Goal: Task Accomplishment & Management: Manage account settings

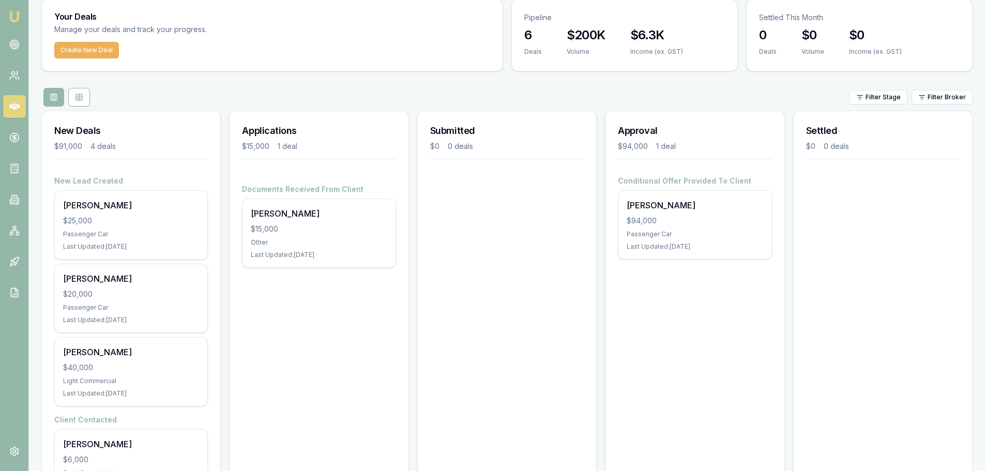
scroll to position [93, 0]
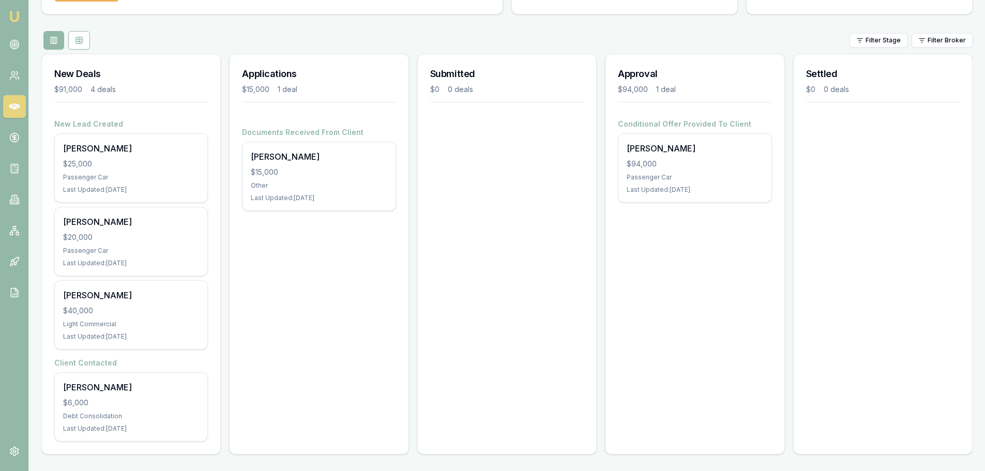
click at [280, 205] on div "Applications $15,000 1 deal Documents Received From Client Wendy James $15,000 …" at bounding box center [318, 254] width 179 height 401
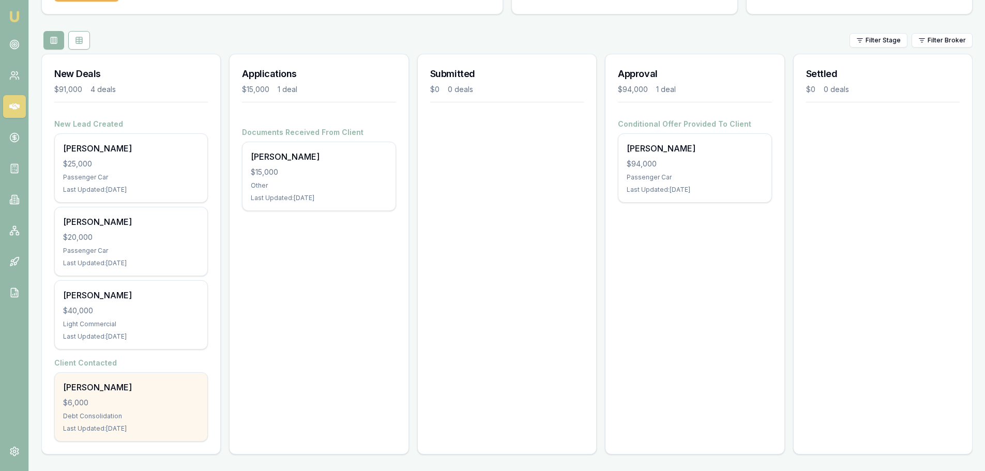
click at [137, 205] on div "$6,000" at bounding box center [131, 402] width 136 height 10
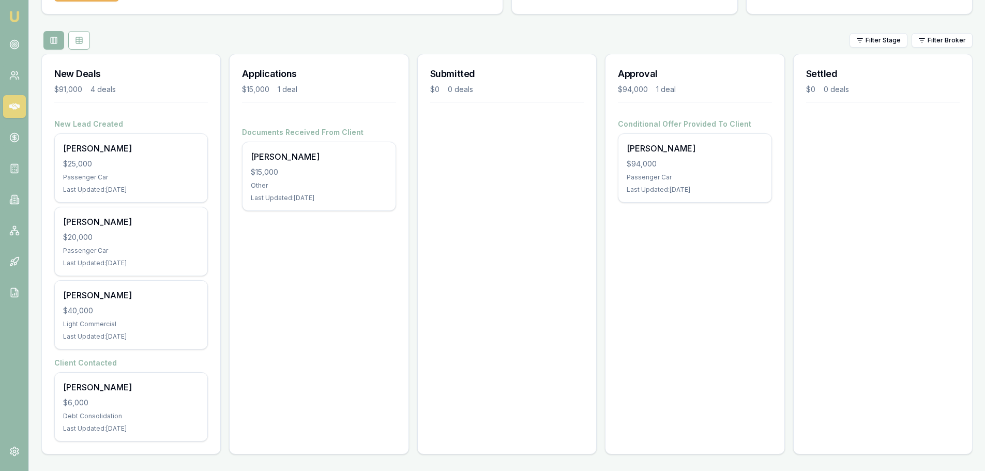
click at [361, 205] on div "Applications $15,000 1 deal Documents Received From Client Wendy James $15,000 …" at bounding box center [318, 254] width 179 height 401
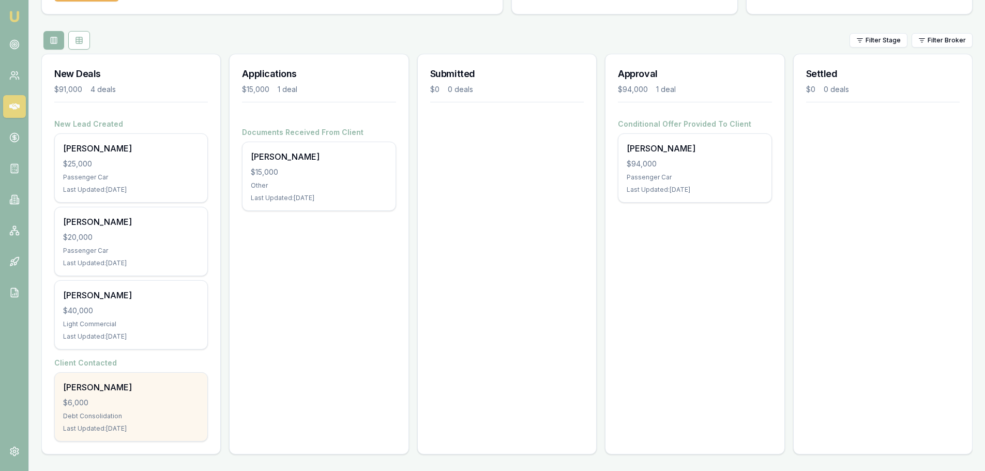
click at [140, 205] on div "Debt Consolidation" at bounding box center [131, 416] width 136 height 8
click at [148, 205] on div "Debt Consolidation" at bounding box center [131, 416] width 136 height 8
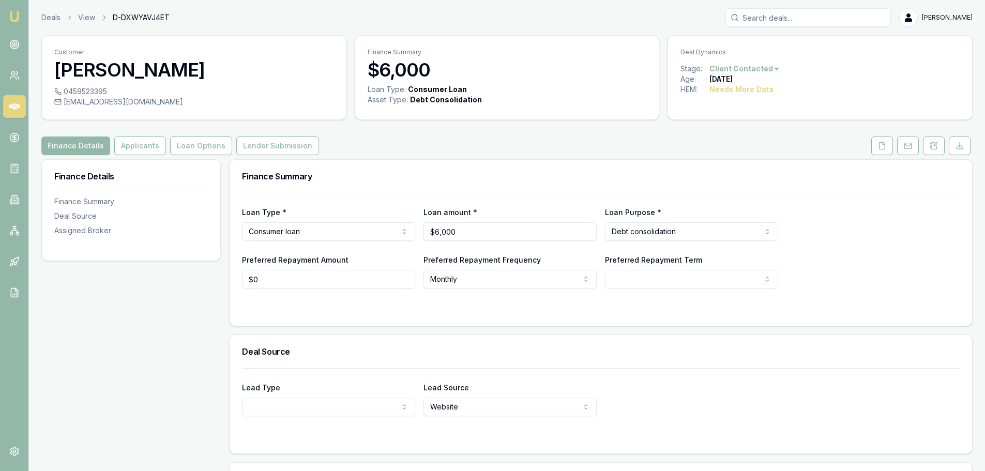
drag, startPoint x: 234, startPoint y: 66, endPoint x: 50, endPoint y: 67, distance: 184.0
click at [51, 67] on div "Customer Hujaness Samuela" at bounding box center [194, 61] width 304 height 51
copy h3 "[PERSON_NAME]"
click at [109, 466] on div "Finance Details Finance Summary Deal Source Assigned Broker" at bounding box center [130, 375] width 179 height 433
click at [735, 418] on form "Lead Type New client Repeat client Partner Campaign Other Lead Source Website R…" at bounding box center [600, 404] width 717 height 73
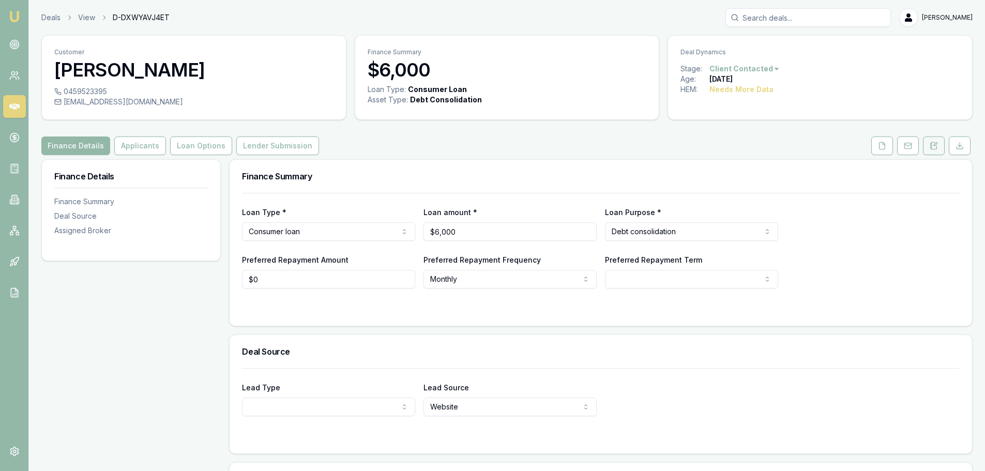
click at [937, 148] on icon at bounding box center [934, 145] width 6 height 7
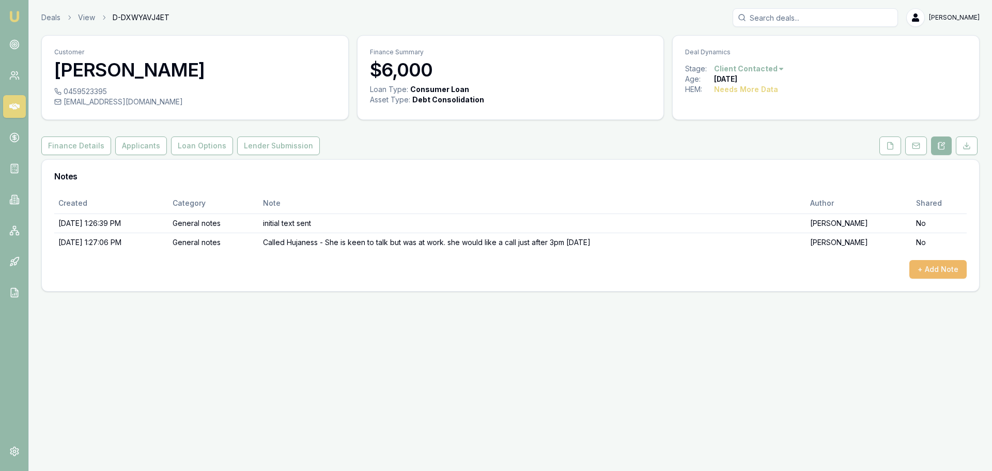
click at [922, 271] on button "+ Add Note" at bounding box center [938, 269] width 57 height 19
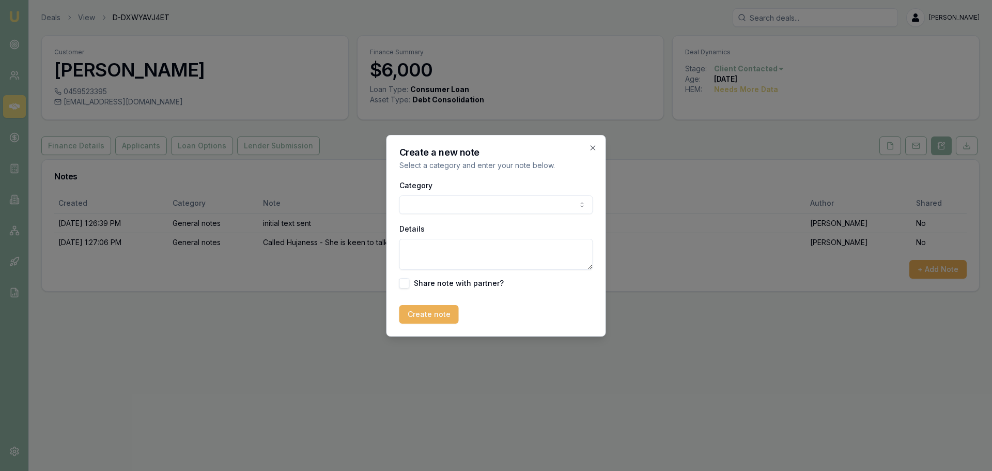
click at [437, 200] on body "Emu Broker Deals View D-DXWYAVJ4ET Jack Armstrong Toggle Menu Customer Hujaness…" at bounding box center [496, 235] width 992 height 471
click at [454, 242] on textarea "Details" at bounding box center [497, 254] width 194 height 31
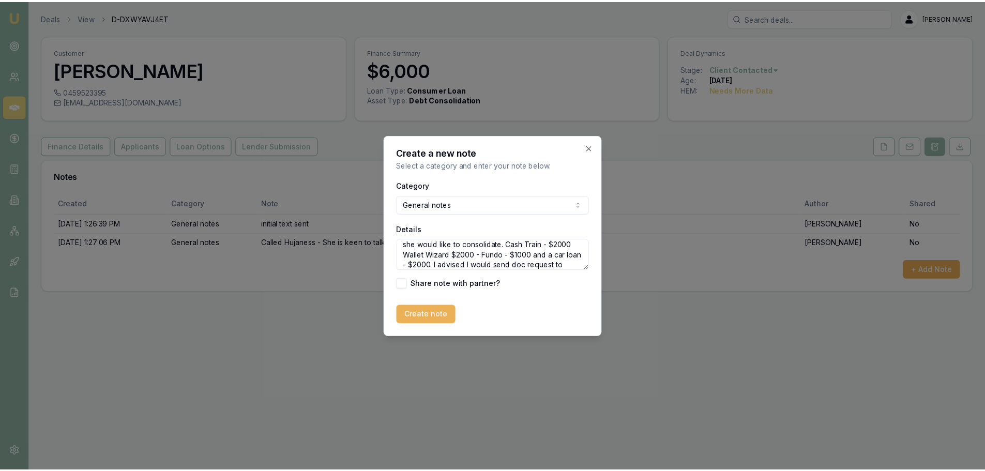
scroll to position [25, 0]
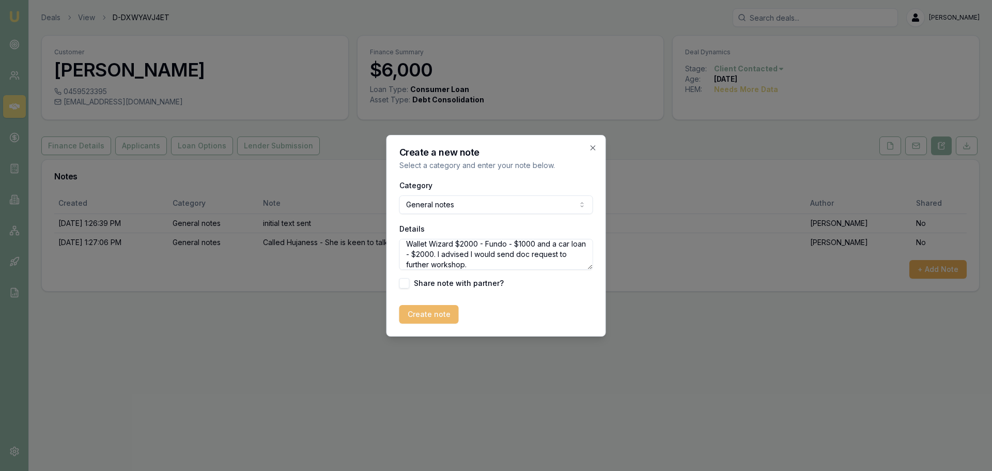
type textarea "Follow Up Call. Hujaness has 4 debts that she would like to consolidate. Cash T…"
click at [431, 322] on button "Create note" at bounding box center [429, 314] width 59 height 19
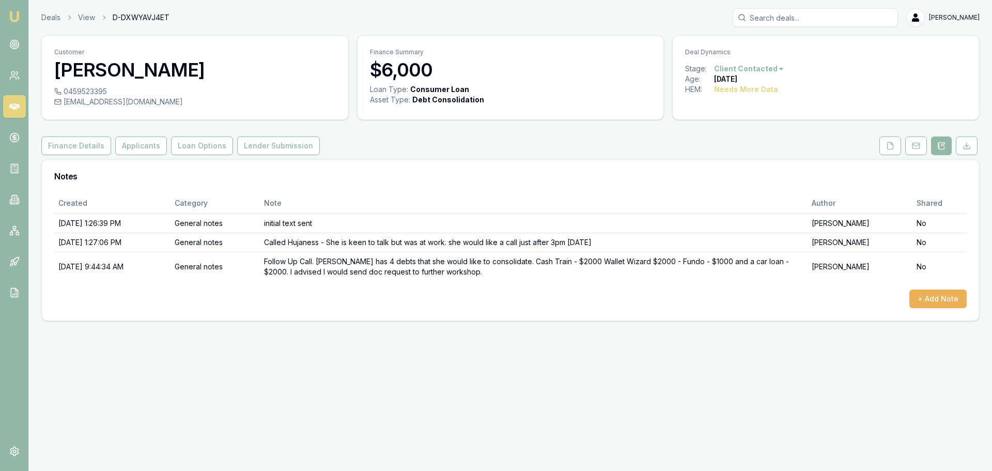
click at [828, 362] on div "Emu Broker Deals View D-DXWYAVJ4ET Jack Armstrong Toggle Menu Customer Hujaness…" at bounding box center [496, 235] width 992 height 471
click at [570, 88] on div "Loan Type: Consumer Loan" at bounding box center [511, 89] width 282 height 10
click at [55, 16] on link "Deals" at bounding box center [50, 17] width 19 height 10
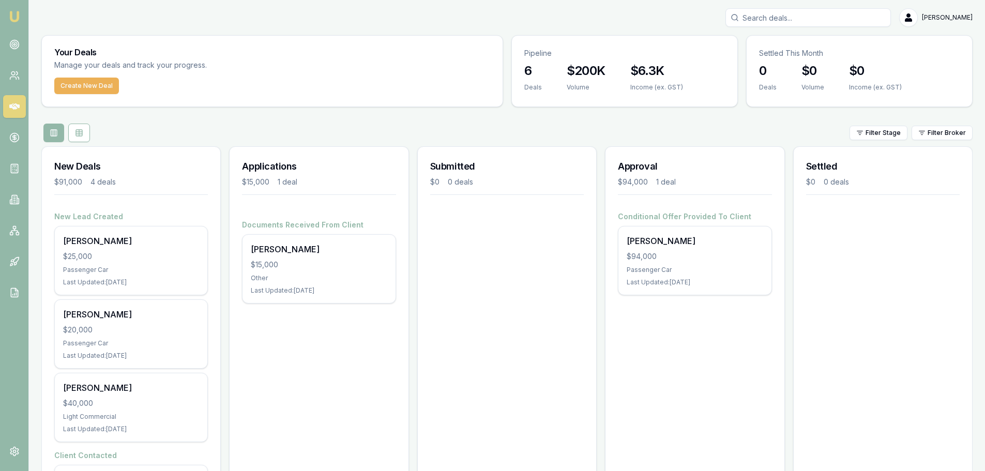
drag, startPoint x: 685, startPoint y: 113, endPoint x: 689, endPoint y: 118, distance: 6.3
click at [687, 114] on div "Your Deals Manage your deals and track your progress. Create New Deal Pipeline …" at bounding box center [506, 295] width 931 height 520
click at [641, 116] on div "Your Deals Manage your deals and track your progress. Create New Deal Pipeline …" at bounding box center [506, 295] width 931 height 520
click at [427, 129] on div "Filter Stage Filter Broker" at bounding box center [506, 133] width 931 height 19
drag, startPoint x: 577, startPoint y: 380, endPoint x: 591, endPoint y: 368, distance: 18.3
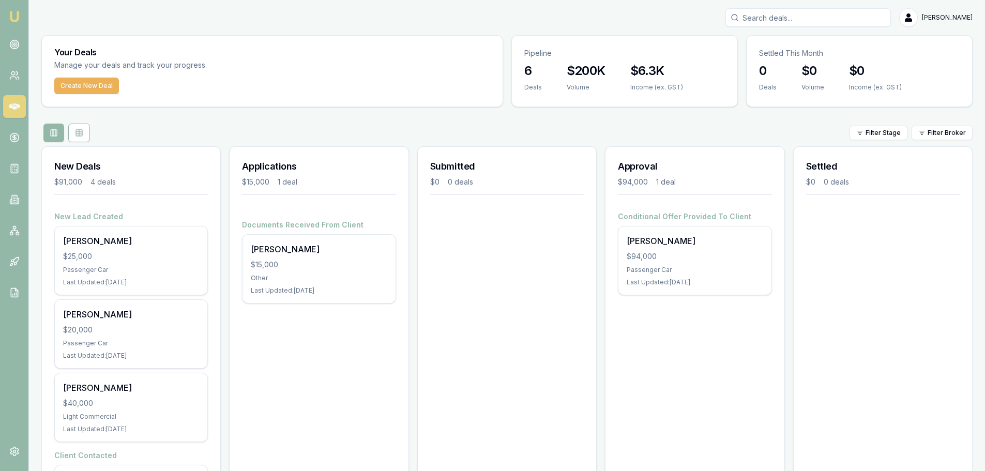
click at [576, 379] on div "Submitted $0 0 deals" at bounding box center [506, 346] width 179 height 401
click at [680, 366] on div "Approval $94,000 1 deal Conditional Offer Provided To Client Tyson Reddick $94,…" at bounding box center [694, 346] width 179 height 401
click at [483, 342] on div "Submitted $0 0 deals" at bounding box center [506, 346] width 179 height 401
click at [361, 340] on div "Applications $15,000 1 deal Documents Received From Client Wendy James $15,000 …" at bounding box center [318, 346] width 179 height 401
click at [689, 116] on div "Your Deals Manage your deals and track your progress. Create New Deal Pipeline …" at bounding box center [506, 295] width 931 height 520
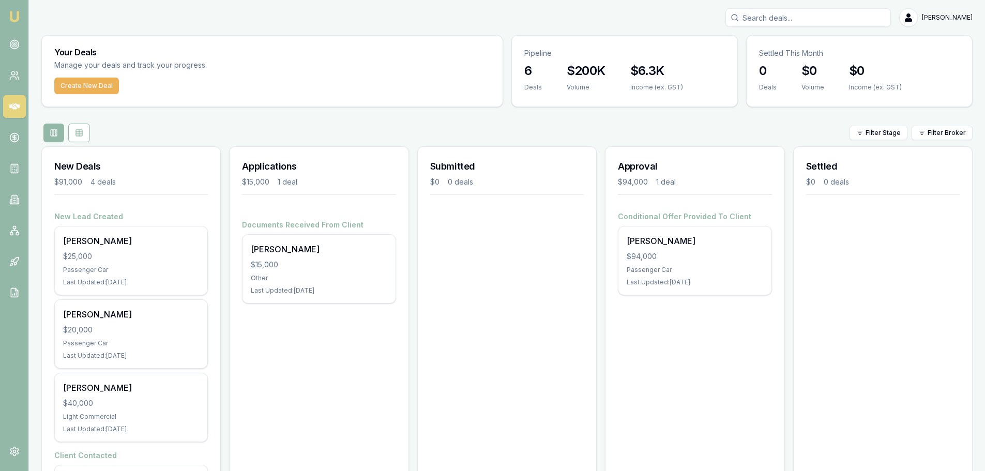
click at [452, 353] on div "Submitted $0 0 deals" at bounding box center [506, 346] width 179 height 401
click at [483, 328] on div "Submitted $0 0 deals" at bounding box center [506, 346] width 179 height 401
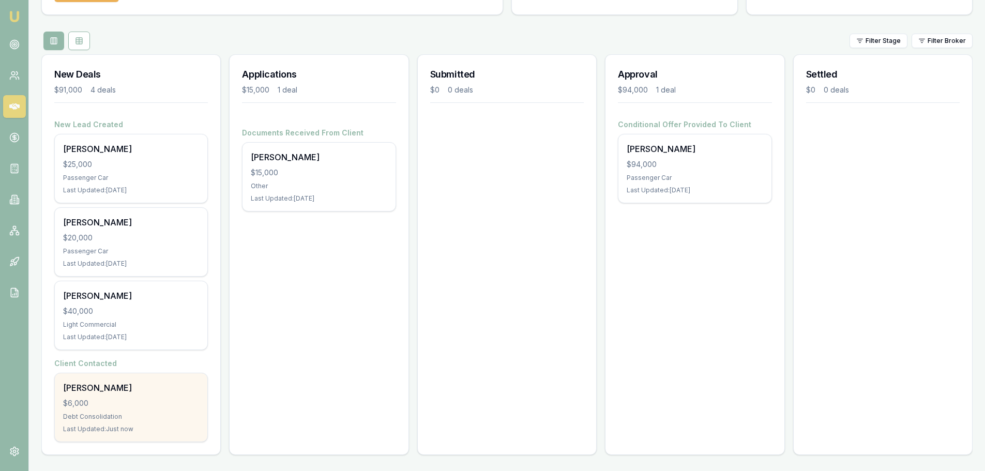
scroll to position [93, 0]
click at [117, 395] on div "Hujaness Samuela $6,000 Debt Consolidation Last Updated: Just now" at bounding box center [131, 407] width 152 height 68
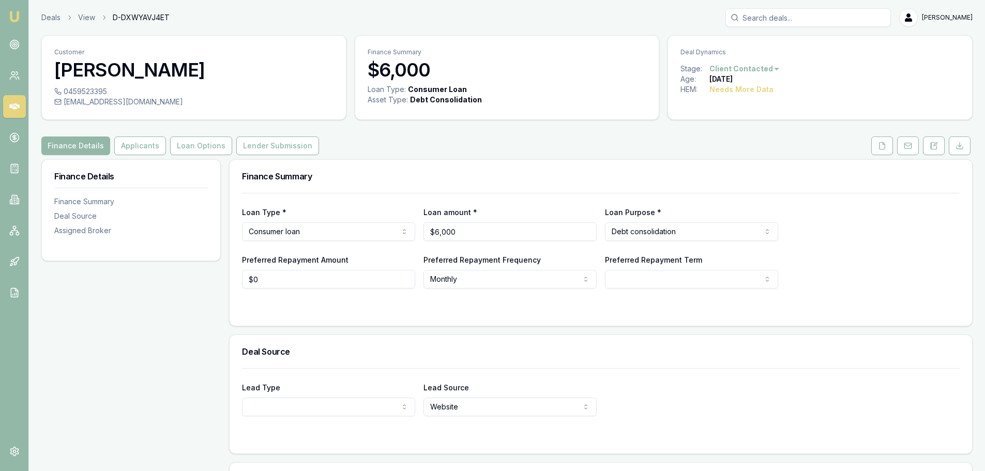
click at [118, 351] on div "Finance Details Finance Summary Deal Source Assigned Broker" at bounding box center [130, 375] width 179 height 433
click at [933, 147] on icon at bounding box center [933, 146] width 8 height 8
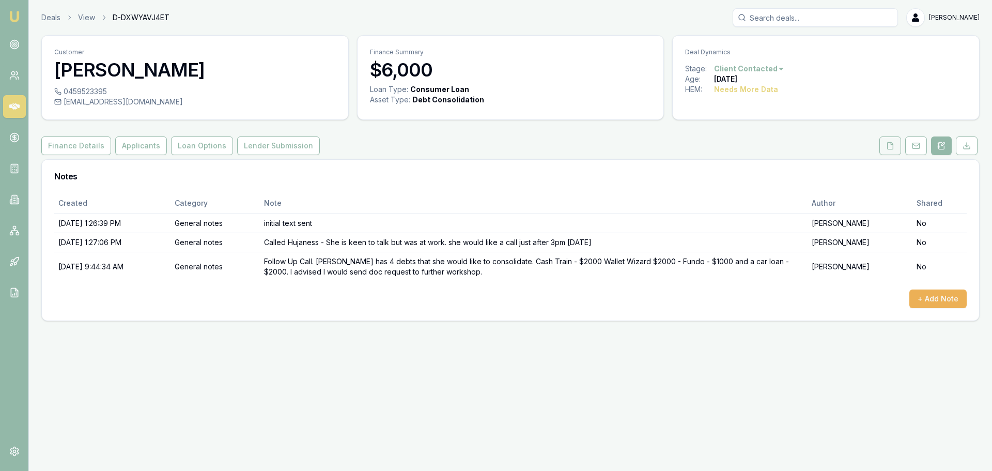
click at [900, 143] on button at bounding box center [891, 145] width 22 height 19
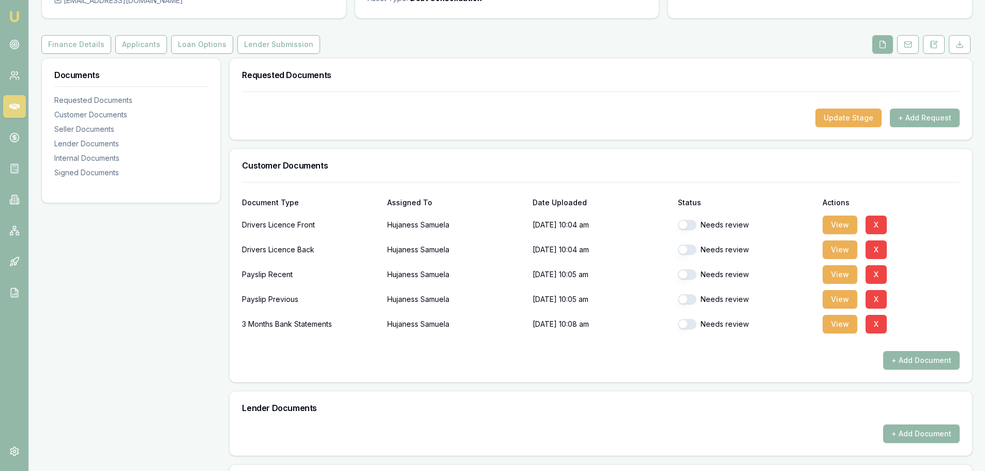
scroll to position [103, 0]
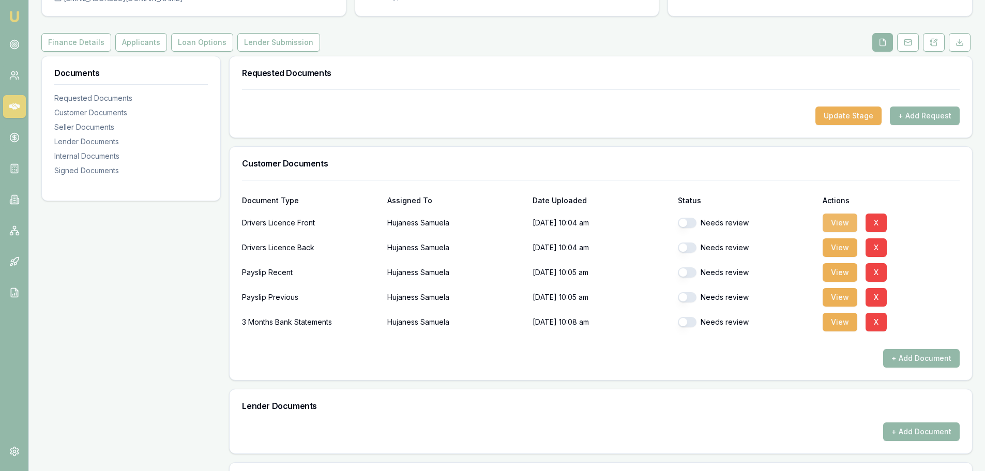
click at [836, 228] on button "View" at bounding box center [839, 222] width 35 height 19
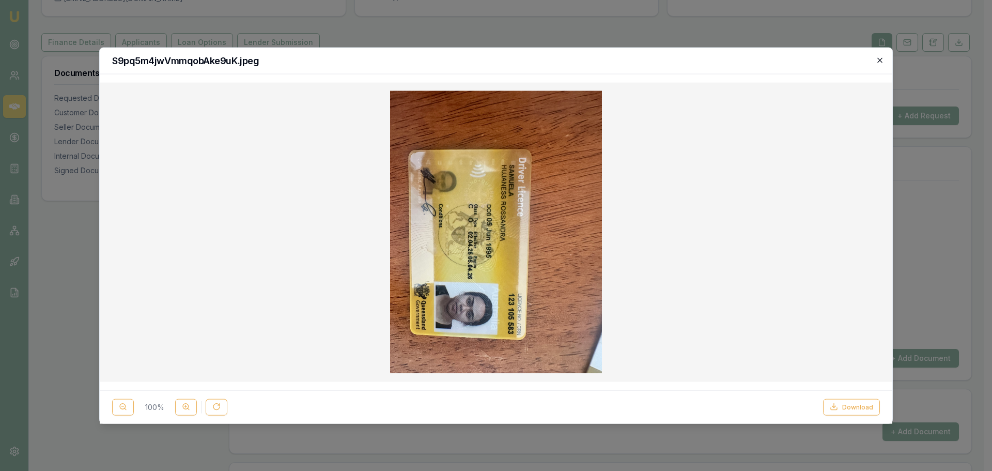
click at [880, 60] on icon "button" at bounding box center [880, 60] width 8 height 8
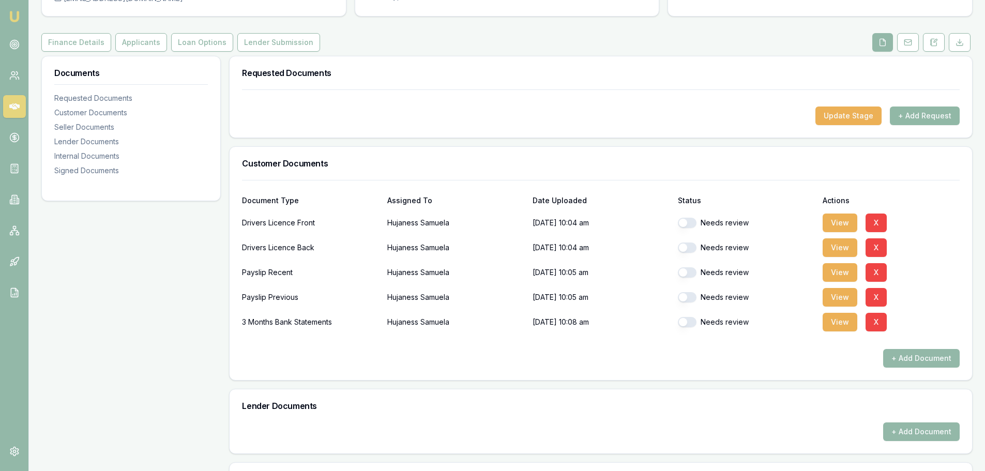
click at [928, 115] on button "+ Add Request" at bounding box center [925, 115] width 70 height 19
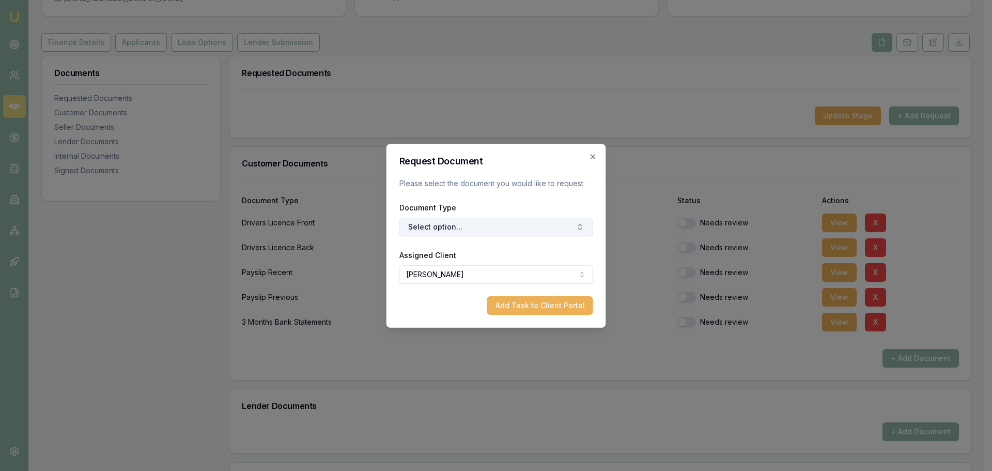
click at [503, 234] on button "Select option..." at bounding box center [497, 227] width 194 height 19
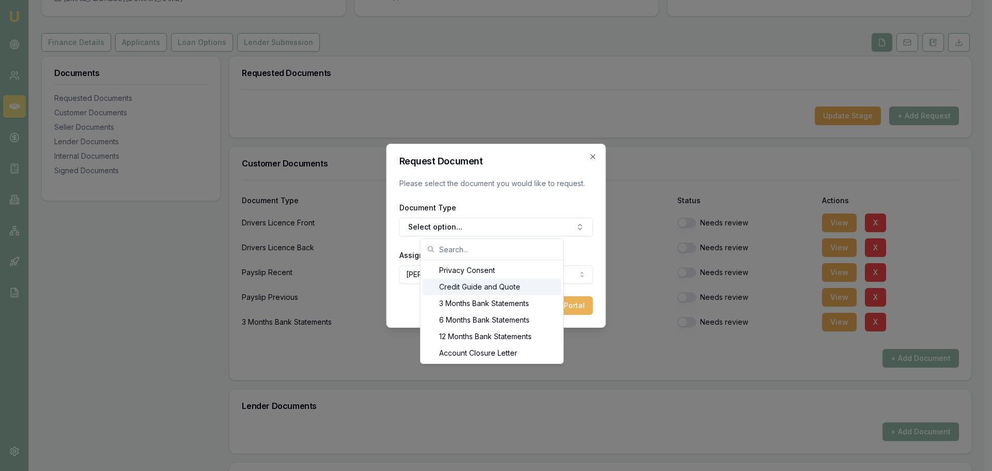
click at [481, 277] on div "Privacy Consent" at bounding box center [492, 270] width 139 height 17
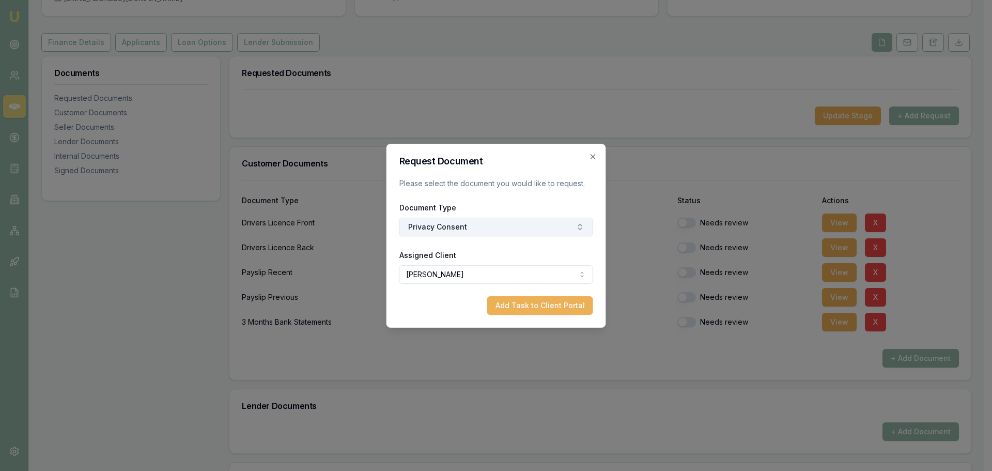
click at [521, 228] on button "Privacy Consent" at bounding box center [497, 227] width 194 height 19
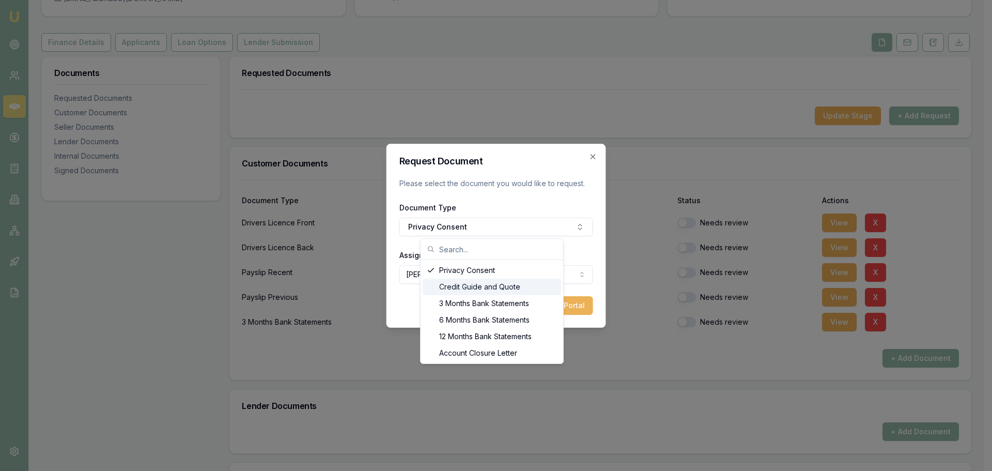
click at [479, 287] on div "Credit Guide and Quote" at bounding box center [492, 287] width 139 height 17
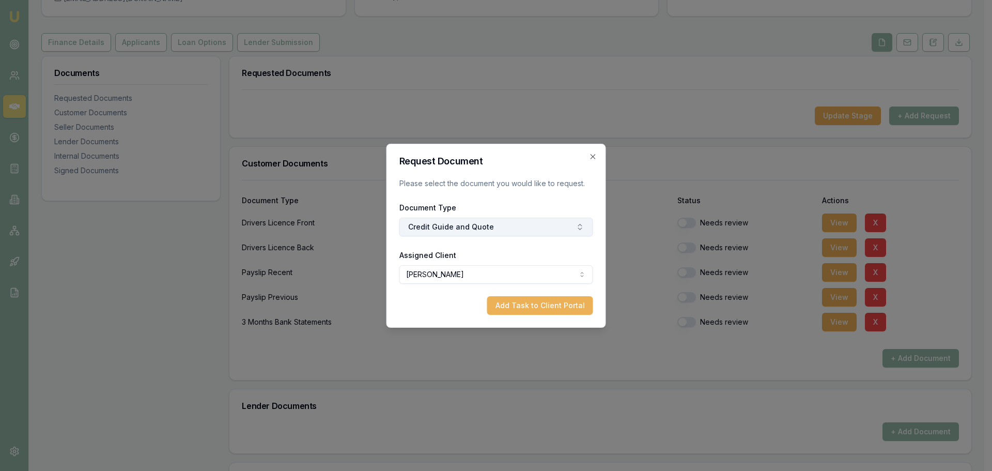
click at [498, 227] on button "Credit Guide and Quote" at bounding box center [497, 227] width 194 height 19
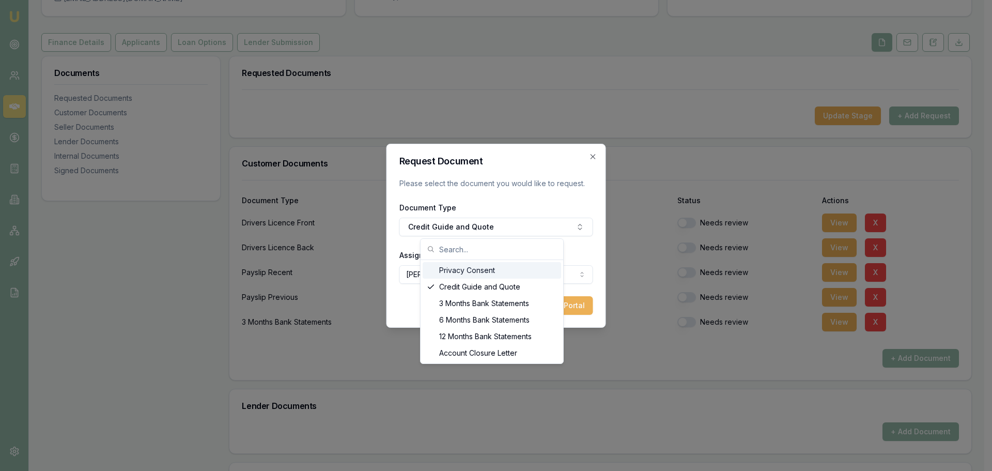
click at [471, 274] on div "Privacy Consent" at bounding box center [492, 270] width 139 height 17
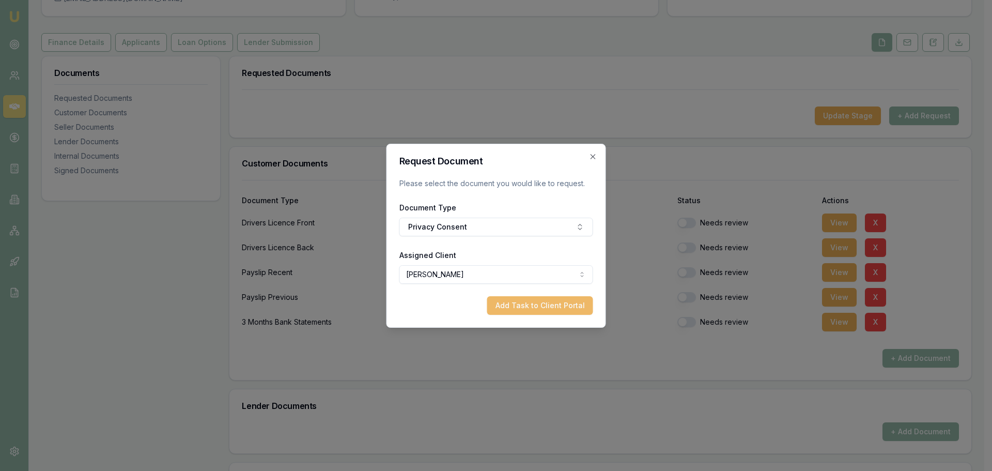
click at [523, 309] on button "Add Task to Client Portal" at bounding box center [540, 305] width 106 height 19
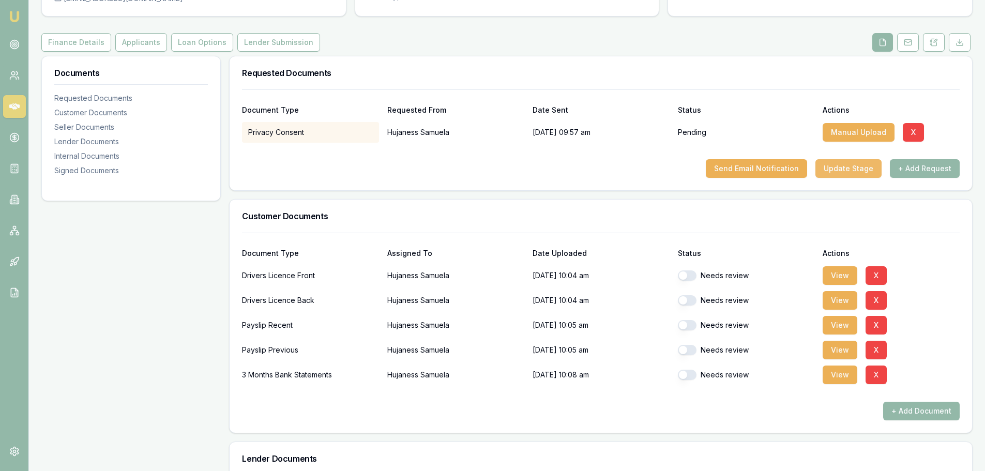
click at [861, 171] on button "Update Stage" at bounding box center [848, 168] width 66 height 19
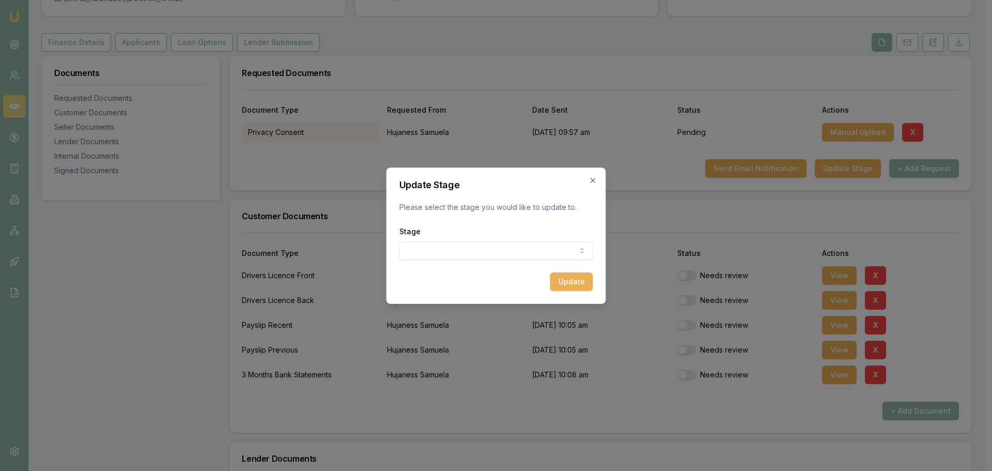
click at [471, 247] on body "Emu Broker Deals View D-DXWYAVJ4ET Jack Armstrong Toggle Menu Customer Hujaness…" at bounding box center [492, 132] width 985 height 471
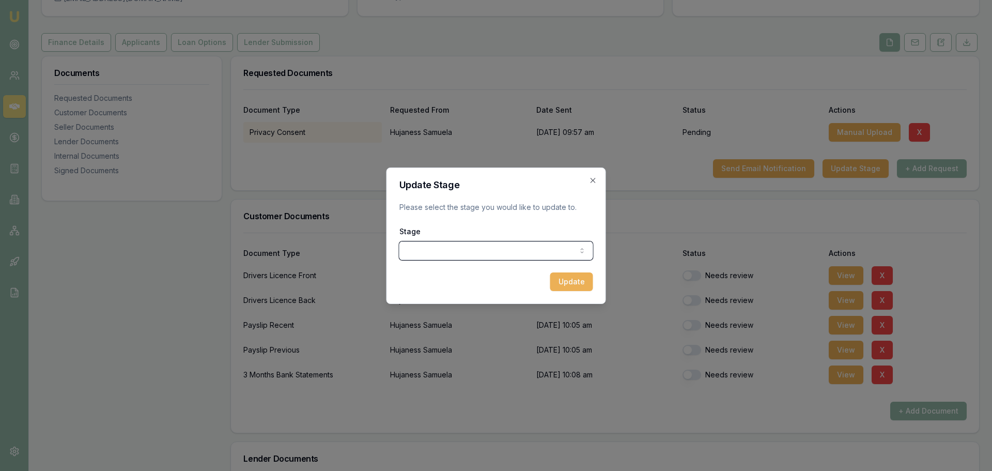
click at [443, 245] on body "Emu Broker Deals View D-DXWYAVJ4ET Jack Armstrong Toggle Menu Customer Hujaness…" at bounding box center [496, 132] width 992 height 471
click at [590, 180] on icon "button" at bounding box center [589, 180] width 5 height 5
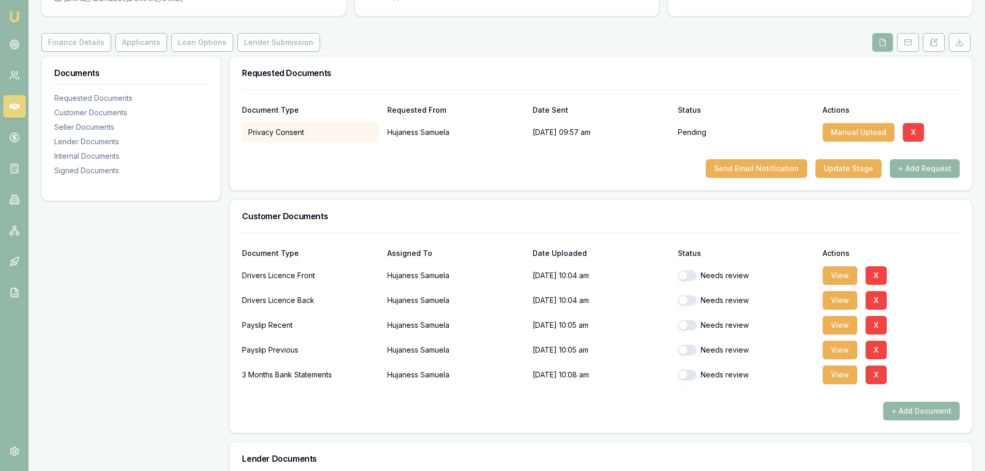
click at [915, 172] on button "+ Add Request" at bounding box center [925, 168] width 70 height 19
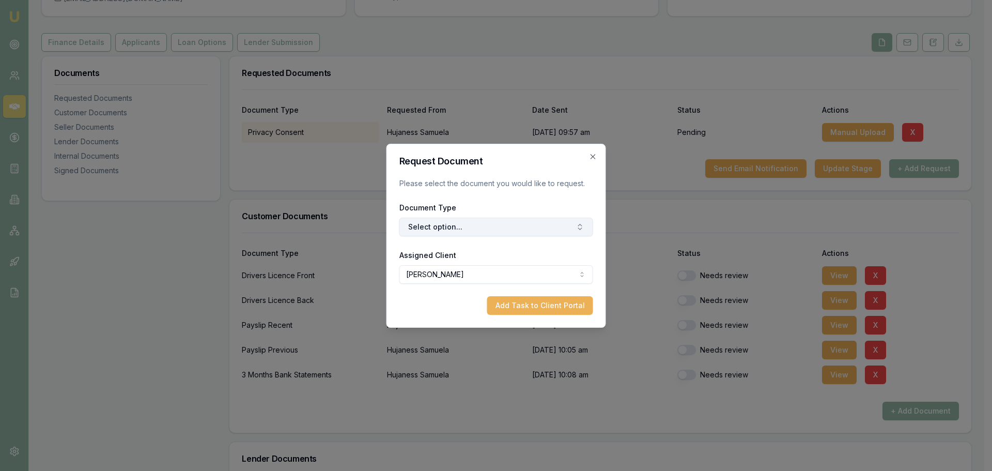
drag, startPoint x: 479, startPoint y: 230, endPoint x: 469, endPoint y: 236, distance: 12.1
click at [479, 230] on button "Select option..." at bounding box center [497, 227] width 194 height 19
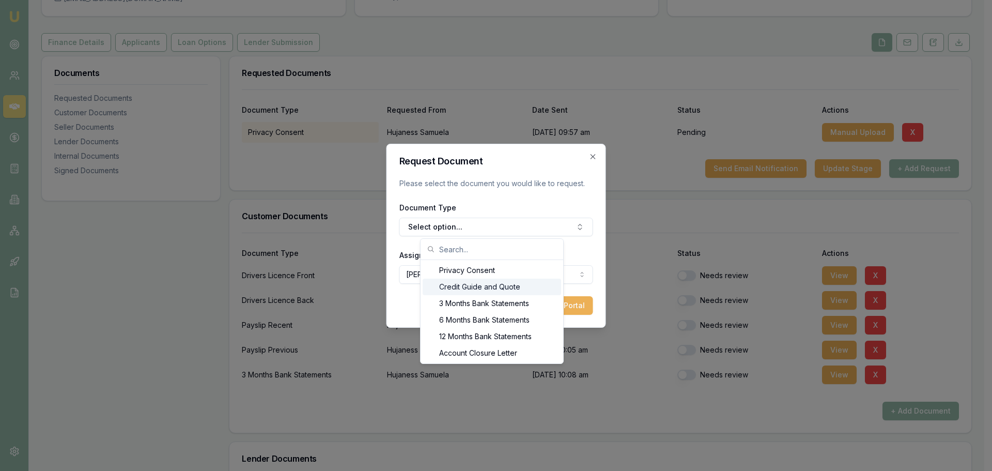
click at [460, 289] on div "Credit Guide and Quote" at bounding box center [492, 287] width 139 height 17
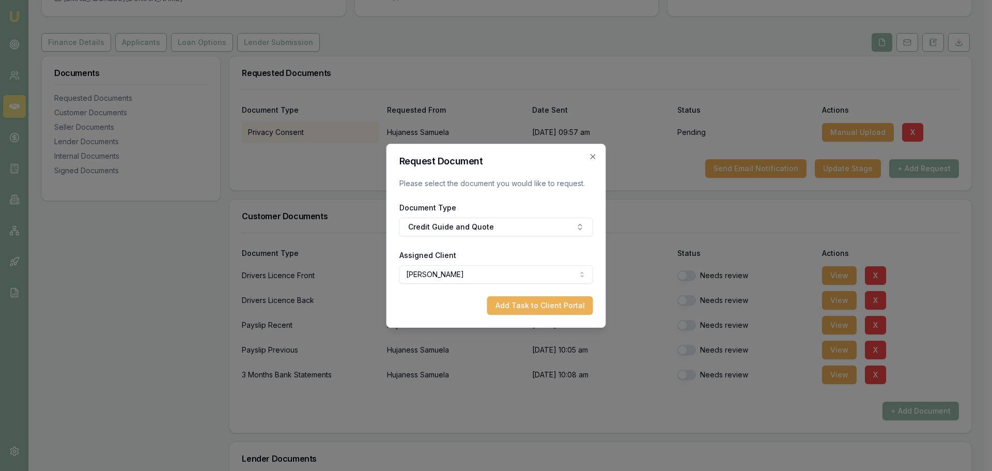
click at [527, 306] on button "Add Task to Client Portal" at bounding box center [540, 305] width 106 height 19
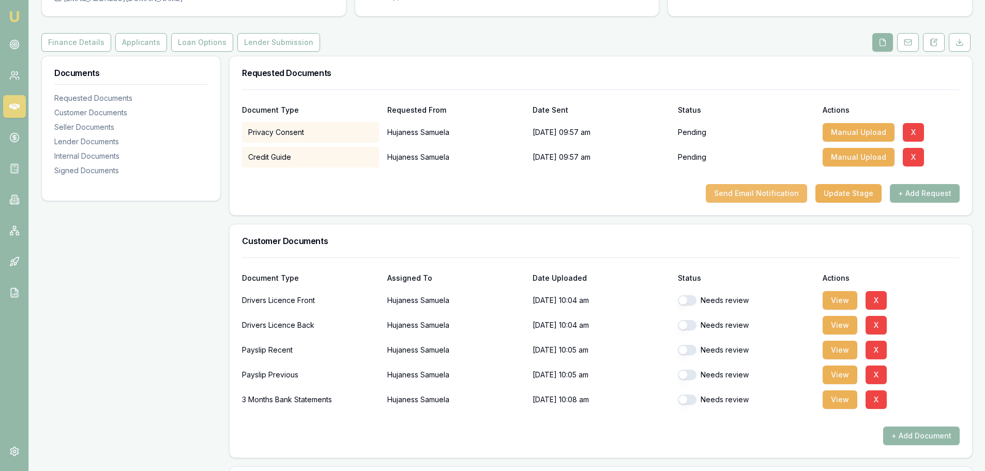
click at [781, 198] on button "Send Email Notification" at bounding box center [756, 193] width 101 height 19
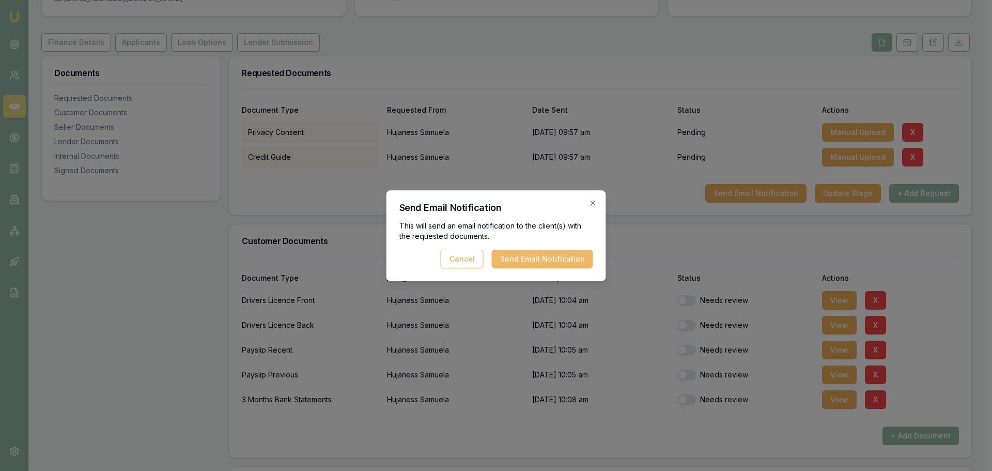
click at [544, 266] on button "Send Email Notification" at bounding box center [542, 259] width 101 height 19
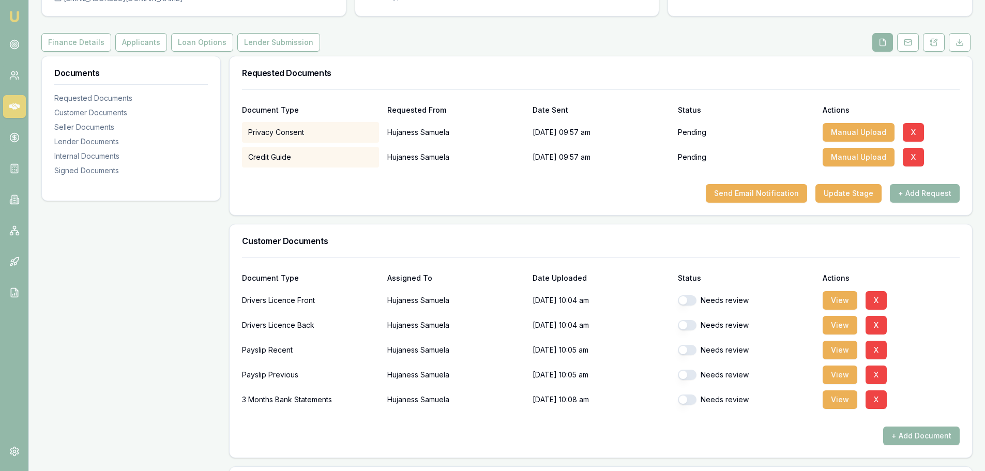
click at [611, 200] on div "Send Email Notification Update Stage + Add Request" at bounding box center [600, 193] width 717 height 19
click at [848, 194] on button "Update Stage" at bounding box center [848, 193] width 66 height 19
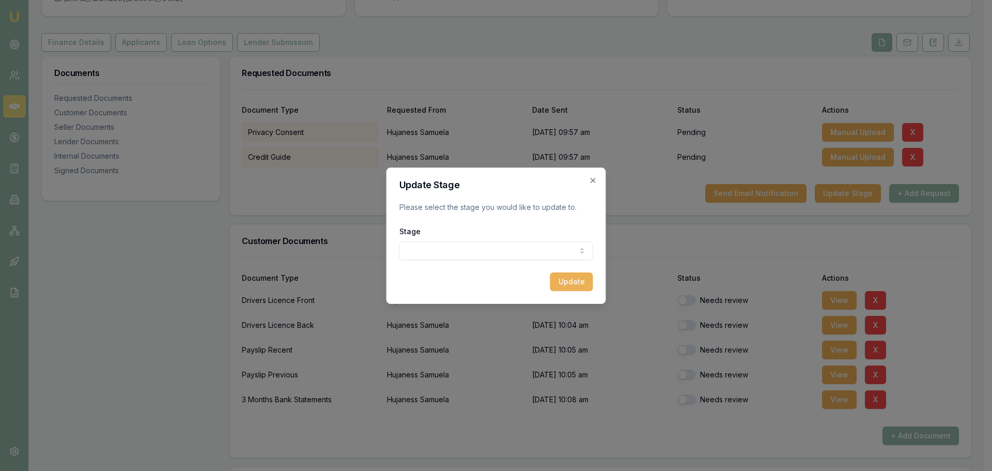
click at [443, 254] on body "Emu Broker Deals View D-DXWYAVJ4ET Jack Armstrong Toggle Menu Customer Hujaness…" at bounding box center [492, 132] width 985 height 471
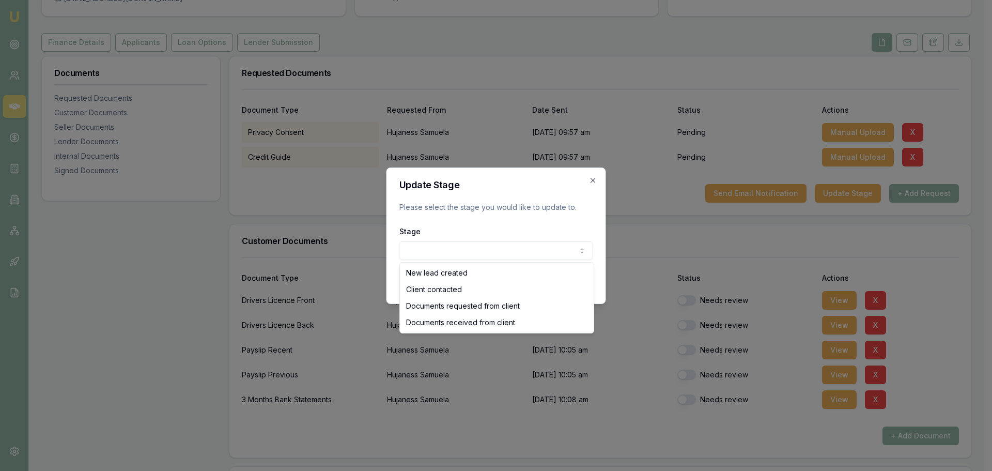
select select "CLIENT_CONTACTED"
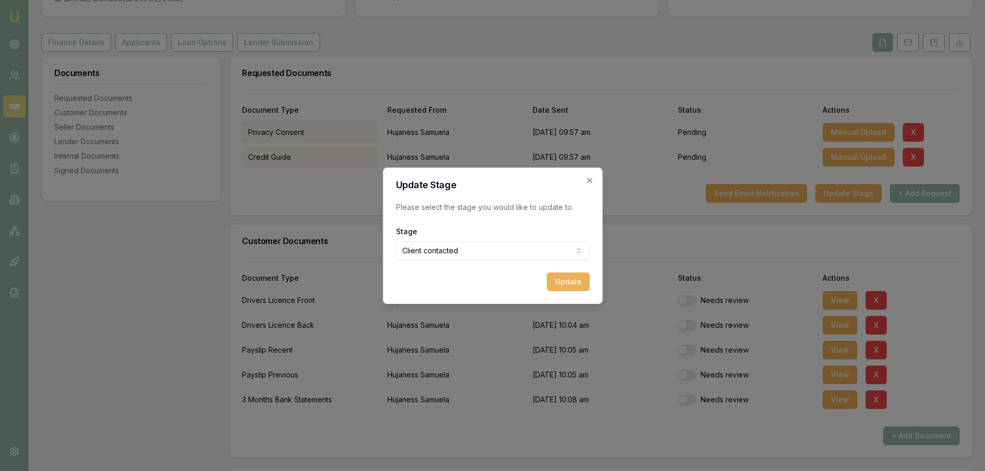
drag, startPoint x: 560, startPoint y: 274, endPoint x: 630, endPoint y: 266, distance: 70.3
click at [561, 274] on button "Update" at bounding box center [567, 281] width 43 height 19
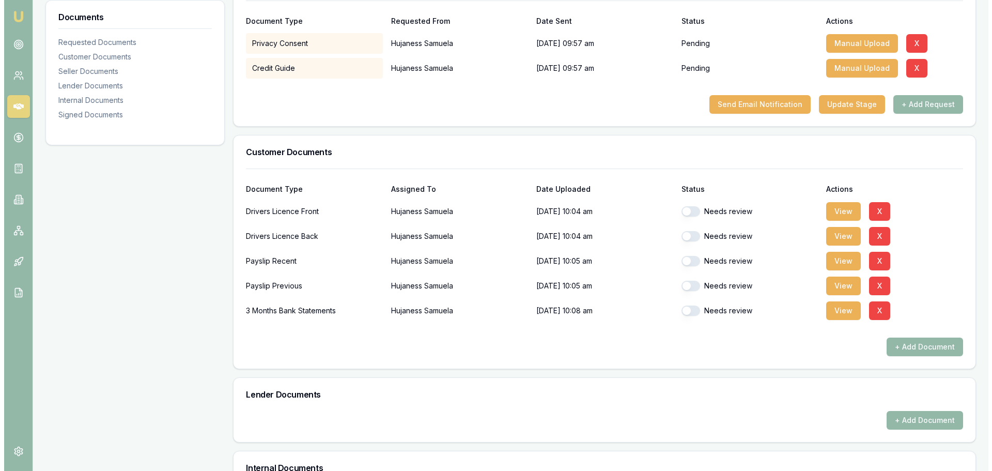
scroll to position [207, 0]
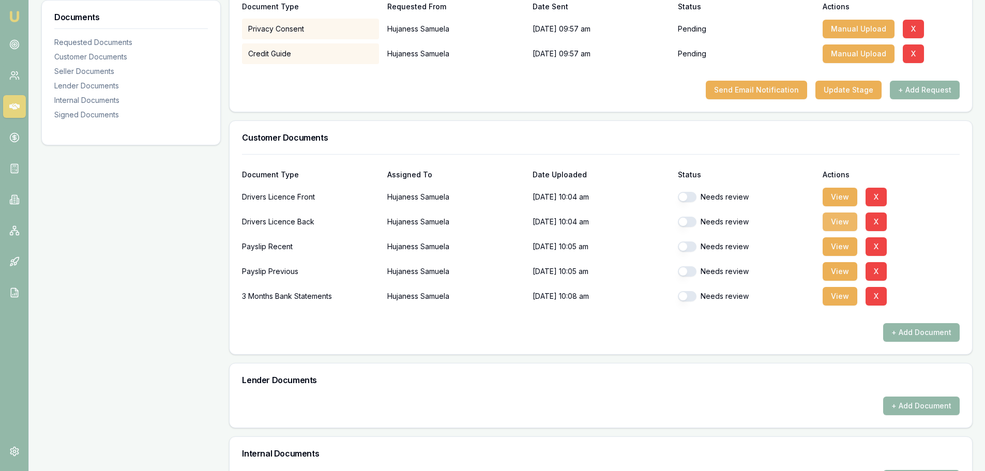
click at [848, 219] on button "View" at bounding box center [839, 221] width 35 height 19
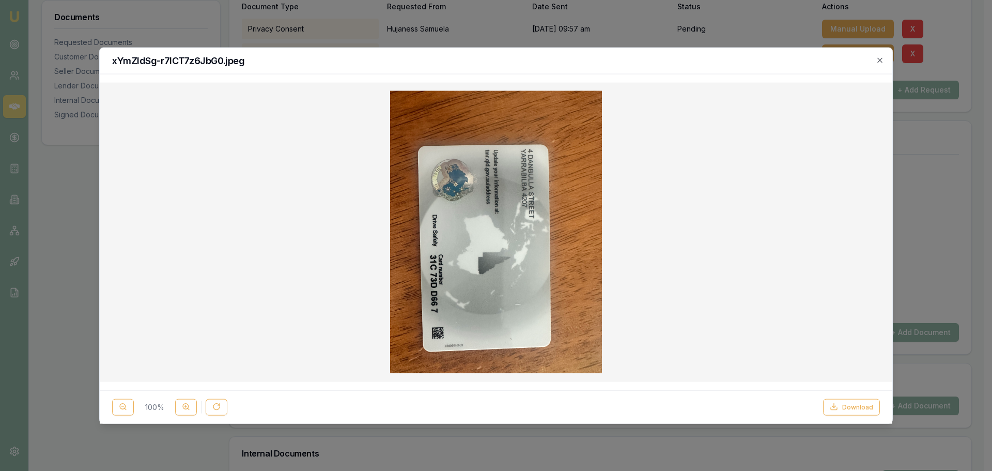
click at [876, 63] on h2 "xYmZIdSg-r7lCT7z6JbG0.jpeg" at bounding box center [496, 60] width 768 height 9
click at [881, 61] on icon "button" at bounding box center [880, 60] width 8 height 8
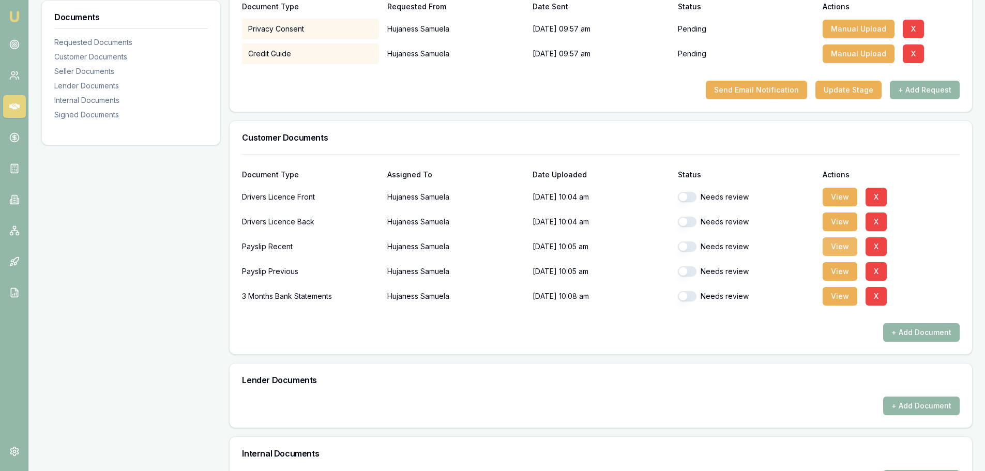
click at [830, 246] on button "View" at bounding box center [839, 246] width 35 height 19
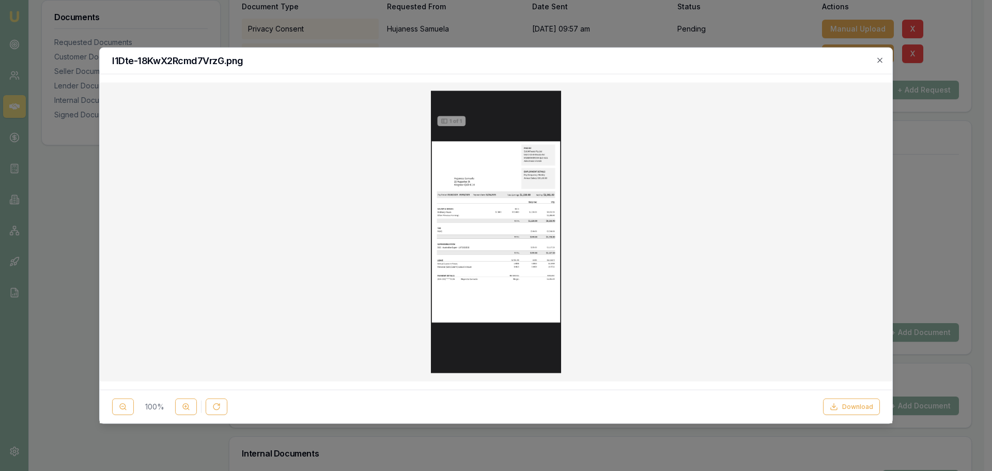
click at [506, 250] on img at bounding box center [496, 231] width 130 height 283
click at [182, 405] on button at bounding box center [186, 407] width 22 height 17
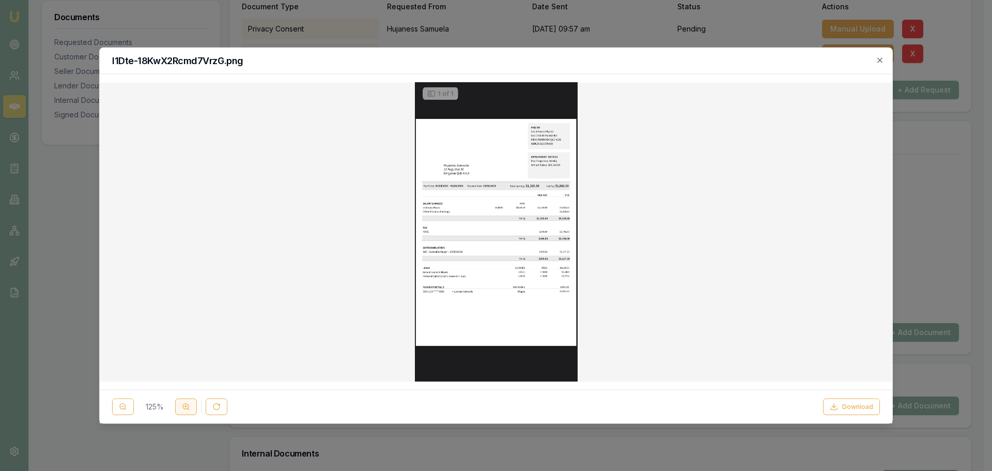
click at [182, 406] on icon at bounding box center [186, 407] width 8 height 8
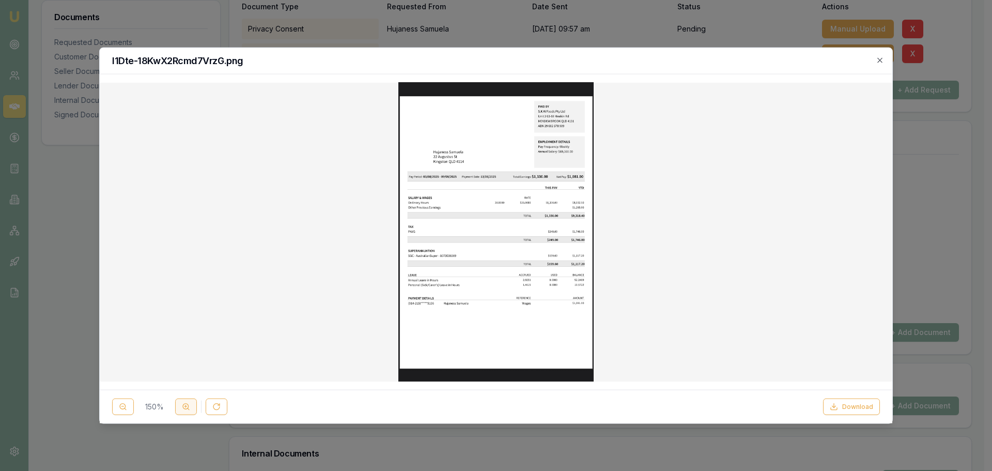
click at [182, 406] on icon at bounding box center [186, 407] width 8 height 8
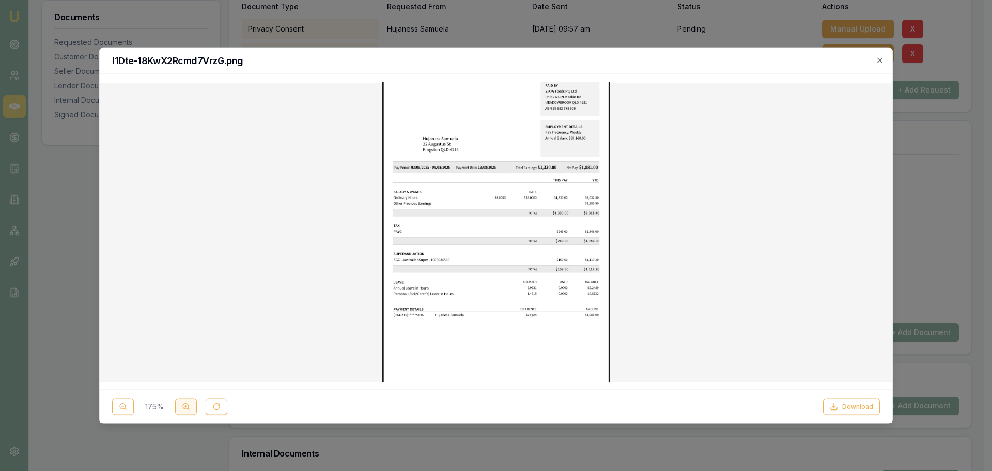
click at [182, 406] on icon at bounding box center [186, 407] width 8 height 8
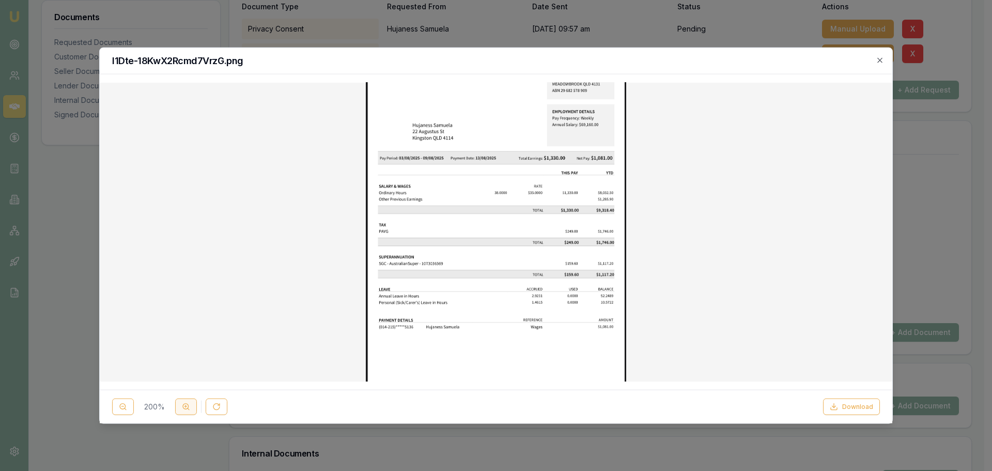
click at [182, 406] on icon at bounding box center [186, 407] width 8 height 8
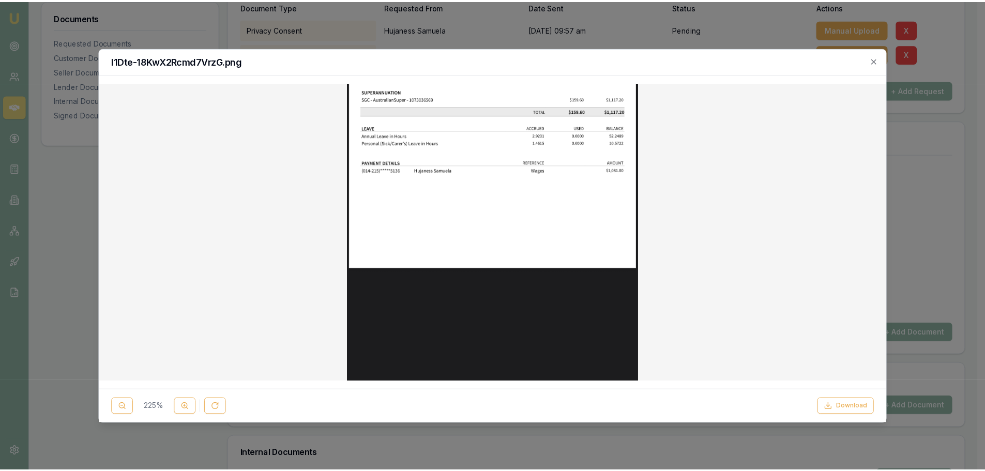
scroll to position [0, 0]
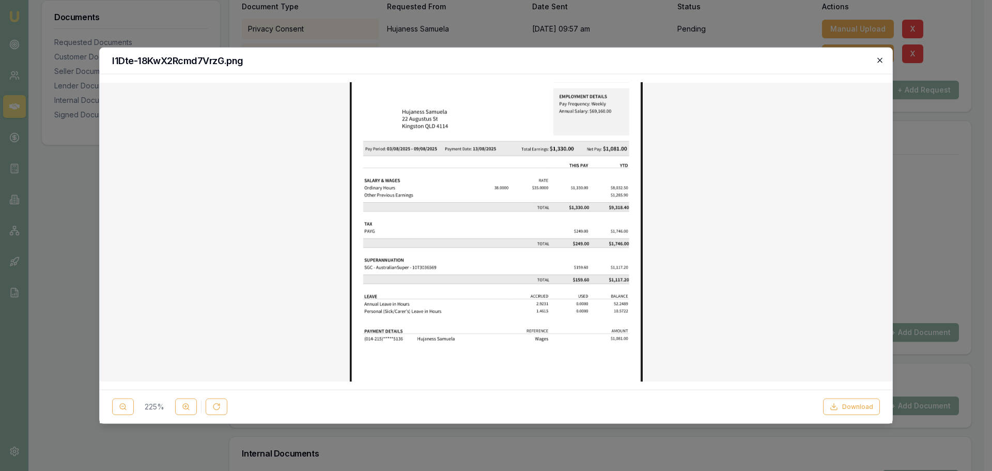
click at [878, 57] on icon "button" at bounding box center [880, 60] width 8 height 8
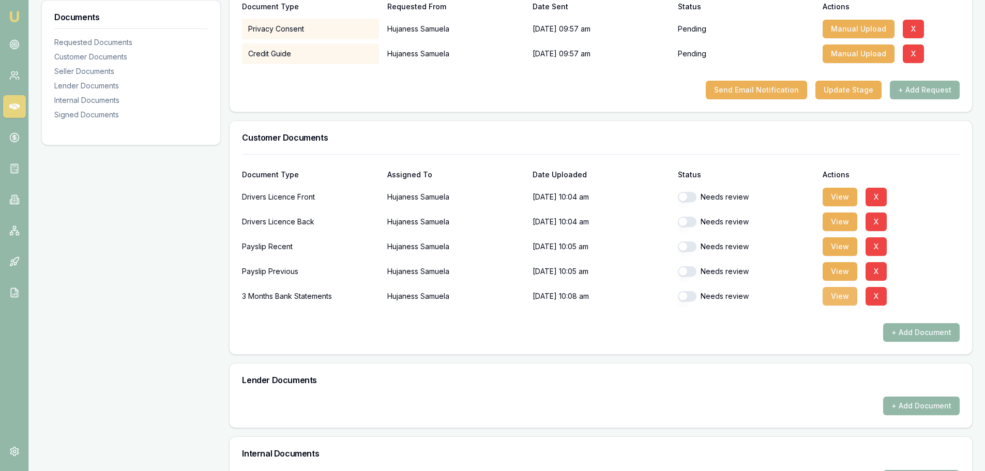
click at [828, 298] on button "View" at bounding box center [839, 296] width 35 height 19
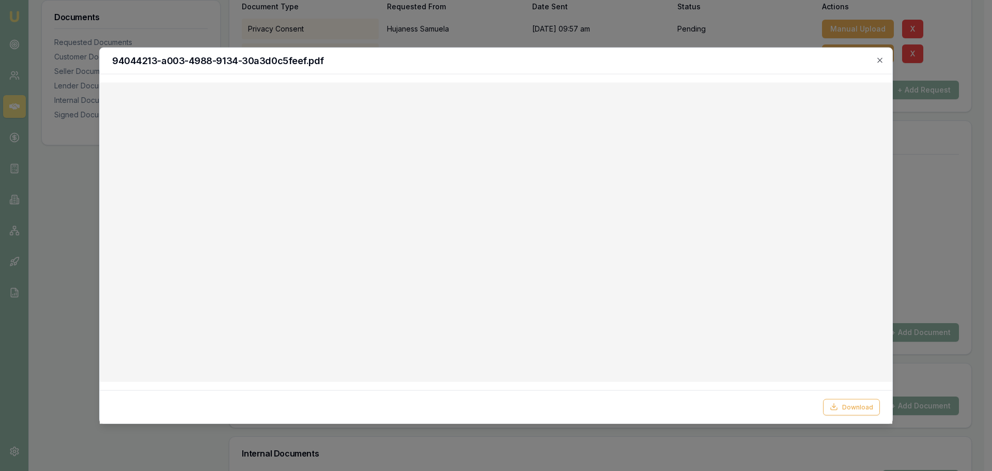
click at [886, 60] on div "94044213-a003-4988-9134-30a3d0c5feef.pdf" at bounding box center [496, 61] width 793 height 26
click at [876, 63] on icon "button" at bounding box center [880, 60] width 8 height 8
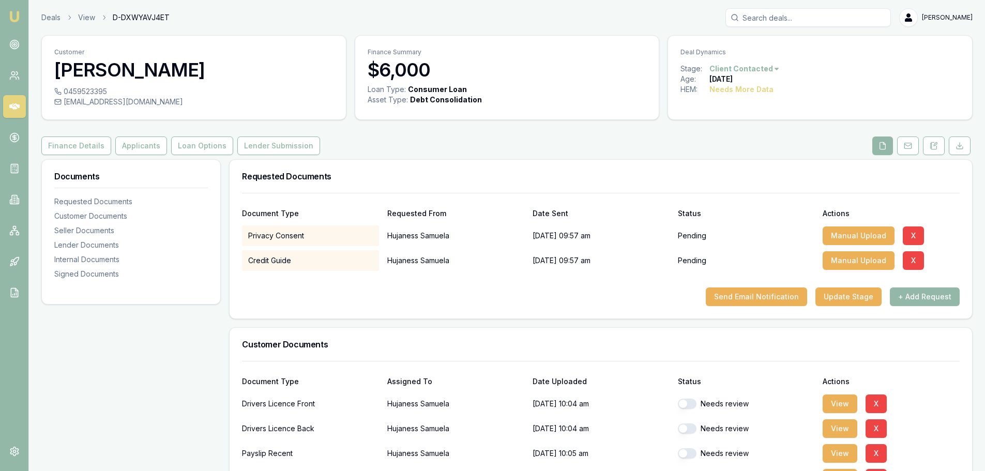
click at [625, 248] on div "Credit Guide Hujaness Samuela 20/08/2025, 09:57 am Pending Manual Upload X" at bounding box center [600, 258] width 717 height 25
click at [539, 257] on div "20/08/2025, 09:57 am" at bounding box center [600, 260] width 137 height 21
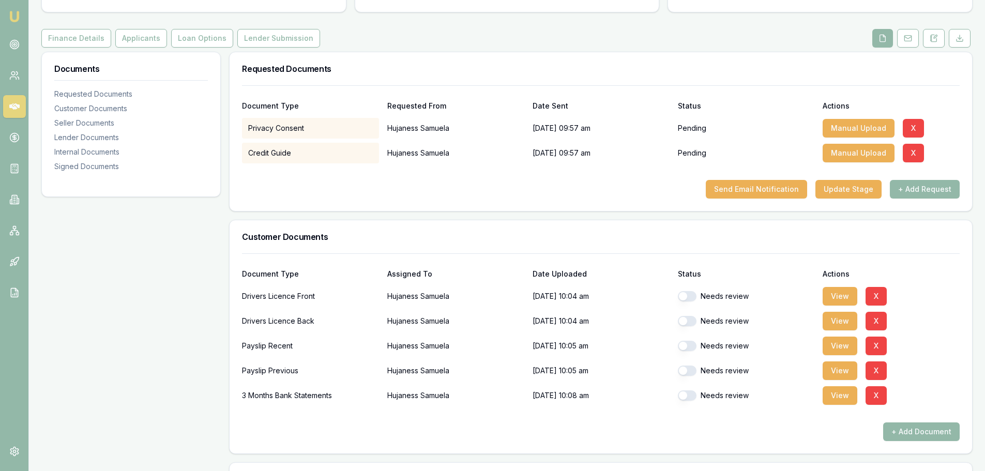
scroll to position [207, 0]
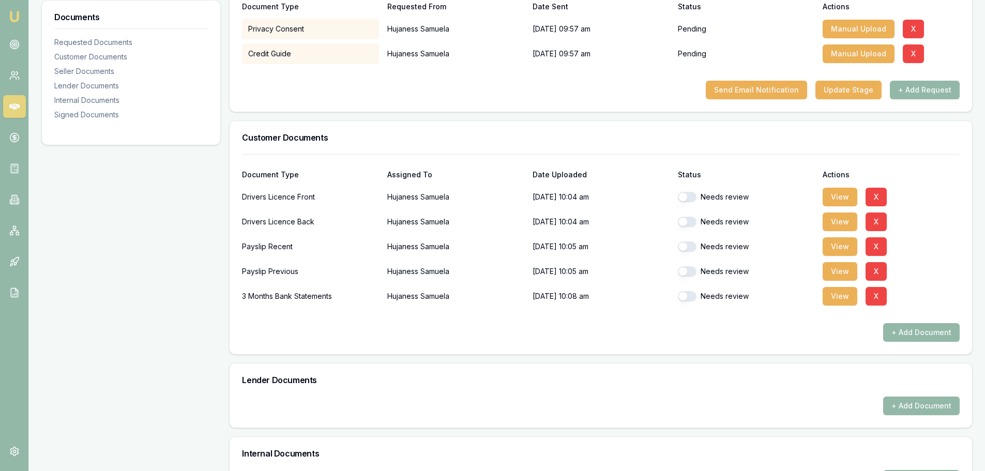
click at [687, 201] on button "button" at bounding box center [687, 197] width 19 height 10
checkbox input "true"
click at [690, 226] on button "button" at bounding box center [687, 222] width 19 height 10
checkbox input "true"
click at [692, 246] on button "button" at bounding box center [687, 246] width 19 height 10
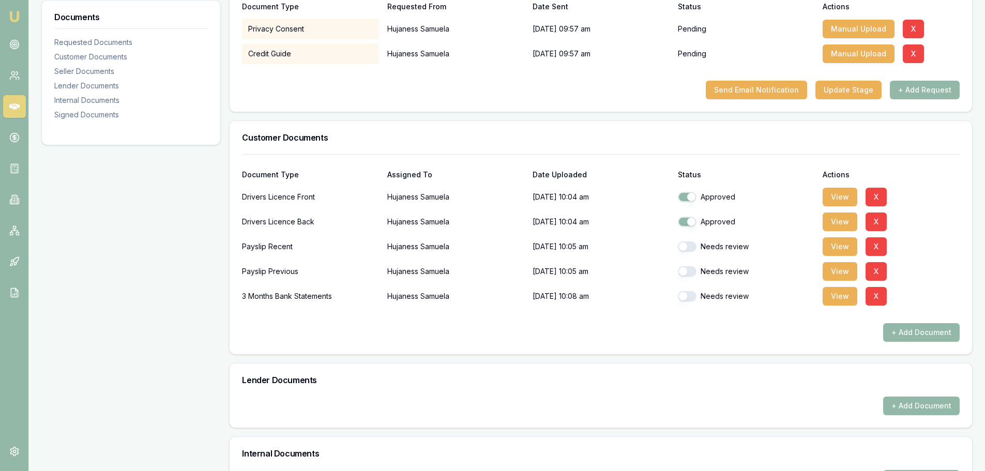
checkbox input "true"
click at [690, 271] on button "button" at bounding box center [687, 271] width 19 height 10
checkbox input "true"
click at [689, 294] on button "button" at bounding box center [687, 296] width 19 height 10
checkbox input "true"
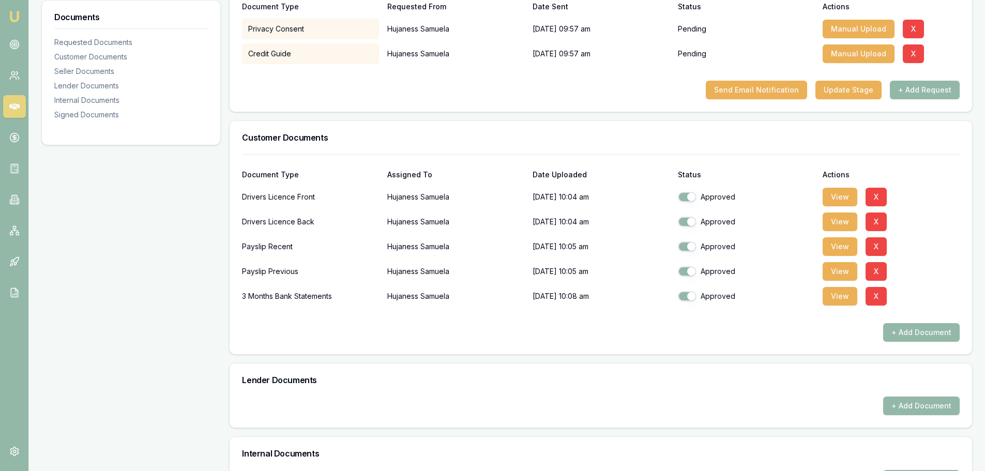
drag, startPoint x: 485, startPoint y: 257, endPoint x: 536, endPoint y: 254, distance: 50.2
click at [486, 256] on div "Document Type Assigned To Date Uploaded Status Actions Drivers Licence Front Hu…" at bounding box center [600, 248] width 717 height 188
click at [614, 190] on p "15/08/2025, 10:04 am" at bounding box center [600, 197] width 137 height 21
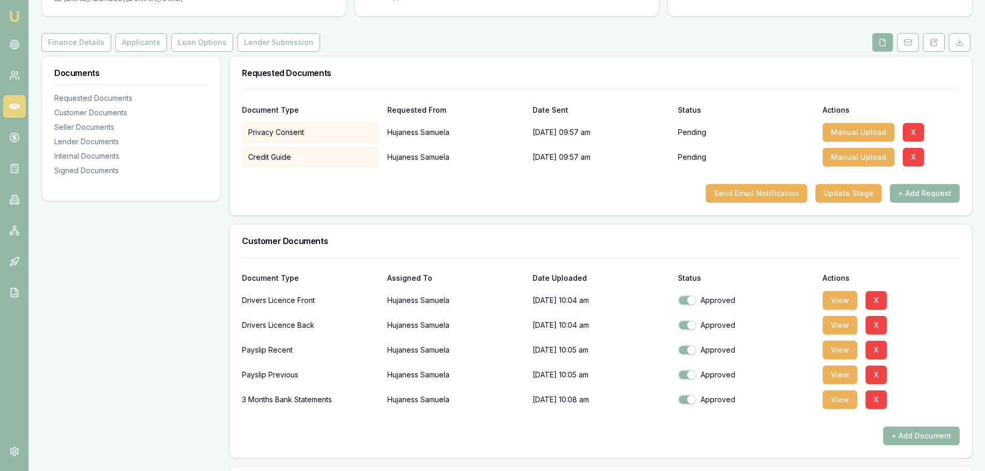
scroll to position [52, 0]
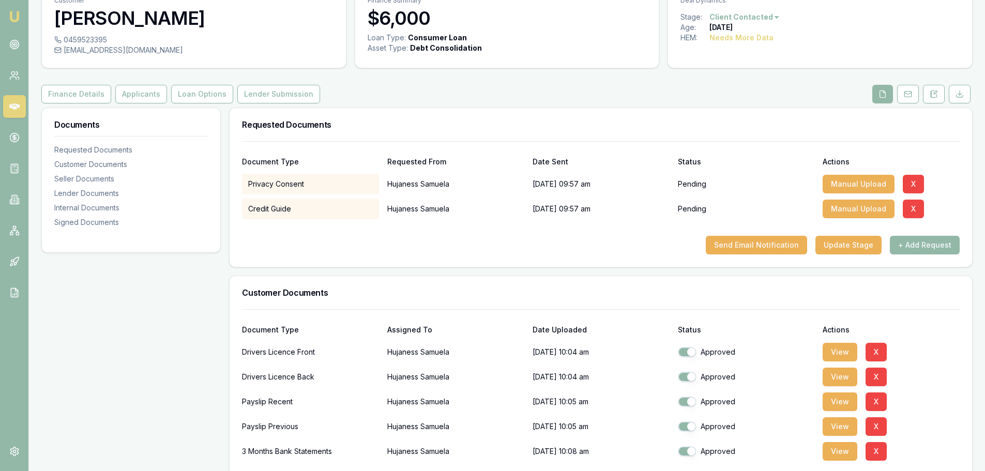
click at [516, 242] on div "Send Email Notification Update Stage + Add Request" at bounding box center [600, 245] width 717 height 19
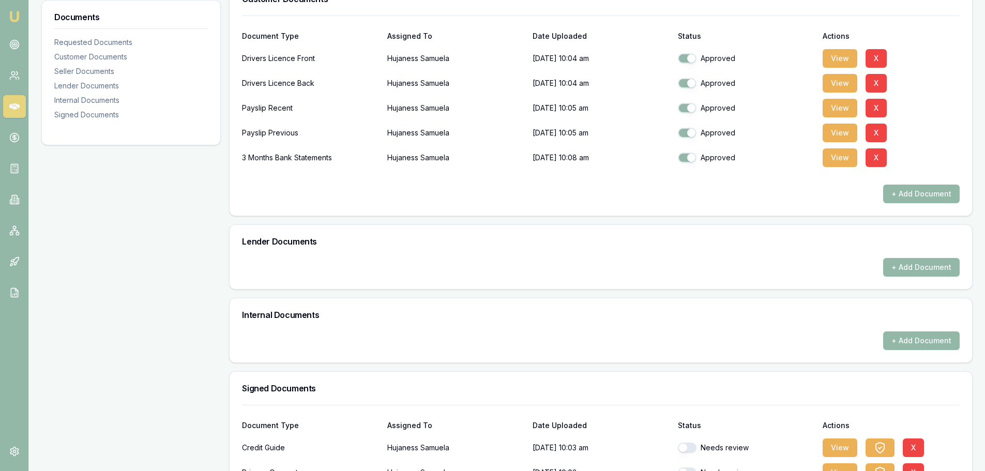
scroll to position [414, 0]
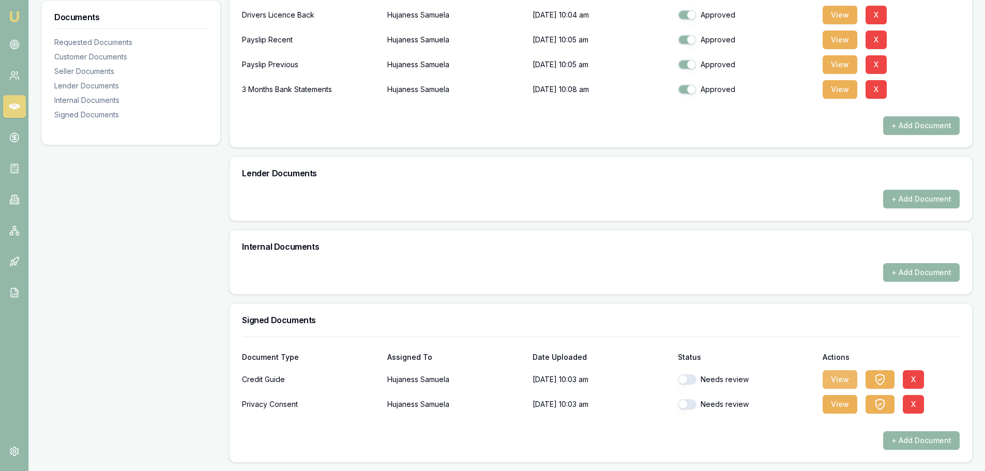
click at [836, 384] on button "View" at bounding box center [839, 379] width 35 height 19
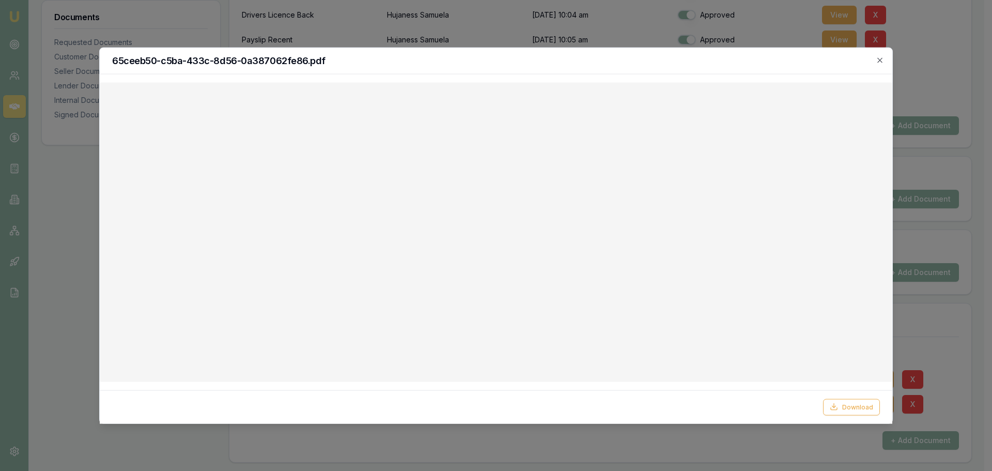
click at [881, 63] on icon "button" at bounding box center [880, 60] width 8 height 8
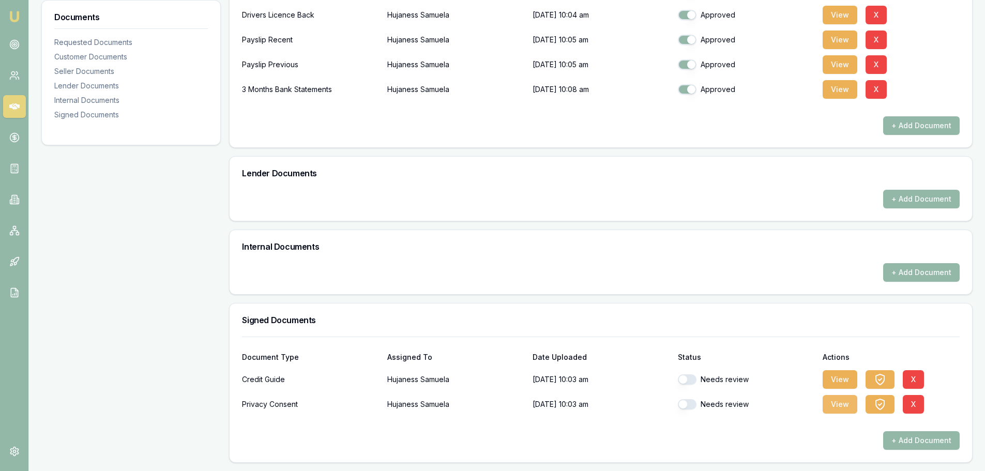
click at [846, 409] on button "View" at bounding box center [839, 404] width 35 height 19
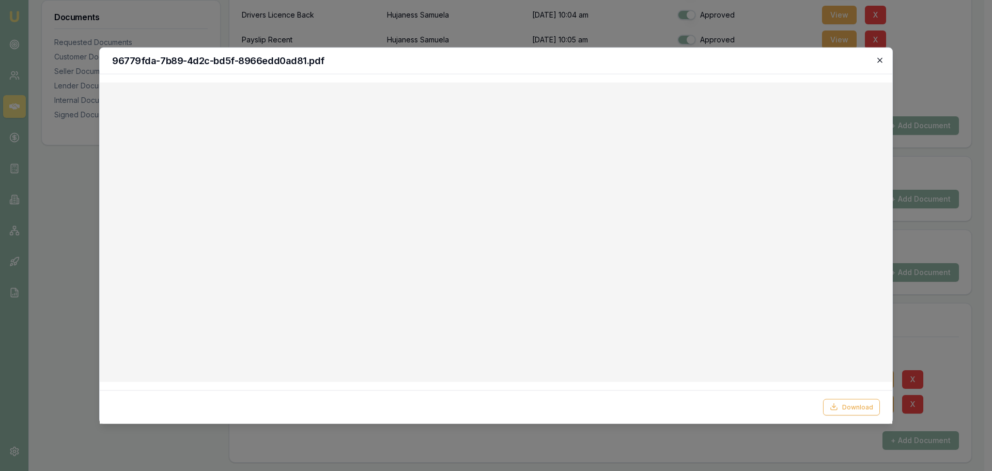
click at [879, 59] on icon "button" at bounding box center [880, 59] width 5 height 5
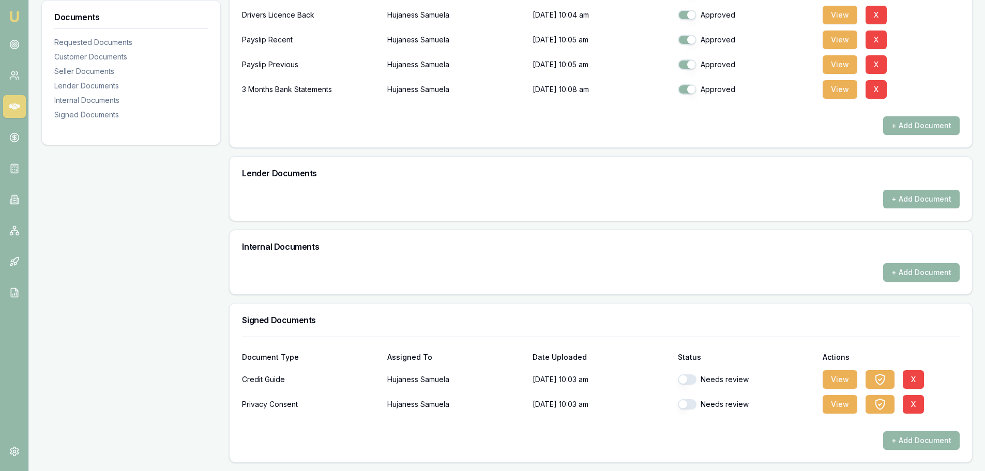
click at [772, 419] on div at bounding box center [600, 423] width 717 height 17
drag, startPoint x: 693, startPoint y: 409, endPoint x: 683, endPoint y: 400, distance: 13.2
click at [689, 406] on button "button" at bounding box center [687, 404] width 19 height 10
checkbox input "true"
click at [689, 380] on button "button" at bounding box center [687, 379] width 19 height 10
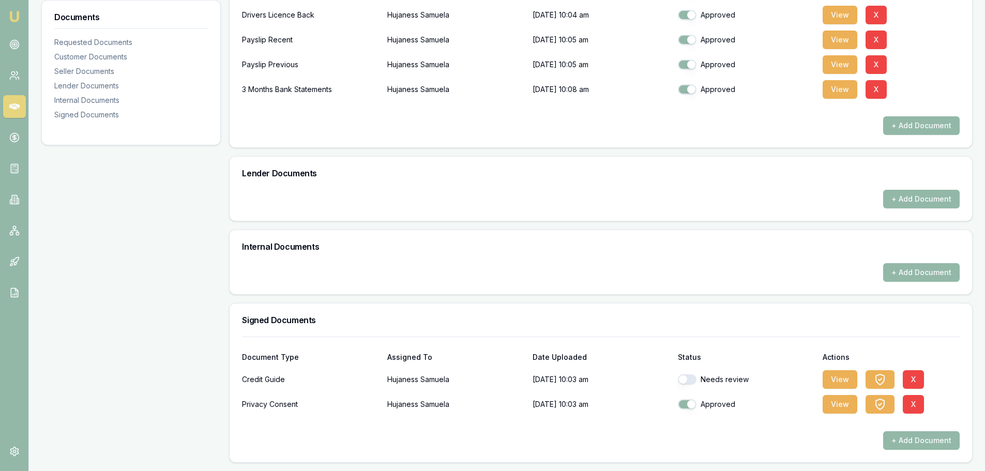
checkbox input "true"
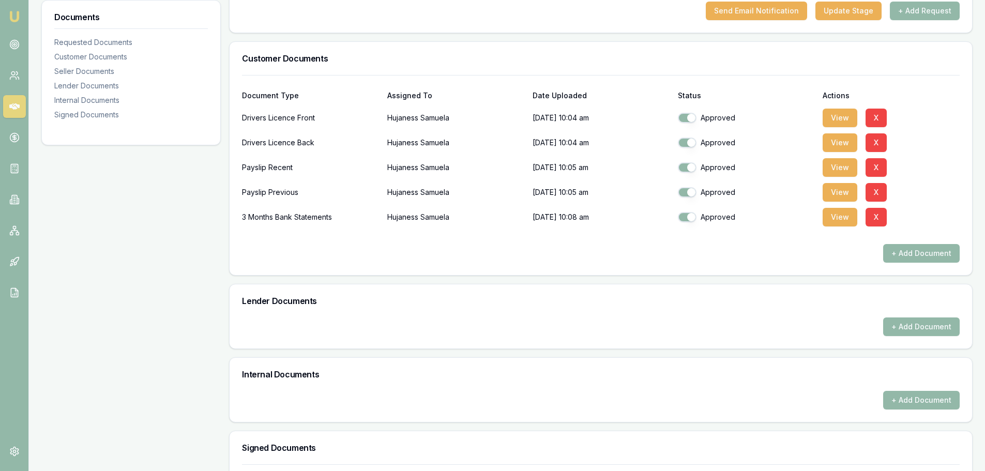
scroll to position [0, 0]
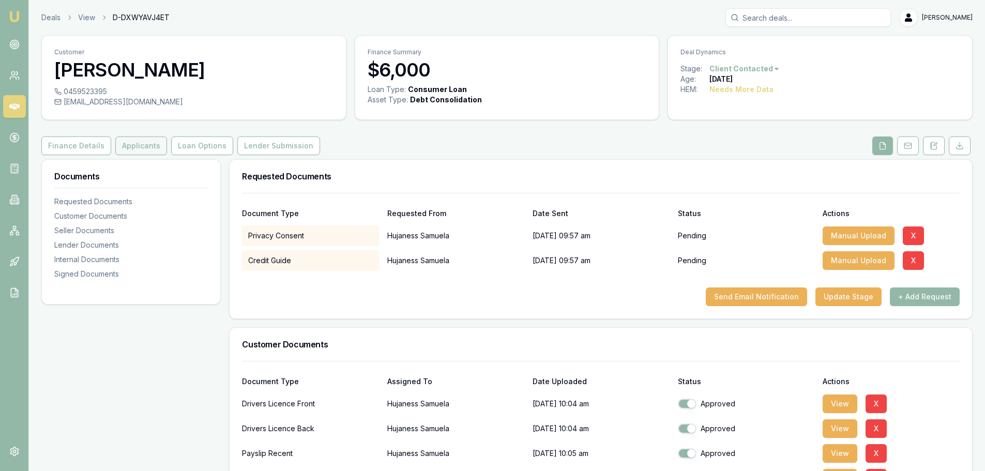
drag, startPoint x: 131, startPoint y: 148, endPoint x: 162, endPoint y: 161, distance: 33.4
click at [131, 149] on button "Applicants" at bounding box center [141, 145] width 52 height 19
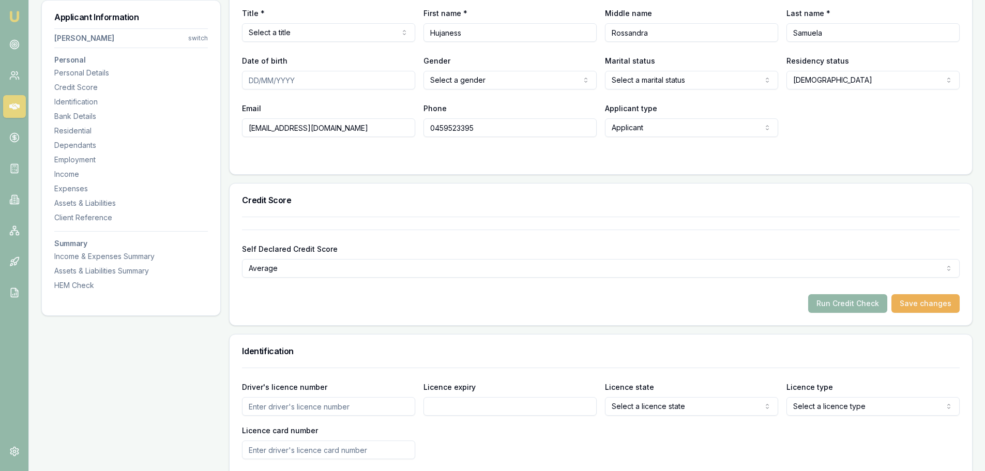
scroll to position [258, 0]
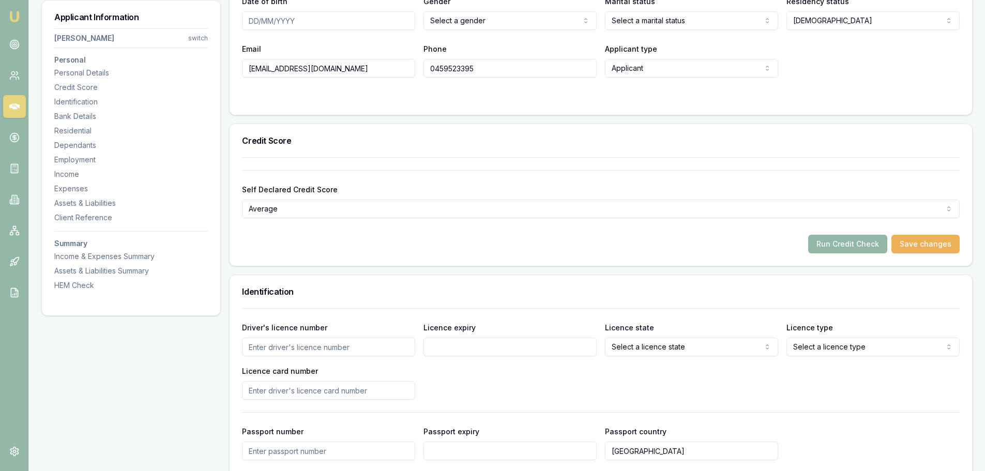
click at [856, 237] on button "Run Credit Check" at bounding box center [847, 244] width 79 height 19
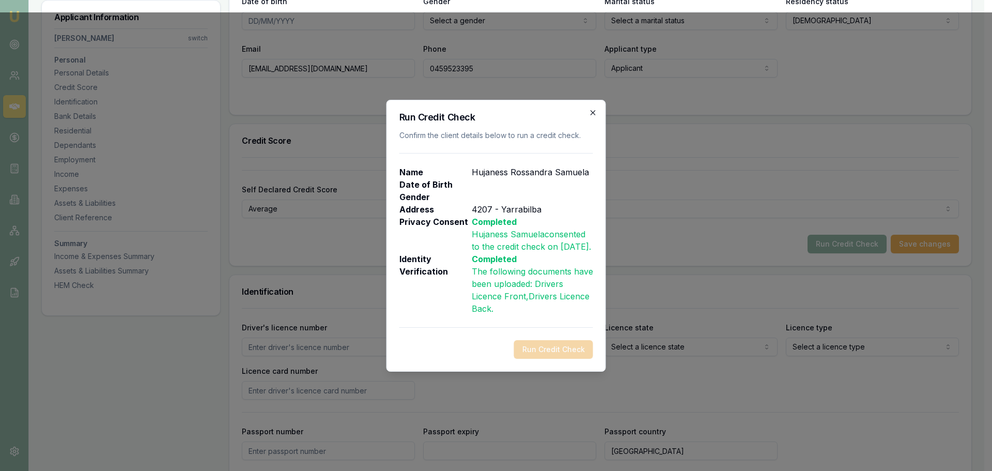
click at [589, 109] on icon "button" at bounding box center [593, 113] width 8 height 8
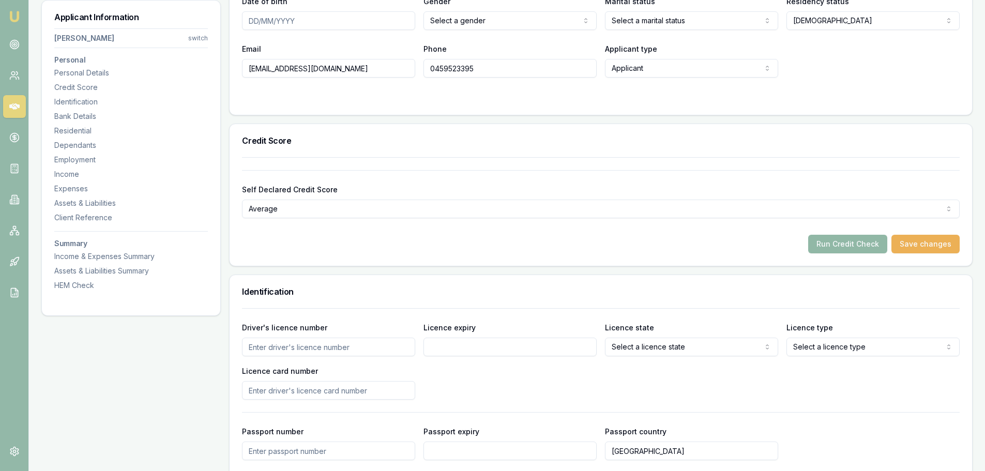
click at [870, 245] on button "Run Credit Check" at bounding box center [847, 244] width 79 height 19
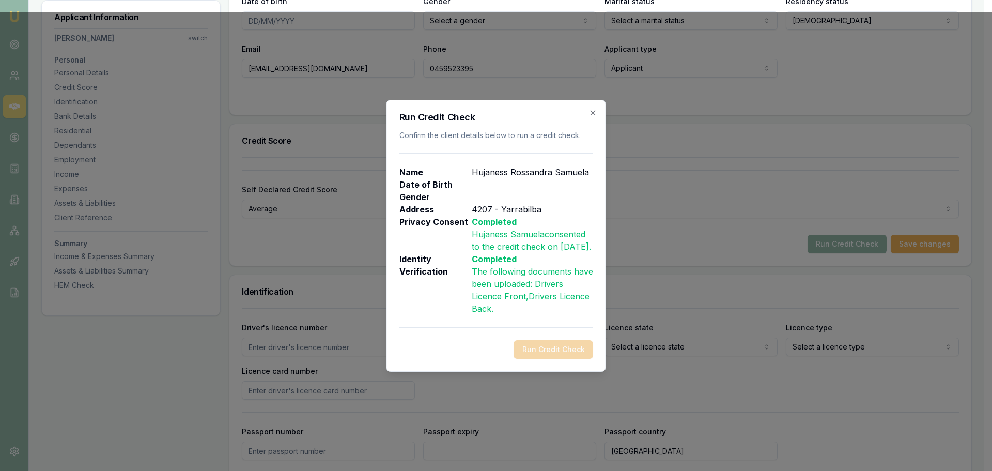
click at [534, 306] on span ", Drivers Licence Back" at bounding box center [531, 302] width 118 height 23
click at [560, 358] on div "Run Credit Check" at bounding box center [497, 349] width 194 height 19
drag, startPoint x: 519, startPoint y: 165, endPoint x: 536, endPoint y: 173, distance: 18.5
click at [520, 166] on p "Hujaness Rossandra Samuela" at bounding box center [530, 172] width 117 height 12
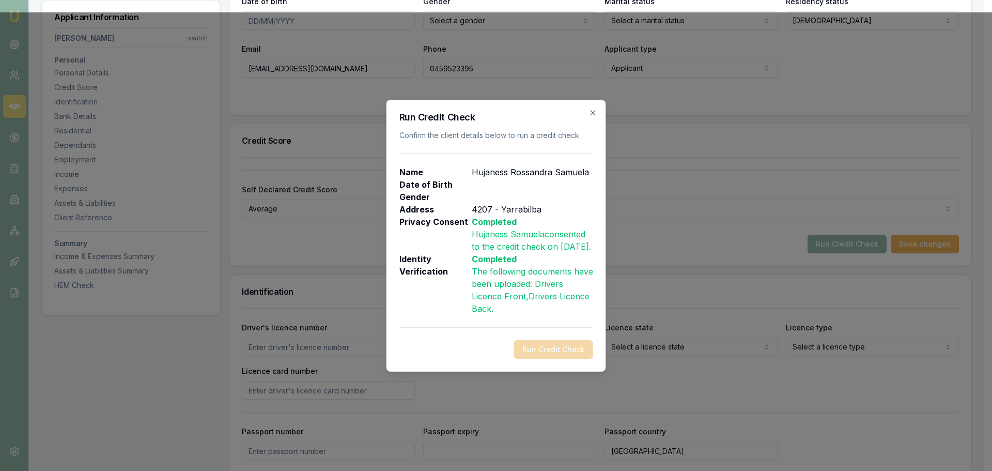
drag, startPoint x: 500, startPoint y: 207, endPoint x: 510, endPoint y: 207, distance: 9.8
click at [503, 207] on p "4207 - Yarrabilba" at bounding box center [532, 209] width 121 height 12
click at [503, 228] on p "Hujaness Samuela consented to the credit check on 8/15/2025 ." at bounding box center [532, 240] width 121 height 25
click at [584, 105] on div "Run Credit Check Confirm the client details below to run a credit check. Name H…" at bounding box center [497, 236] width 220 height 272
drag, startPoint x: 590, startPoint y: 105, endPoint x: 595, endPoint y: 108, distance: 5.8
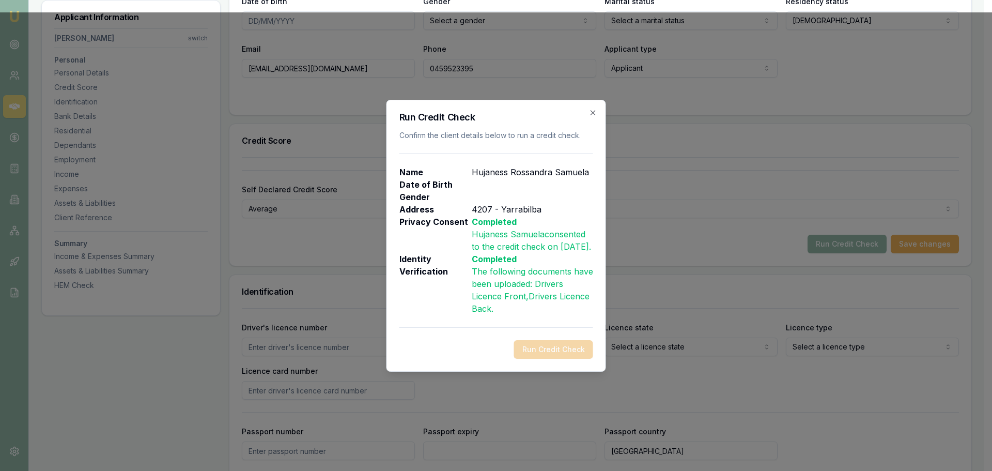
click at [591, 109] on icon "button" at bounding box center [593, 113] width 8 height 8
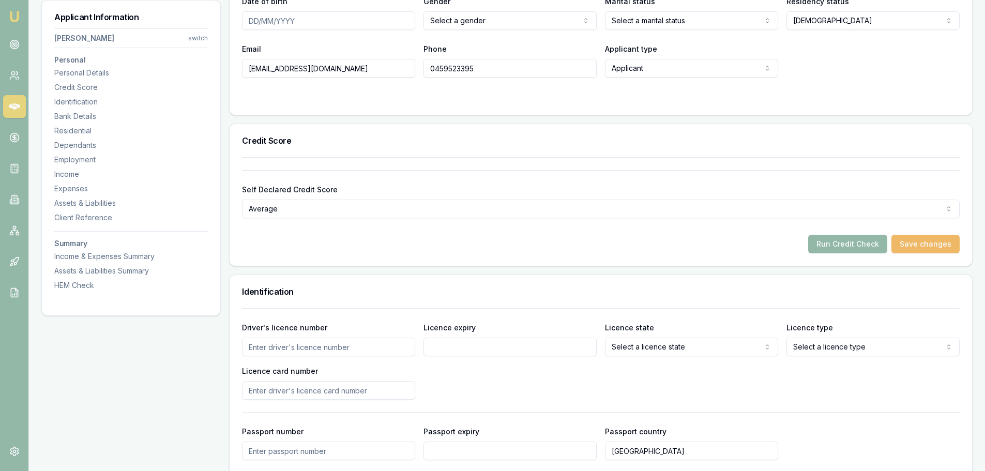
click at [915, 241] on button "Save changes" at bounding box center [925, 244] width 68 height 19
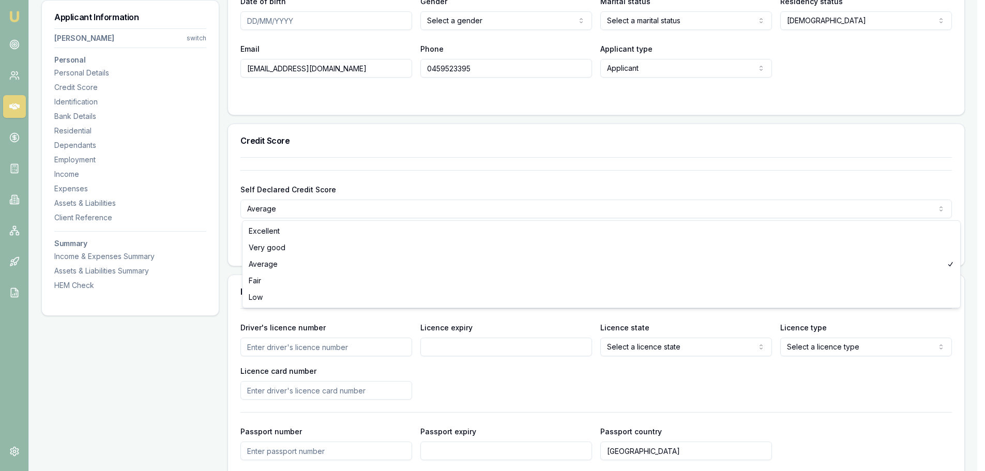
drag, startPoint x: 276, startPoint y: 266, endPoint x: 321, endPoint y: 186, distance: 92.6
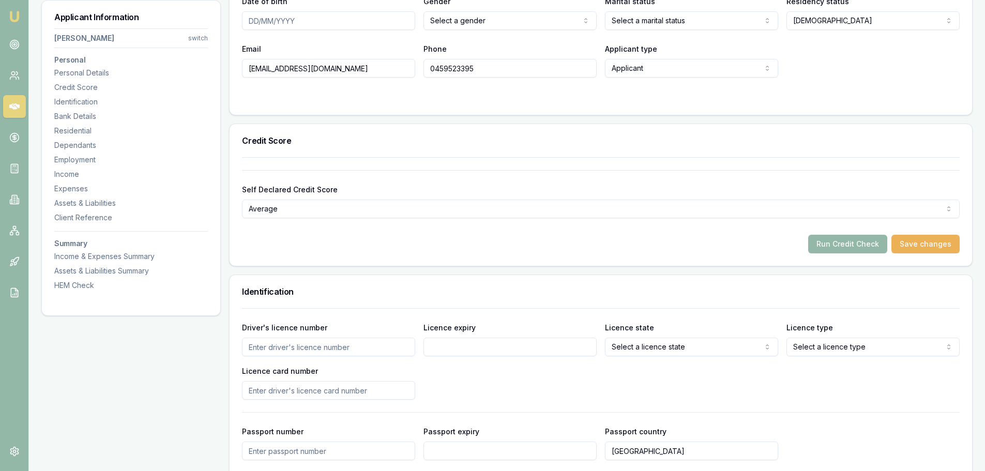
click at [337, 161] on div "Self Declared Credit Score Average Excellent Very good Average Fair Low Run Cre…" at bounding box center [600, 205] width 717 height 96
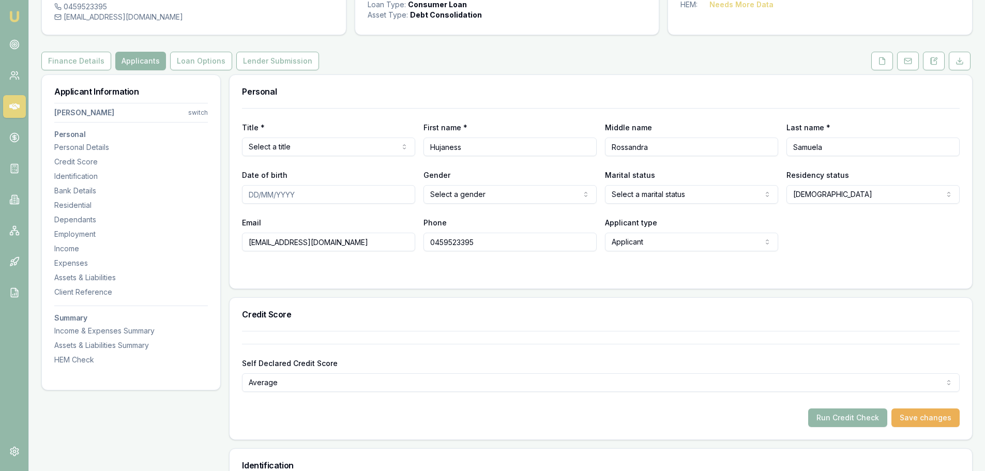
scroll to position [0, 0]
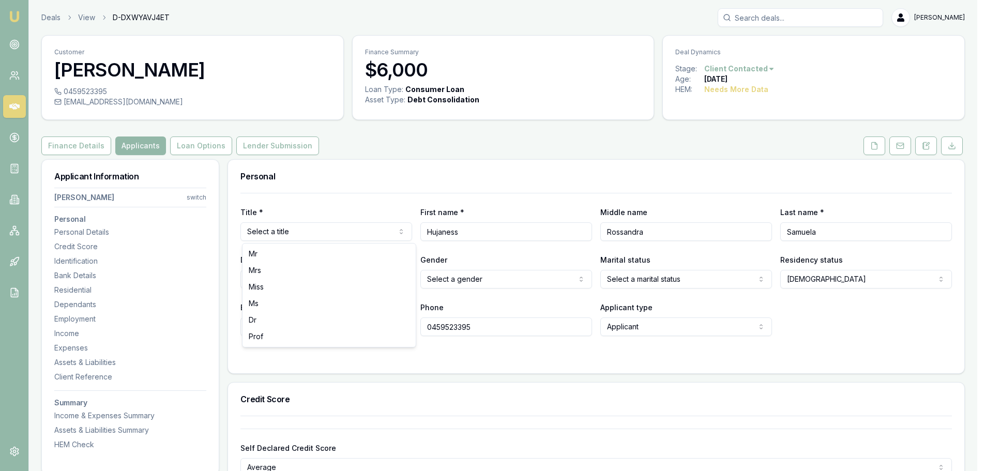
click at [404, 232] on html "Emu Broker Deals View D-DXWYAVJ4ET Jack Armstrong Toggle Menu Customer Hujaness…" at bounding box center [492, 235] width 985 height 471
select select "Mrs"
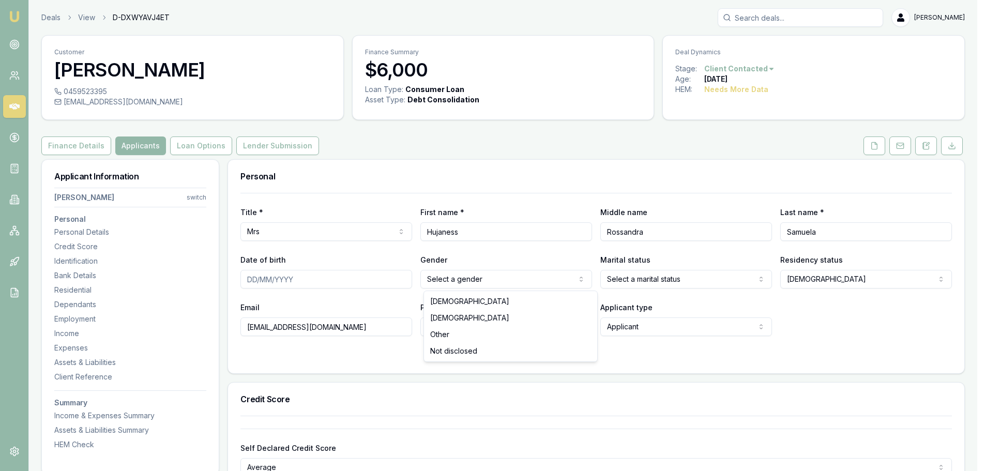
click at [509, 281] on html "Emu Broker Deals View D-DXWYAVJ4ET Jack Armstrong Toggle Menu Customer Hujaness…" at bounding box center [492, 235] width 985 height 471
select select "FEMALE"
click at [663, 283] on html "Emu Broker Deals View D-DXWYAVJ4ET Jack Armstrong Toggle Menu Customer Hujaness…" at bounding box center [492, 235] width 985 height 471
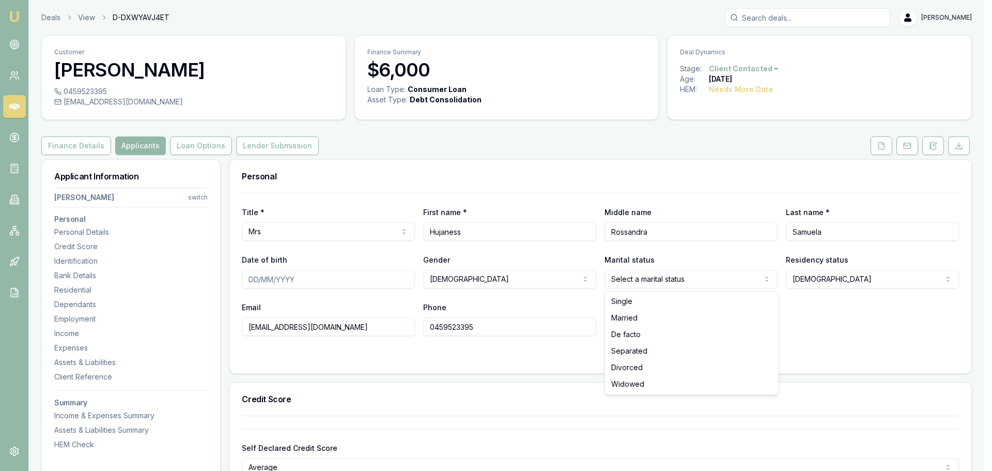
select select "MARRIED"
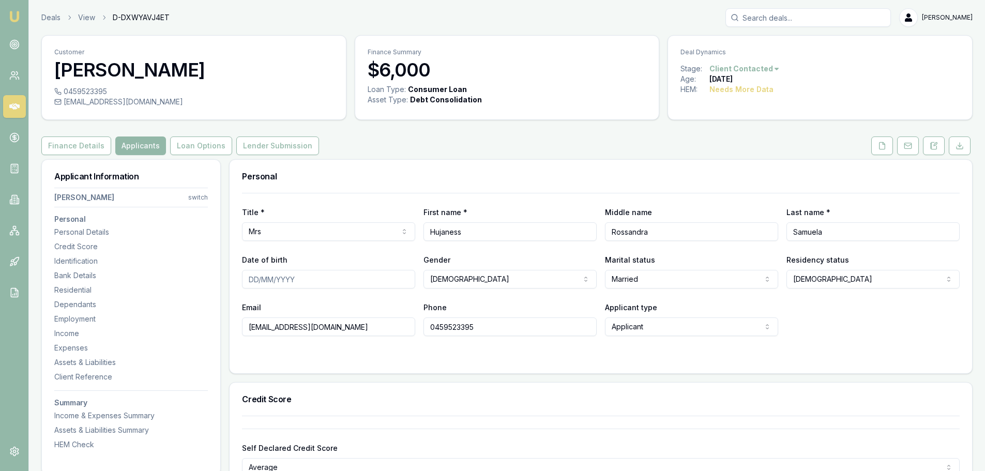
click at [260, 284] on input "Date of birth" at bounding box center [328, 279] width 173 height 19
click at [884, 151] on button at bounding box center [882, 145] width 22 height 19
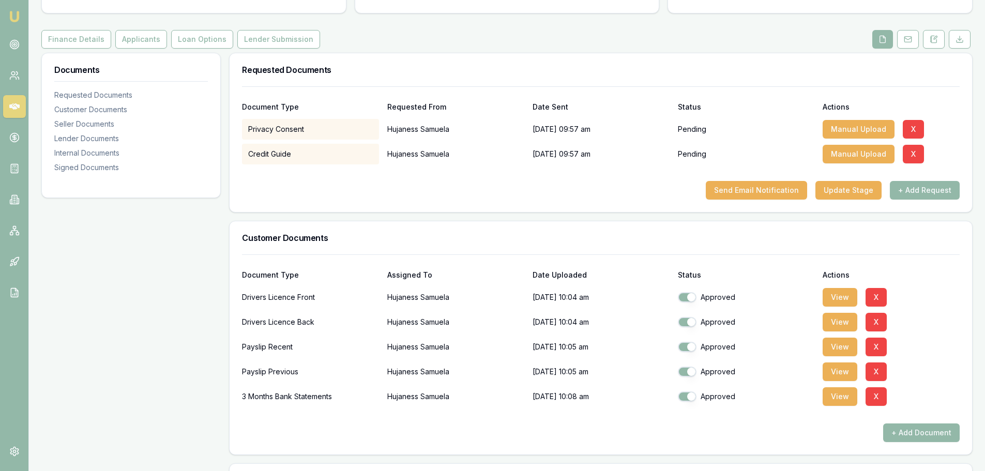
scroll to position [207, 0]
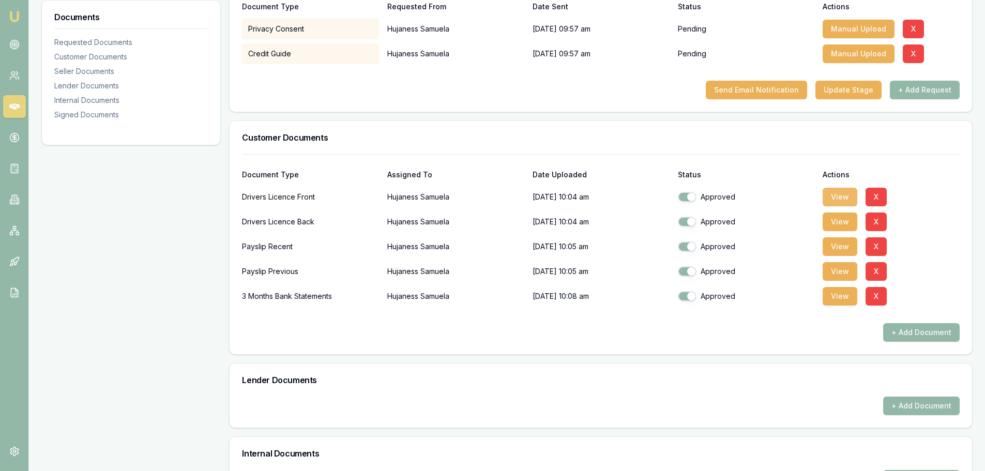
click at [847, 196] on button "View" at bounding box center [839, 197] width 35 height 19
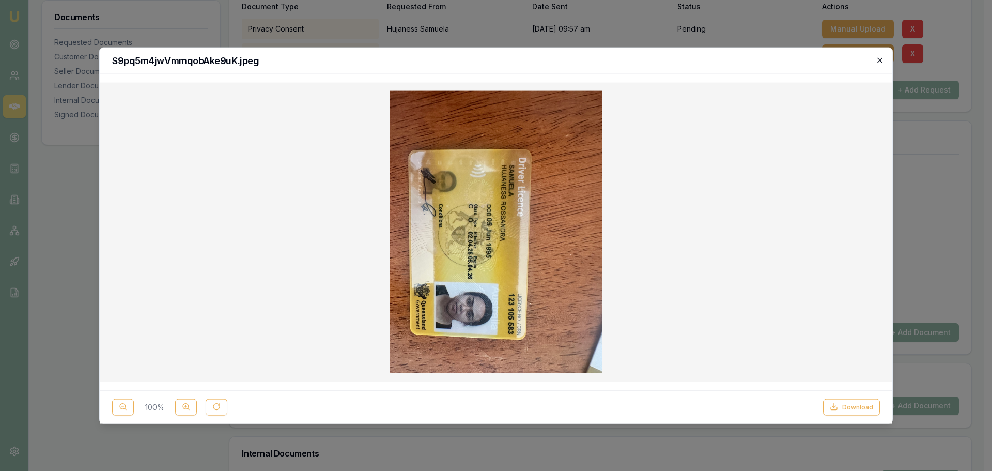
click at [885, 63] on div "S9pq5m4jwVmmqobAke9uK.jpeg" at bounding box center [496, 61] width 793 height 26
click at [877, 62] on icon "button" at bounding box center [880, 60] width 8 height 8
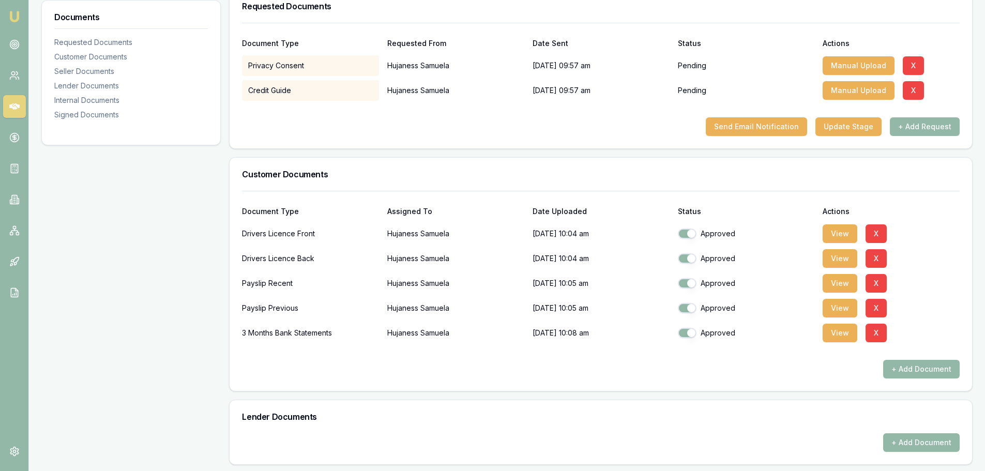
scroll to position [0, 0]
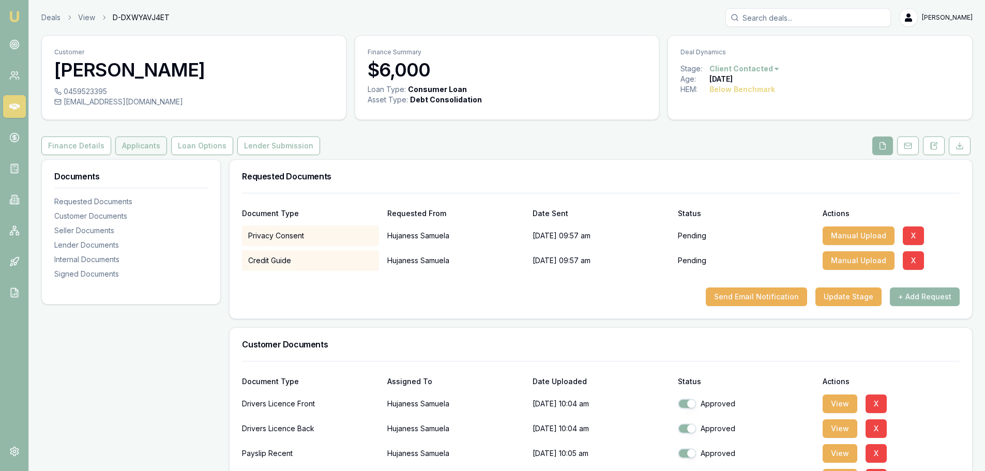
click at [144, 150] on button "Applicants" at bounding box center [141, 145] width 52 height 19
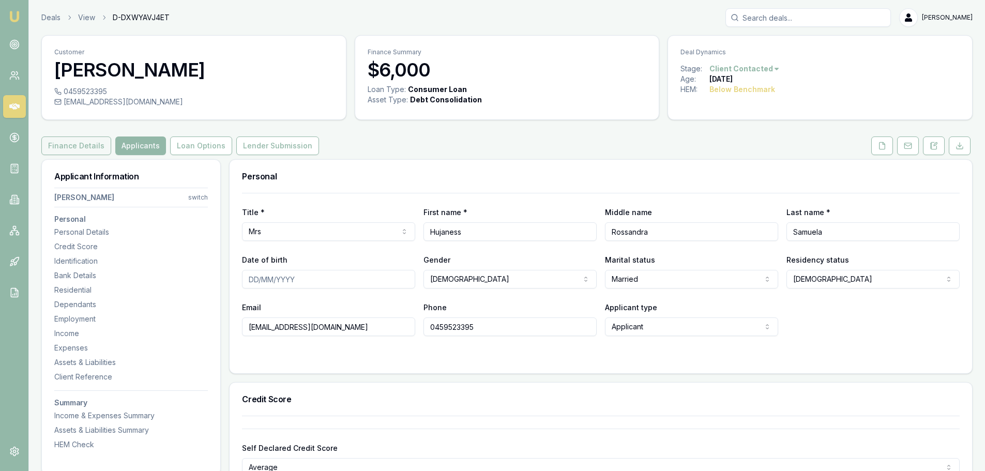
click at [52, 145] on button "Finance Details" at bounding box center [76, 145] width 70 height 19
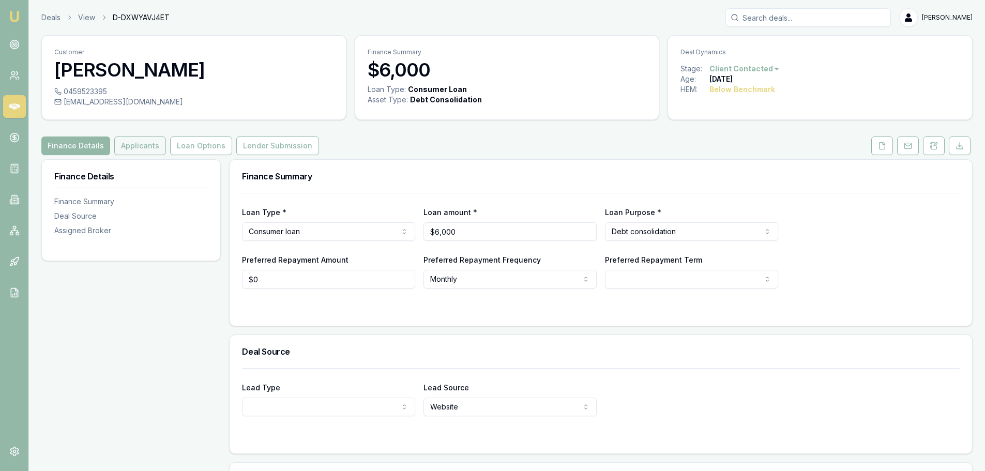
click at [130, 148] on button "Applicants" at bounding box center [140, 145] width 52 height 19
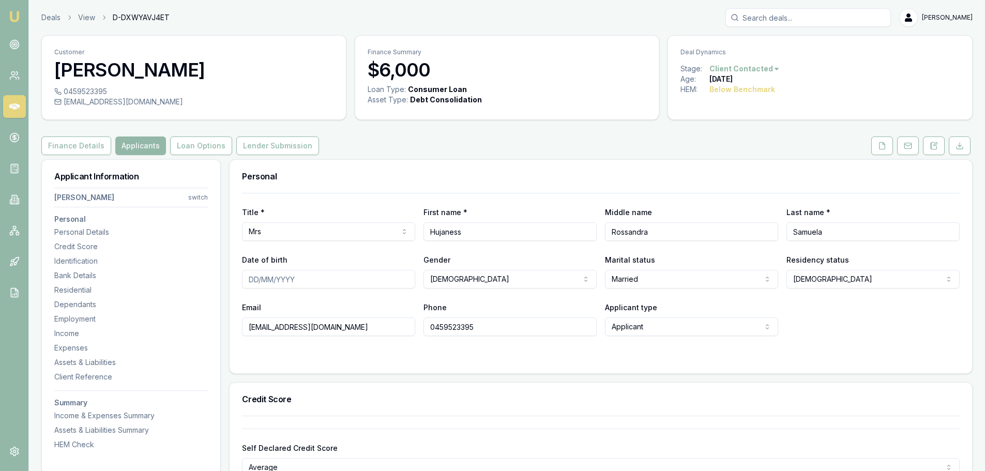
click at [258, 279] on input "Date of birth" at bounding box center [328, 279] width 173 height 19
type input "[DATE]"
drag, startPoint x: 442, startPoint y: 322, endPoint x: 446, endPoint y: 329, distance: 8.4
click at [442, 322] on input "0459523395" at bounding box center [509, 326] width 173 height 19
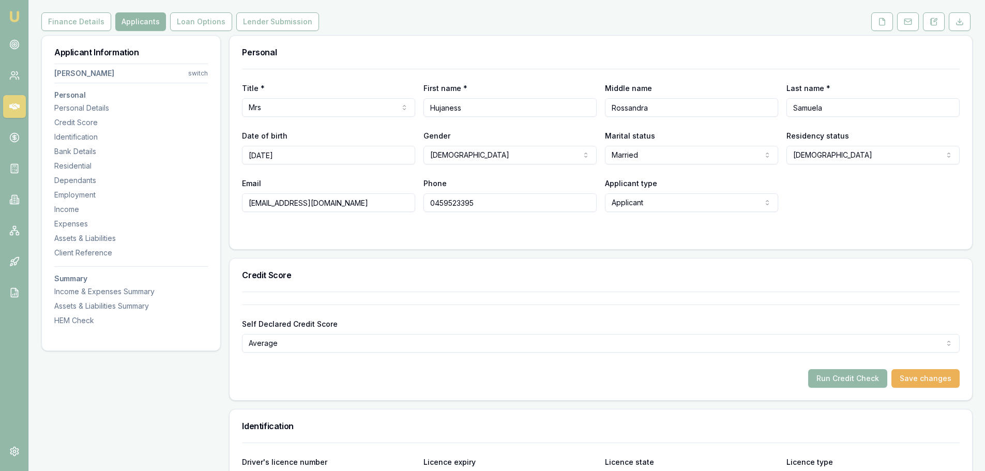
scroll to position [207, 0]
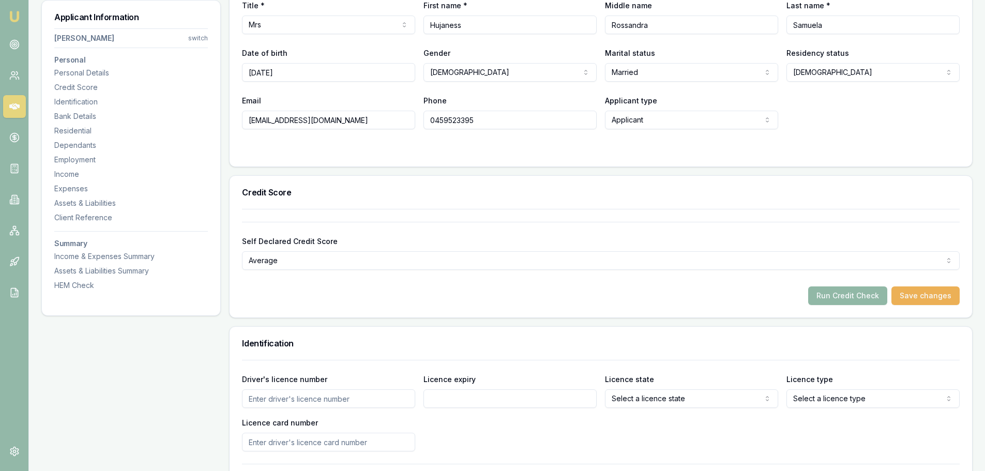
click at [830, 302] on button "Run Credit Check" at bounding box center [847, 295] width 79 height 19
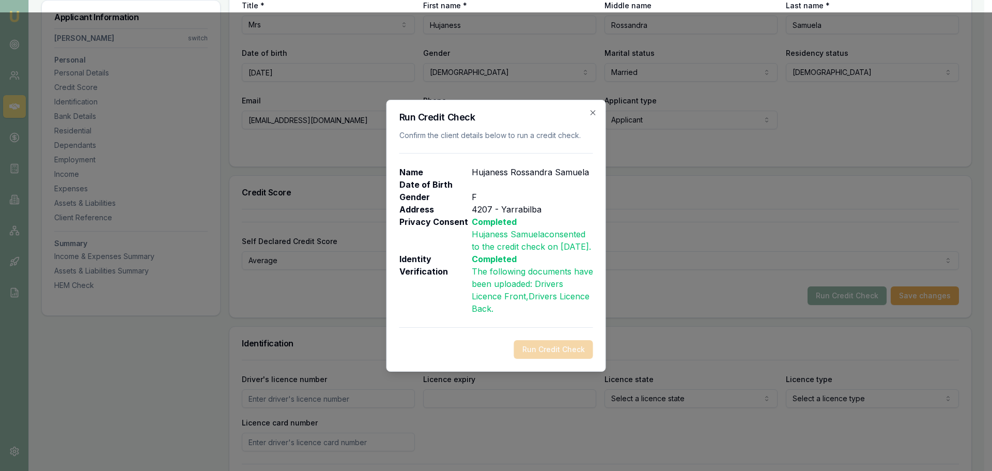
click at [521, 286] on p "The following documents have been uploaded: Drivers Licence Front , Drivers Lic…" at bounding box center [532, 290] width 121 height 50
click at [504, 166] on p "Hujaness Rossandra Samuela" at bounding box center [530, 172] width 117 height 12
click at [469, 203] on p "Address" at bounding box center [436, 209] width 72 height 12
drag, startPoint x: 516, startPoint y: 271, endPoint x: 535, endPoint y: 318, distance: 50.8
click at [518, 279] on div "Completed The following documents have been uploaded: Drivers Licence Front , D…" at bounding box center [532, 284] width 121 height 62
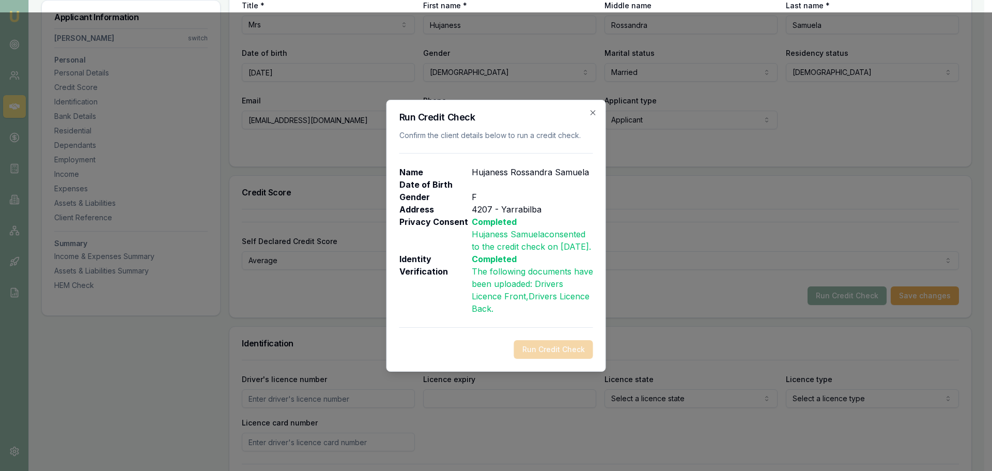
click at [545, 344] on div "Run Credit Check Confirm the client details below to run a credit check. Name H…" at bounding box center [497, 236] width 220 height 272
click at [590, 109] on icon "button" at bounding box center [593, 113] width 8 height 8
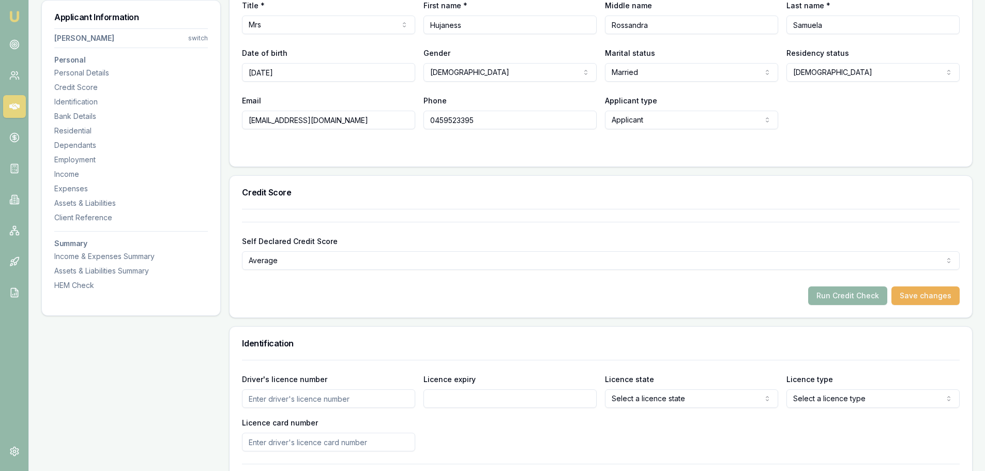
click at [666, 279] on form "Self Declared Credit Score Average Excellent Very good Average Fair Low Run Cre…" at bounding box center [600, 263] width 717 height 83
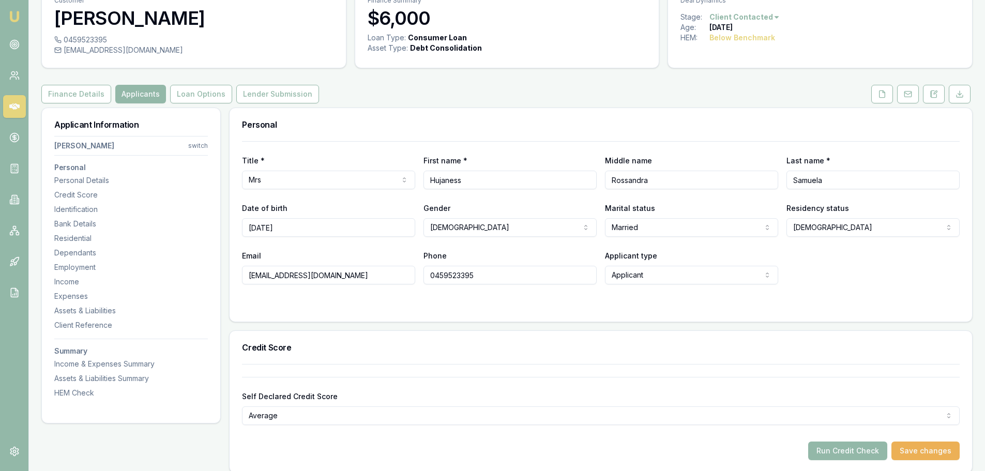
click at [532, 126] on h3 "Personal" at bounding box center [600, 124] width 717 height 8
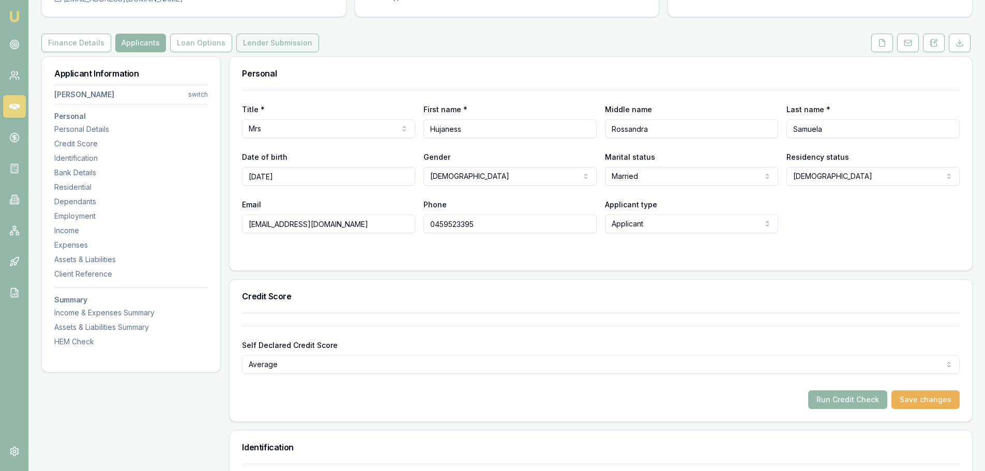
scroll to position [0, 0]
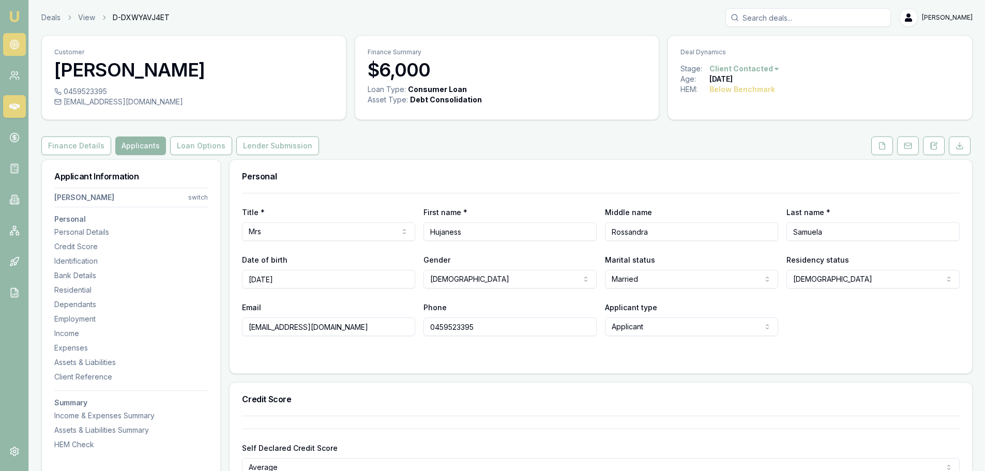
click at [13, 46] on icon at bounding box center [14, 44] width 10 height 10
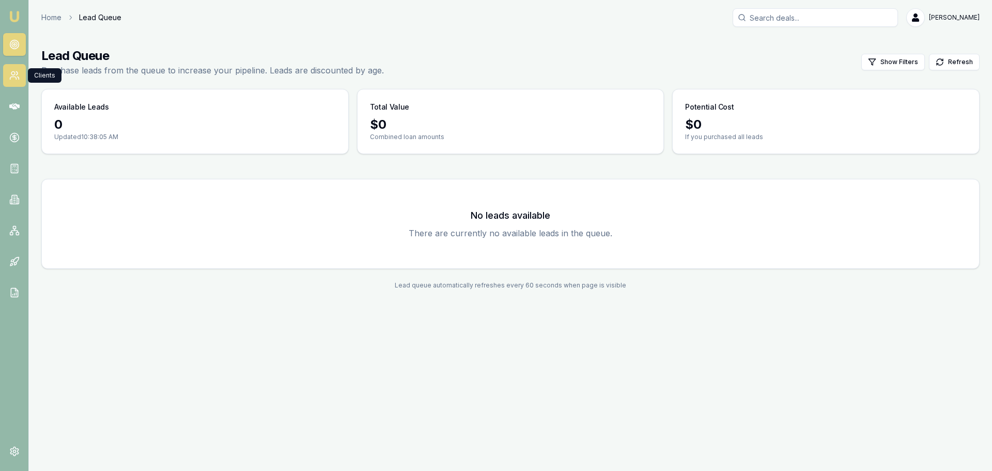
click at [7, 74] on link at bounding box center [14, 75] width 23 height 23
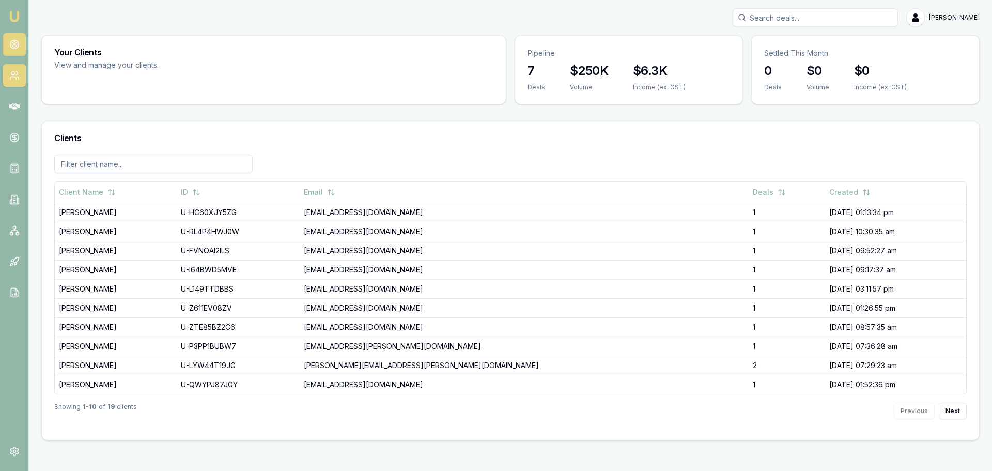
click at [15, 42] on circle at bounding box center [14, 44] width 5 height 5
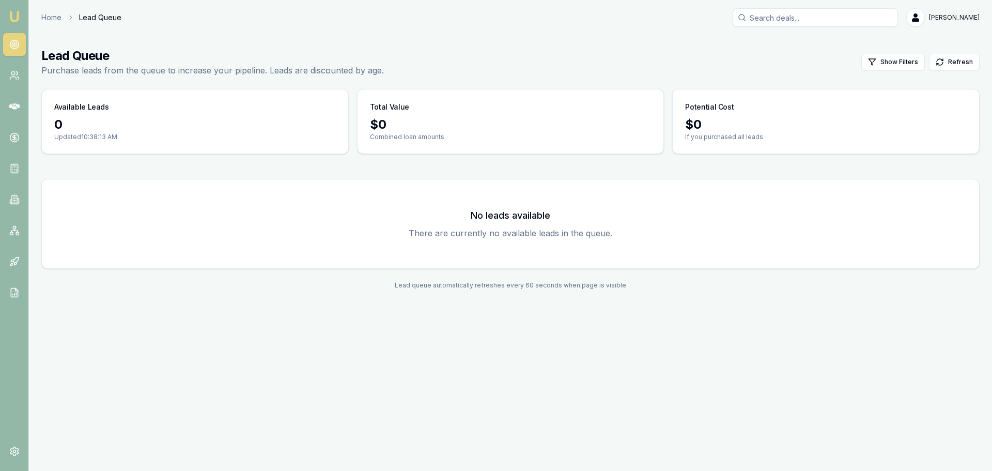
click at [61, 23] on div "Home Lead Queue Jack Armstrong" at bounding box center [510, 17] width 939 height 19
click at [54, 20] on link "Home" at bounding box center [51, 17] width 20 height 10
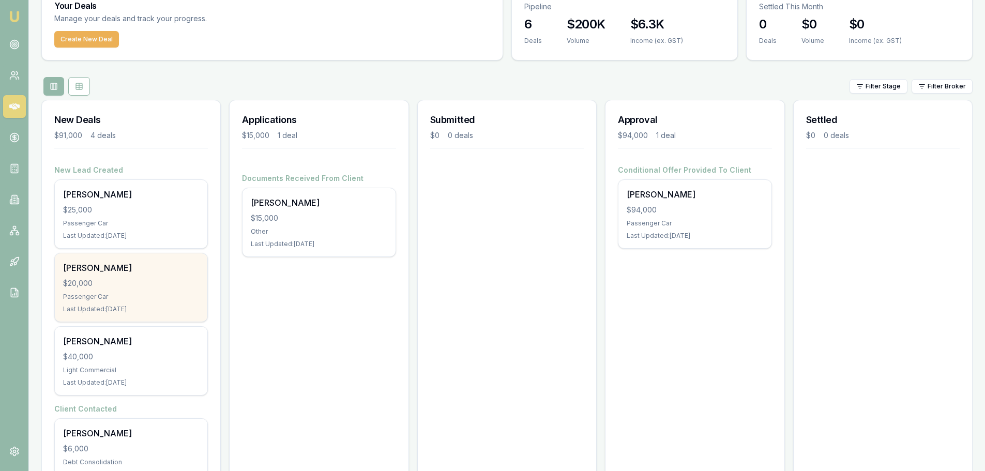
scroll to position [93, 0]
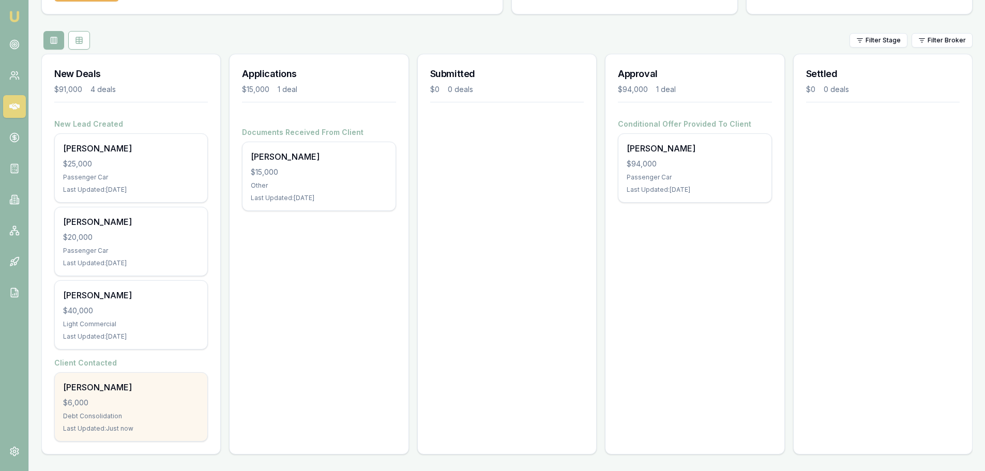
click at [140, 418] on div "Debt Consolidation" at bounding box center [131, 416] width 136 height 8
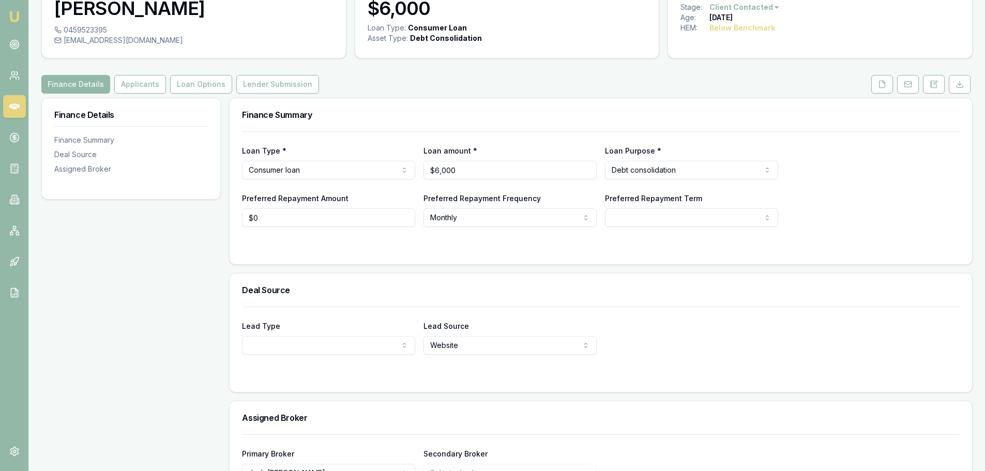
scroll to position [129, 0]
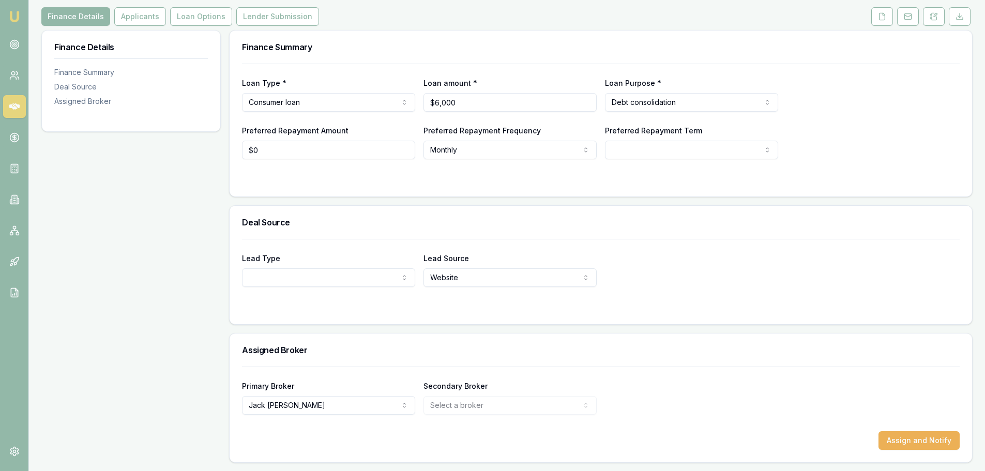
click at [394, 283] on html "Emu Broker Deals View D-DXWYAVJ4ET Jack Armstrong Toggle Menu Customer Hujaness…" at bounding box center [492, 106] width 985 height 471
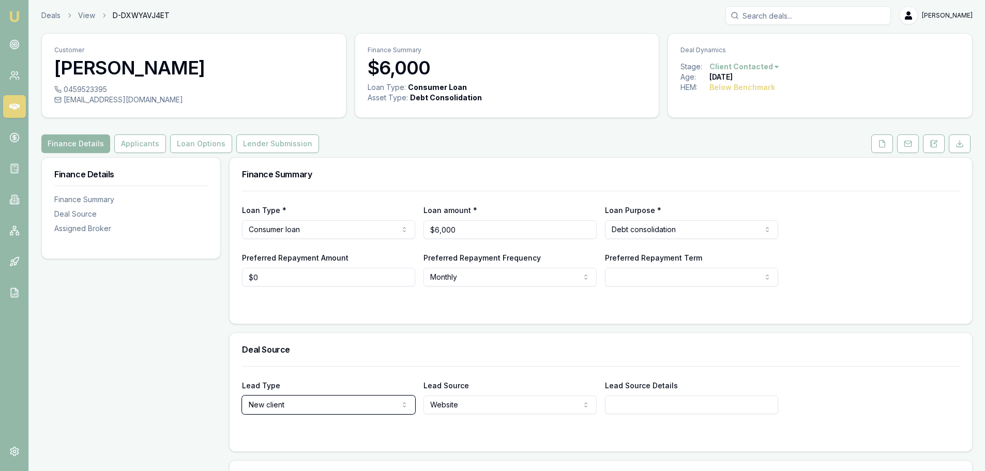
scroll to position [0, 0]
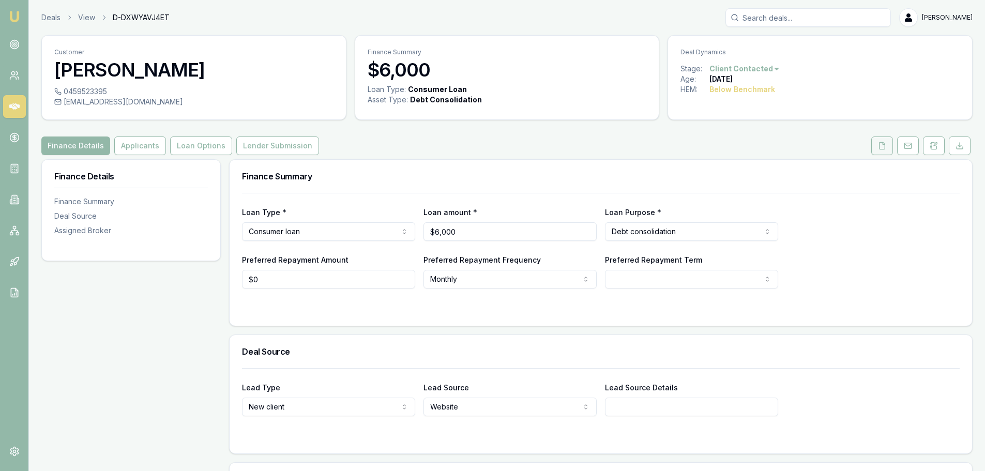
click at [873, 145] on button at bounding box center [882, 145] width 22 height 19
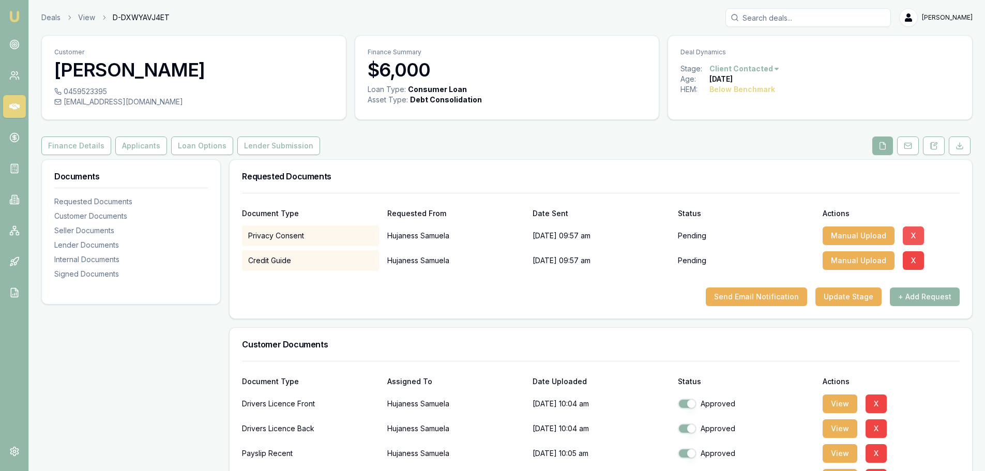
click at [908, 235] on button "X" at bounding box center [913, 235] width 21 height 19
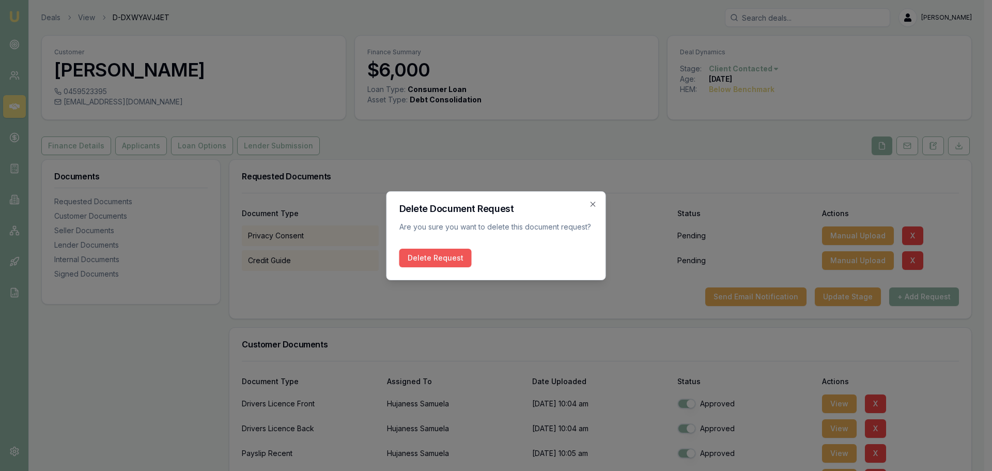
click at [439, 259] on button "Delete Request" at bounding box center [436, 258] width 72 height 19
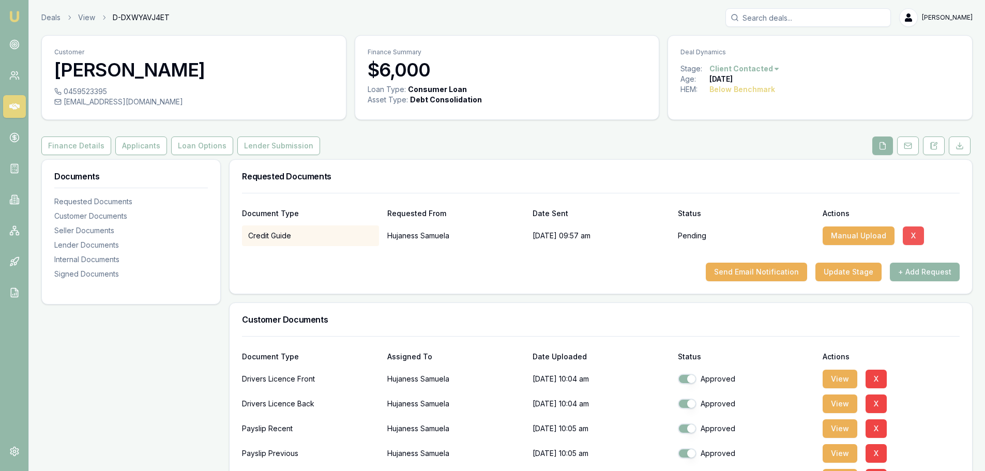
drag, startPoint x: 927, startPoint y: 235, endPoint x: 915, endPoint y: 238, distance: 11.7
click at [926, 235] on div "Manual Upload X" at bounding box center [890, 235] width 137 height 21
click at [915, 238] on button "X" at bounding box center [913, 235] width 21 height 19
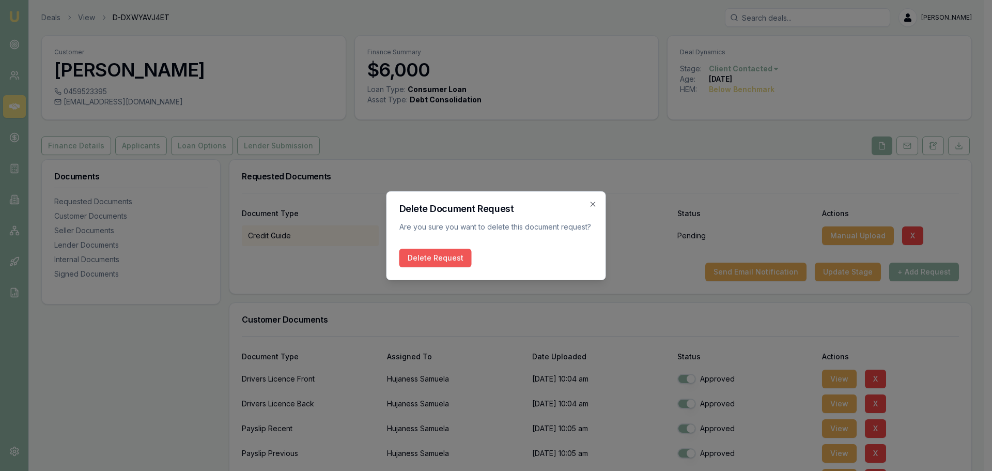
click at [447, 258] on button "Delete Request" at bounding box center [436, 258] width 72 height 19
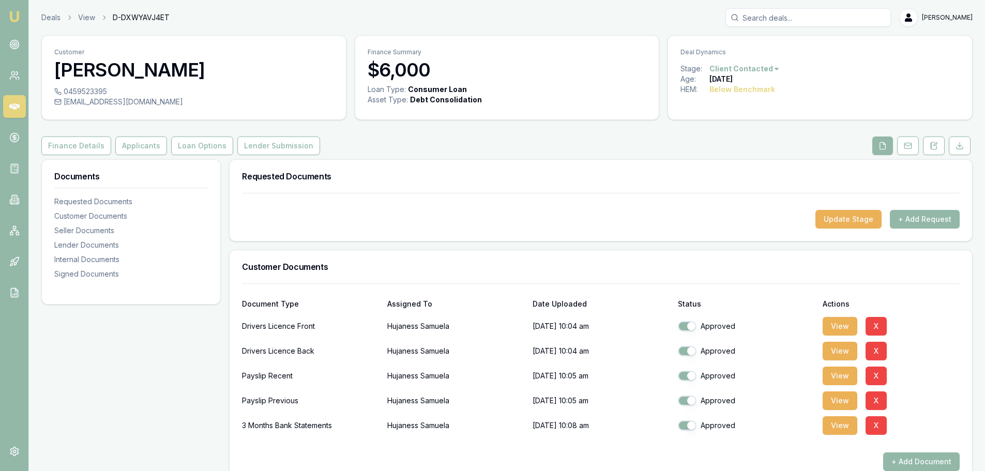
click at [510, 258] on div "Customer Documents" at bounding box center [601, 266] width 742 height 33
click at [141, 154] on button "Applicants" at bounding box center [141, 145] width 52 height 19
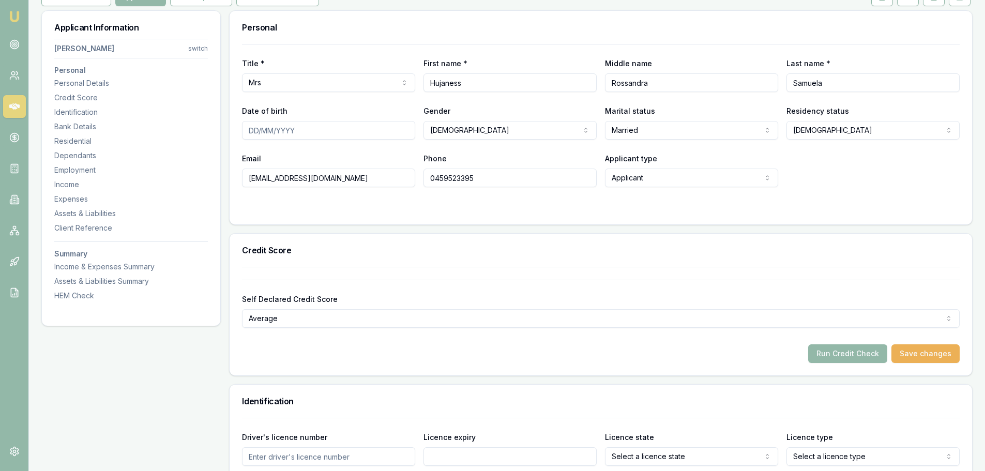
scroll to position [258, 0]
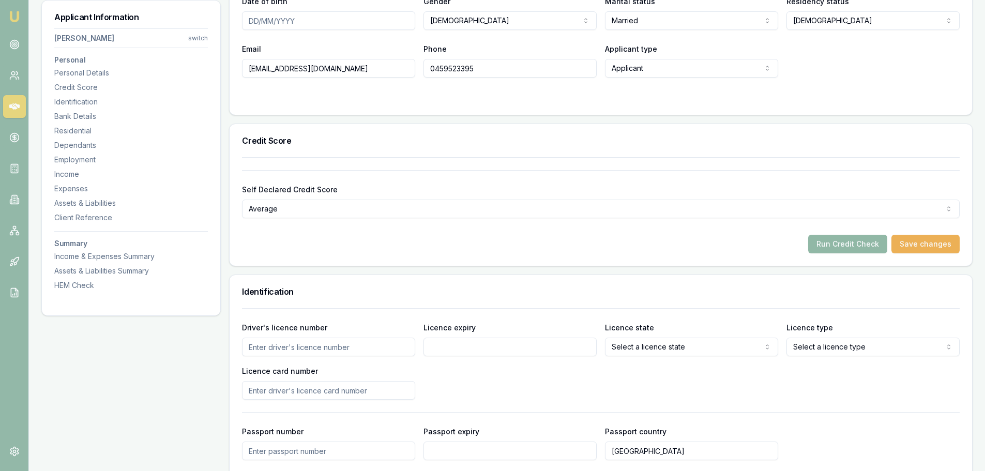
click at [852, 240] on button "Run Credit Check" at bounding box center [847, 244] width 79 height 19
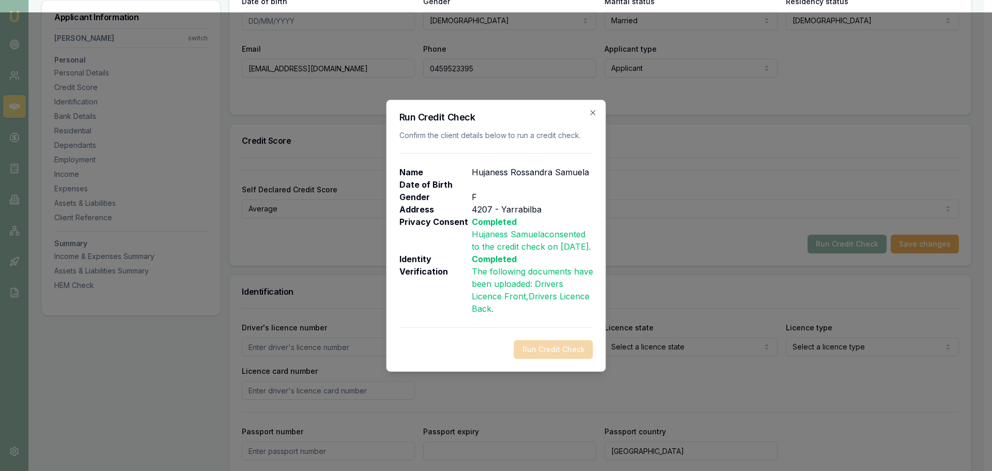
click at [538, 234] on p "Hujaness Samuela consented to the credit check on 8/15/2025 ." at bounding box center [532, 240] width 121 height 25
click at [499, 261] on p "Completed" at bounding box center [532, 259] width 121 height 12
click at [534, 216] on p "Completed" at bounding box center [532, 222] width 121 height 12
click at [460, 178] on p "Date of Birth" at bounding box center [436, 184] width 72 height 12
drag, startPoint x: 456, startPoint y: 166, endPoint x: 485, endPoint y: 149, distance: 34.0
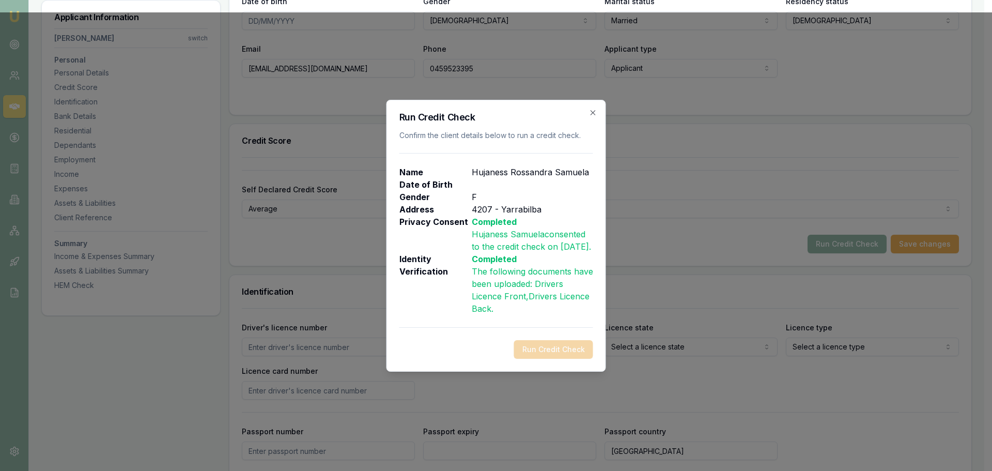
click at [456, 166] on p "Name" at bounding box center [436, 172] width 72 height 12
click at [586, 113] on h2 "Run Credit Check" at bounding box center [497, 117] width 194 height 9
click at [592, 109] on icon "button" at bounding box center [593, 113] width 8 height 8
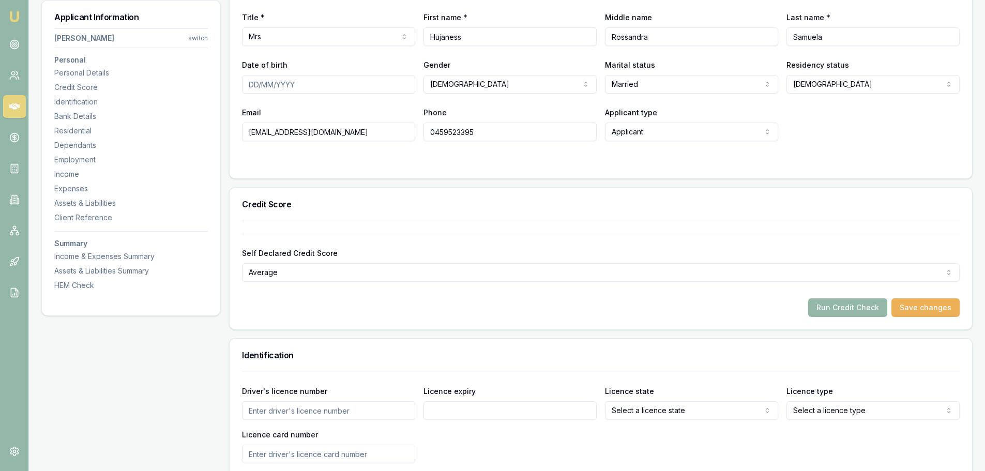
scroll to position [103, 0]
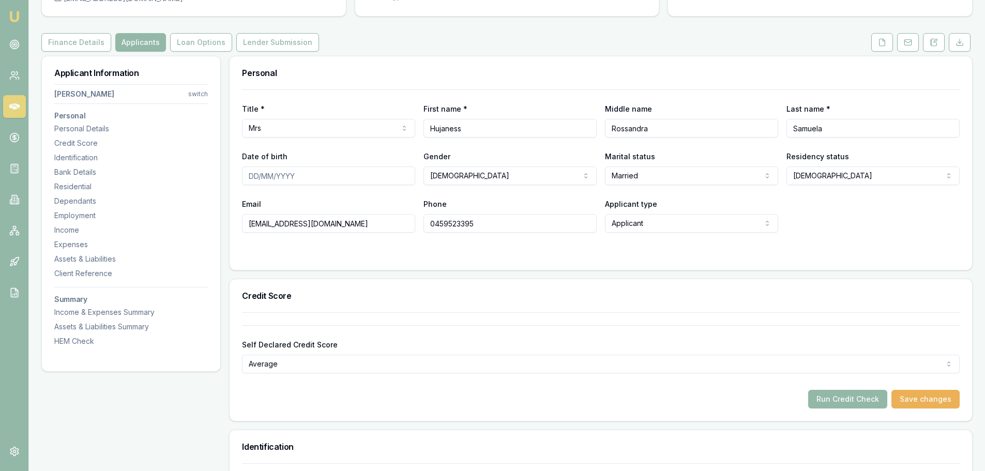
click at [250, 174] on input "Date of birth" at bounding box center [328, 175] width 173 height 19
type input "[DATE]"
click at [452, 225] on input "0459523395" at bounding box center [509, 223] width 173 height 19
drag, startPoint x: 732, startPoint y: 318, endPoint x: 762, endPoint y: 306, distance: 31.8
click at [733, 318] on div "Self Declared Credit Score Average Excellent Very good Average Fair Low Run Cre…" at bounding box center [600, 360] width 717 height 96
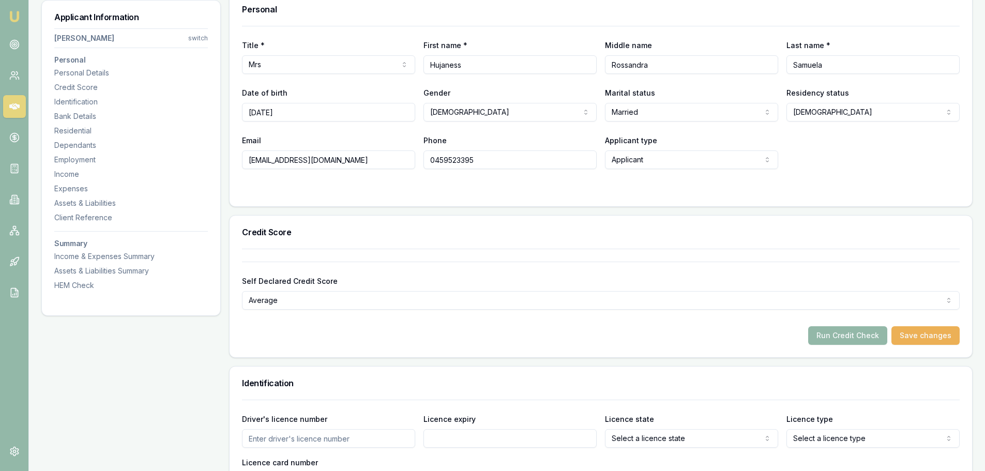
scroll to position [207, 0]
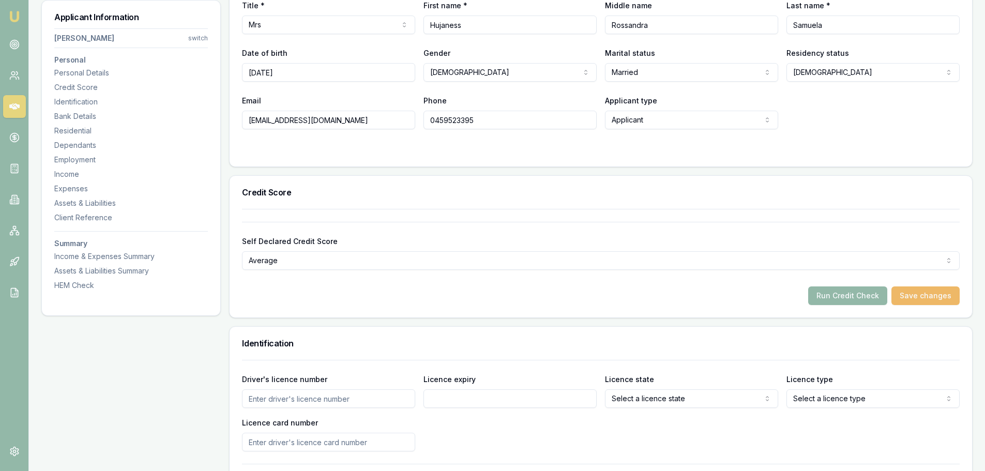
click at [919, 294] on button "Save changes" at bounding box center [925, 295] width 68 height 19
click at [876, 291] on button "Run Credit Check" at bounding box center [847, 295] width 79 height 19
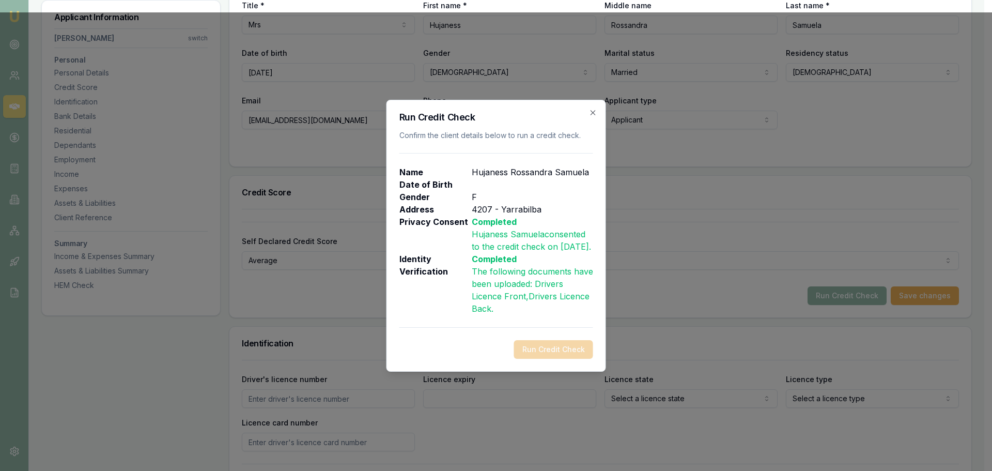
click at [591, 109] on icon "button" at bounding box center [593, 113] width 8 height 8
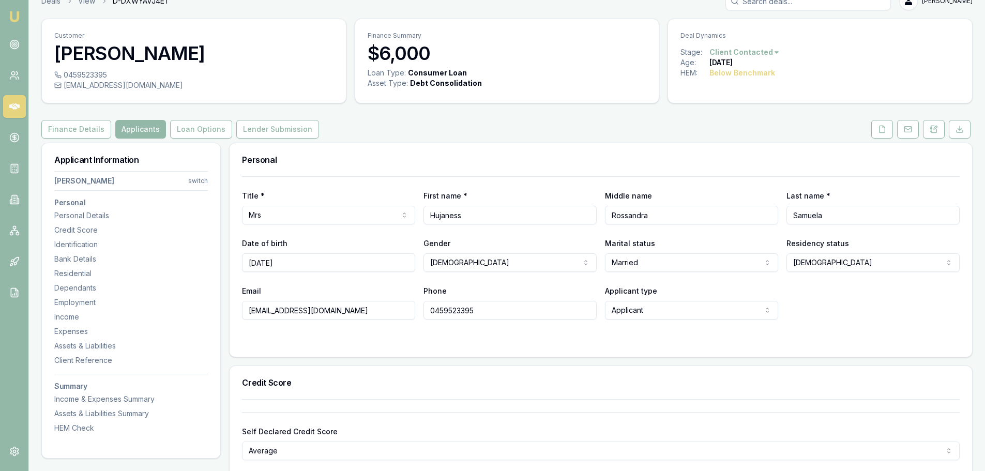
scroll to position [0, 0]
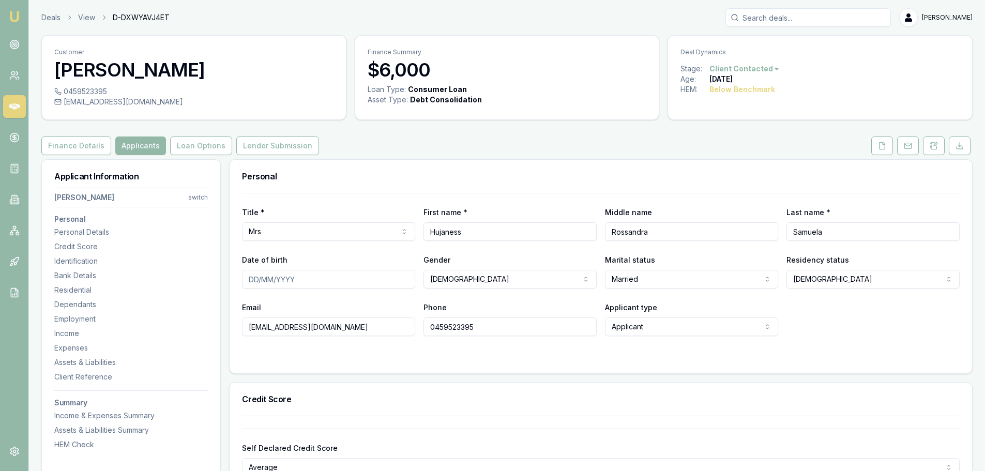
click at [253, 280] on input "Date of birth" at bounding box center [328, 279] width 173 height 19
type input "[DATE]"
click at [192, 145] on button "Loan Options" at bounding box center [201, 145] width 62 height 19
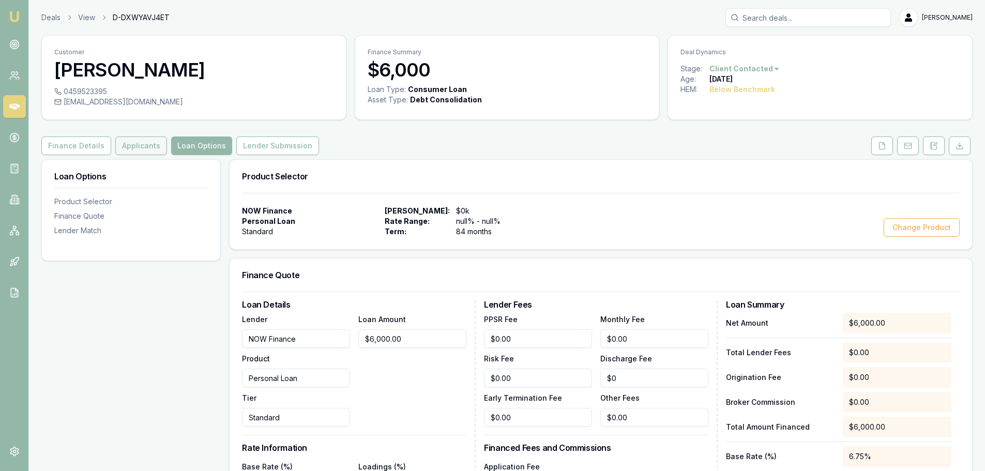
click at [129, 140] on button "Applicants" at bounding box center [141, 145] width 52 height 19
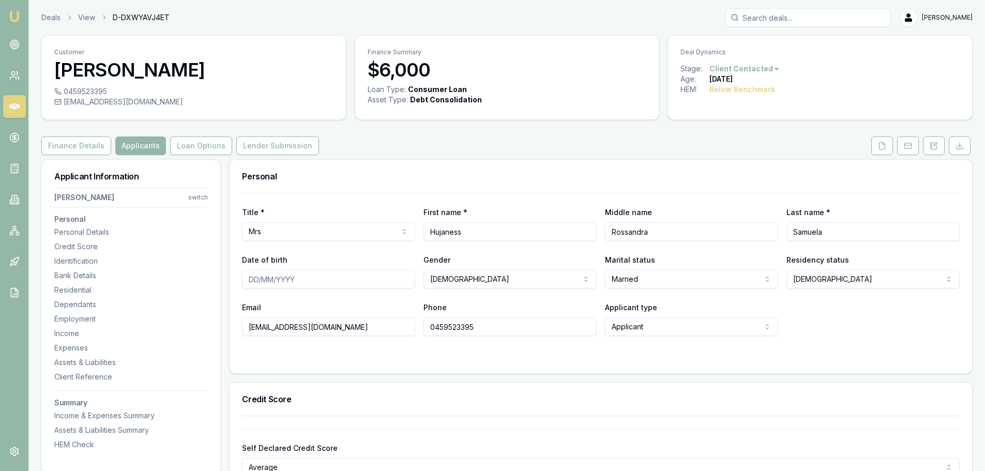
click at [277, 286] on input "Date of birth" at bounding box center [328, 279] width 173 height 19
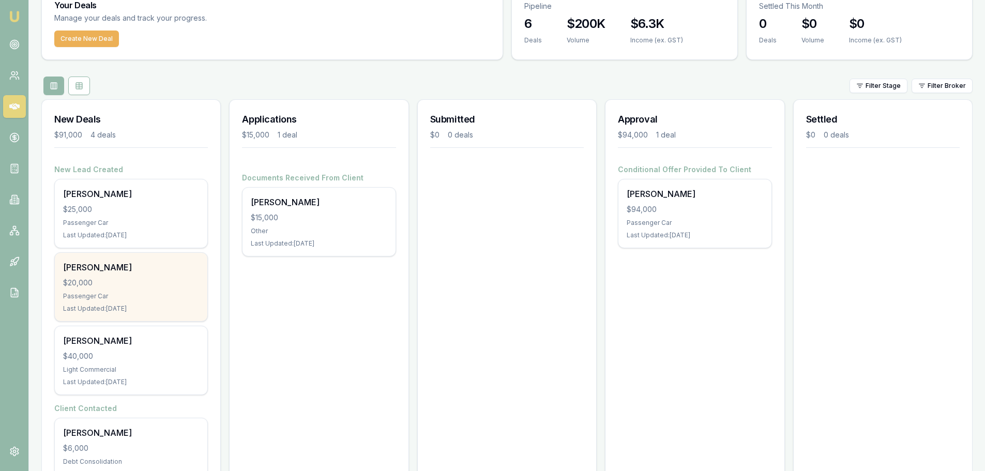
scroll to position [93, 0]
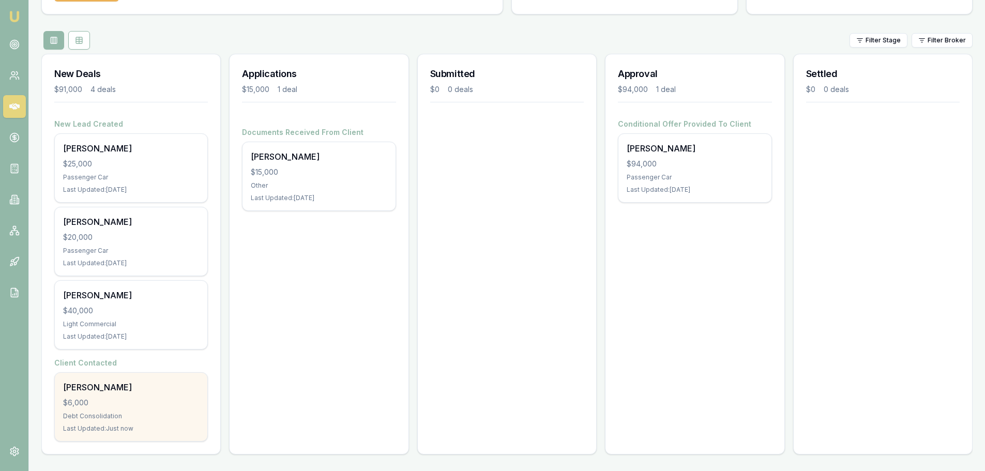
click at [110, 400] on div "$6,000" at bounding box center [131, 402] width 136 height 10
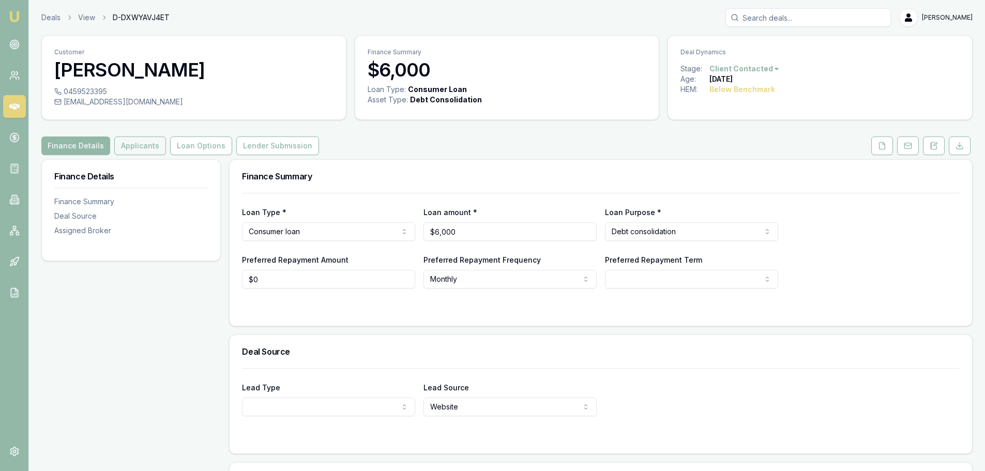
click at [144, 145] on button "Applicants" at bounding box center [140, 145] width 52 height 19
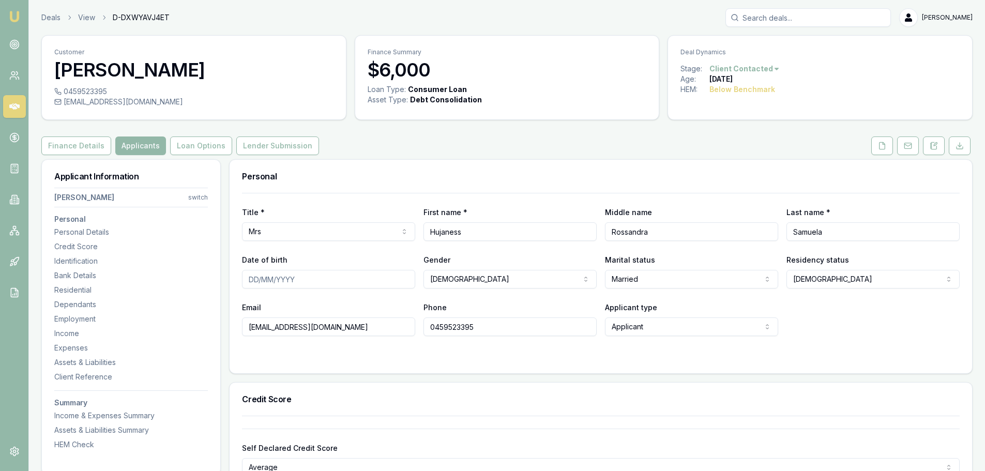
drag, startPoint x: 254, startPoint y: 276, endPoint x: 264, endPoint y: 283, distance: 12.6
click at [254, 276] on input "Date of birth" at bounding box center [328, 279] width 173 height 19
type input "15/06/1995"
click at [353, 331] on input "jsamuela5@gmail.com" at bounding box center [328, 326] width 173 height 19
click at [209, 150] on button "Loan Options" at bounding box center [201, 145] width 62 height 19
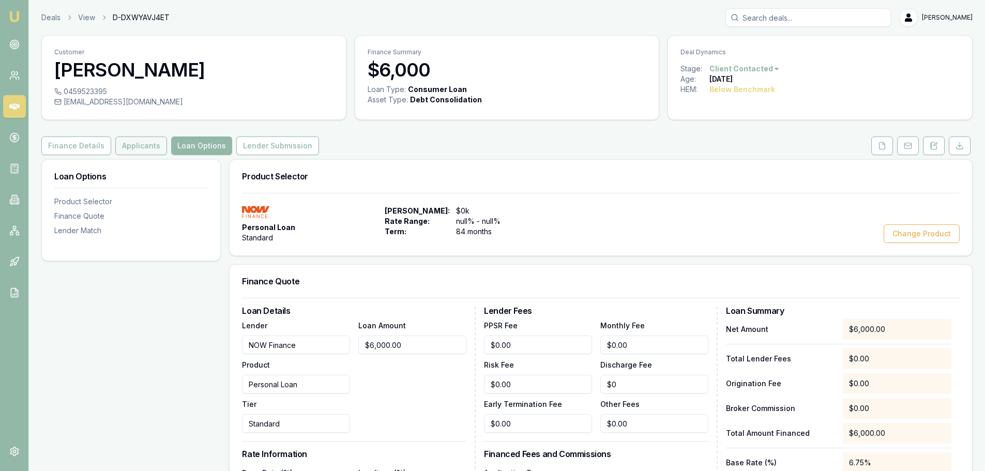
click at [148, 146] on button "Applicants" at bounding box center [141, 145] width 52 height 19
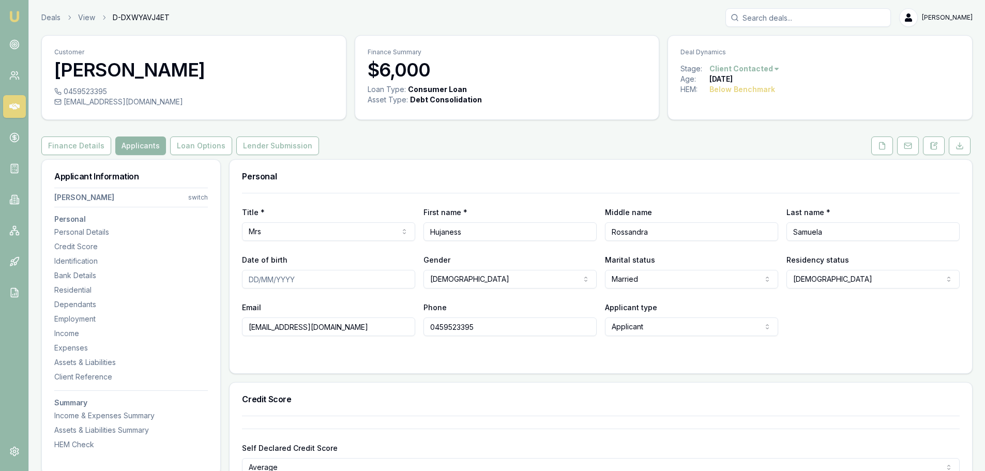
click at [308, 277] on input "Date of birth" at bounding box center [328, 279] width 173 height 19
drag, startPoint x: 700, startPoint y: 142, endPoint x: 715, endPoint y: 147, distance: 15.7
click at [700, 142] on div "Finance Details Applicants Loan Options Lender Submission" at bounding box center [506, 145] width 931 height 19
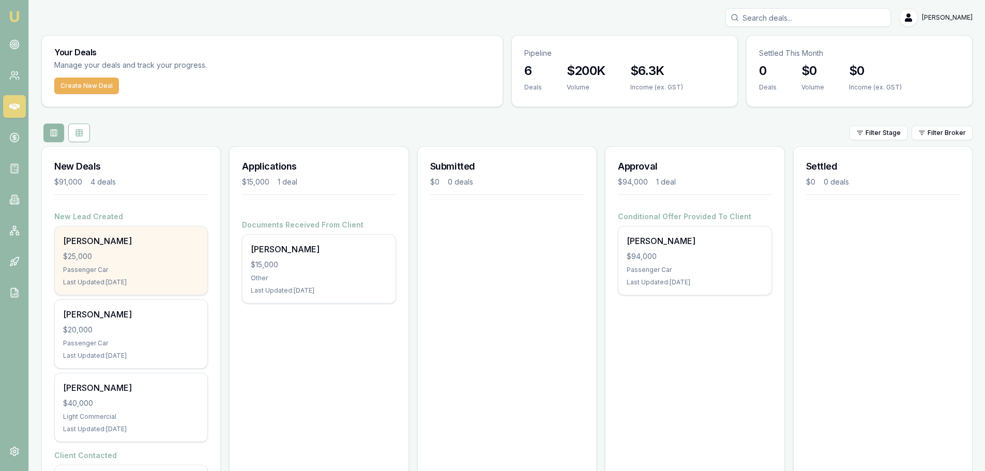
scroll to position [93, 0]
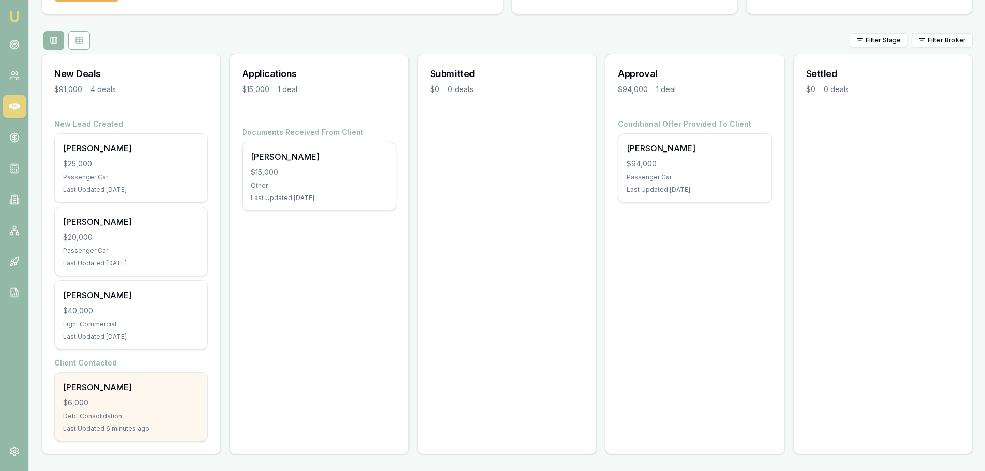
click at [156, 394] on div "[PERSON_NAME] $6,000 Debt Consolidation Last Updated: 6 minutes ago" at bounding box center [131, 407] width 152 height 68
click at [79, 386] on div "[PERSON_NAME]" at bounding box center [131, 387] width 136 height 12
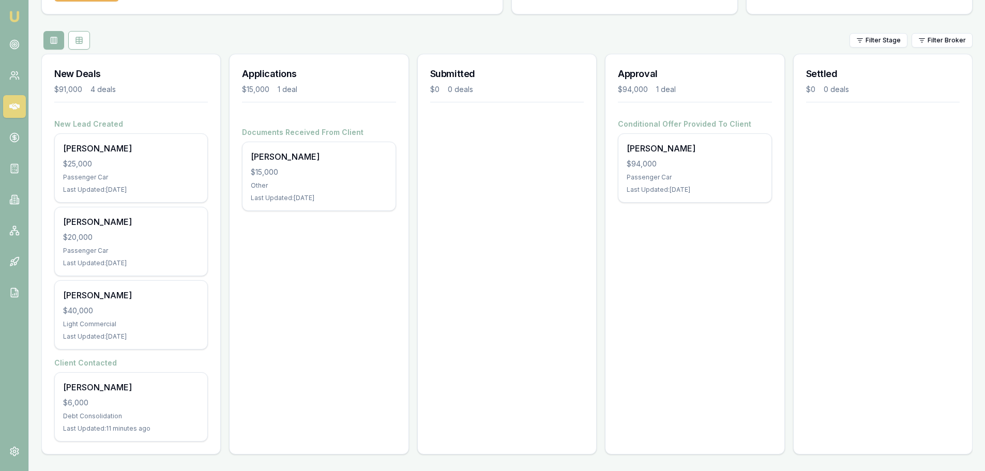
click at [336, 306] on div "Applications $15,000 1 deal Documents Received From Client [PERSON_NAME] $15,00…" at bounding box center [318, 254] width 179 height 401
click at [318, 327] on div "Applications $15,000 1 deal Documents Received From Client [PERSON_NAME] $15,00…" at bounding box center [318, 254] width 179 height 401
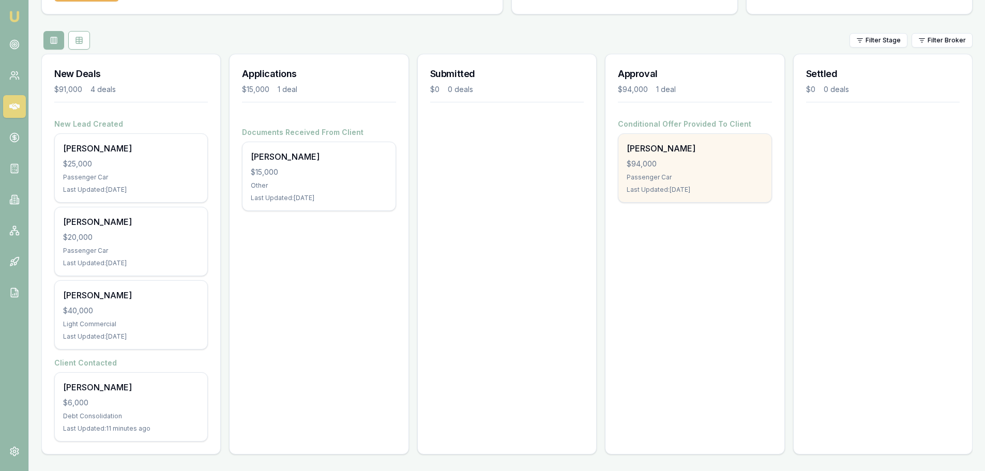
click at [685, 164] on div "$94,000" at bounding box center [694, 164] width 136 height 10
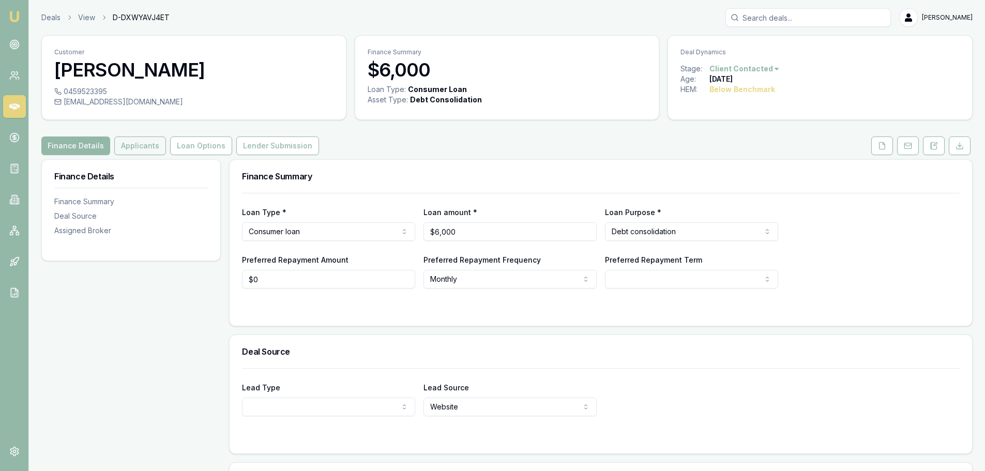
click at [135, 147] on button "Applicants" at bounding box center [140, 145] width 52 height 19
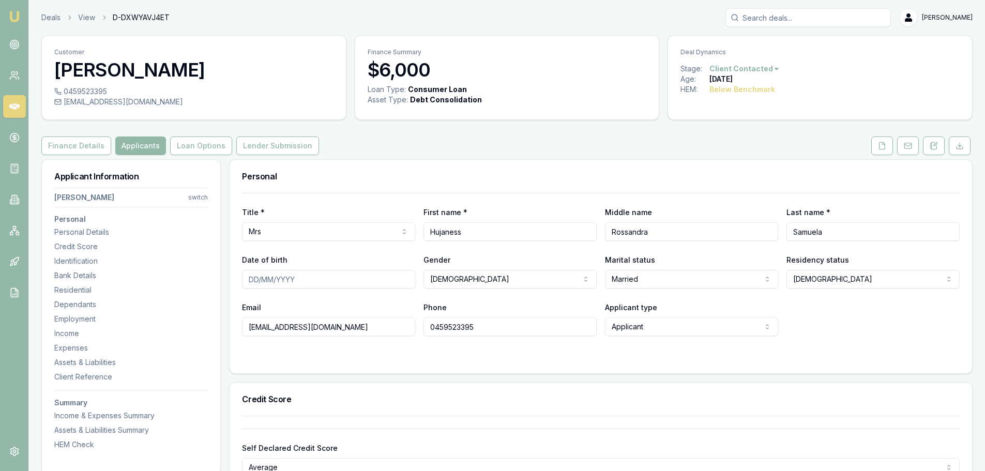
click at [258, 279] on input "Date of birth" at bounding box center [328, 279] width 173 height 19
type input "[DATE]"
click at [518, 281] on html "Emu Broker Deals View D-DXWYAVJ4ET Jack Armstrong Toggle Menu Customer Hujaness…" at bounding box center [492, 235] width 985 height 471
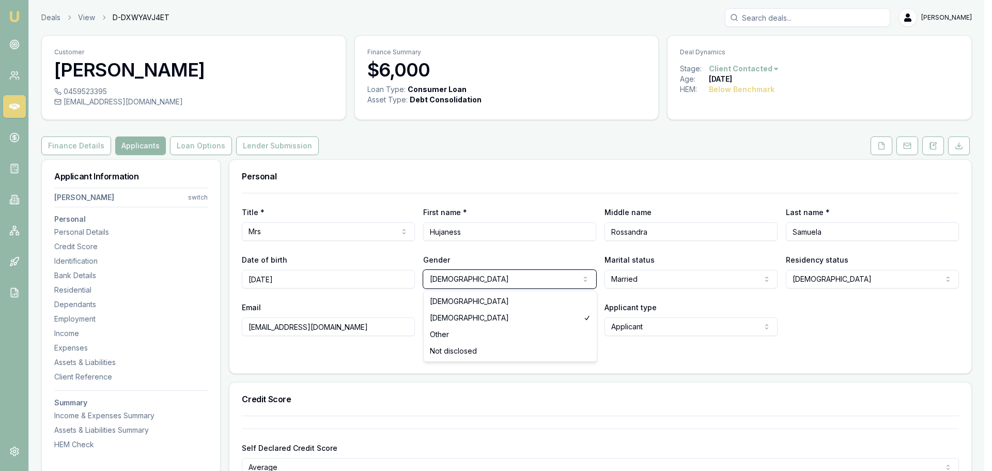
click at [364, 329] on html "Emu Broker Deals View D-DXWYAVJ4ET Jack Armstrong Toggle Menu Customer Hujaness…" at bounding box center [496, 235] width 992 height 471
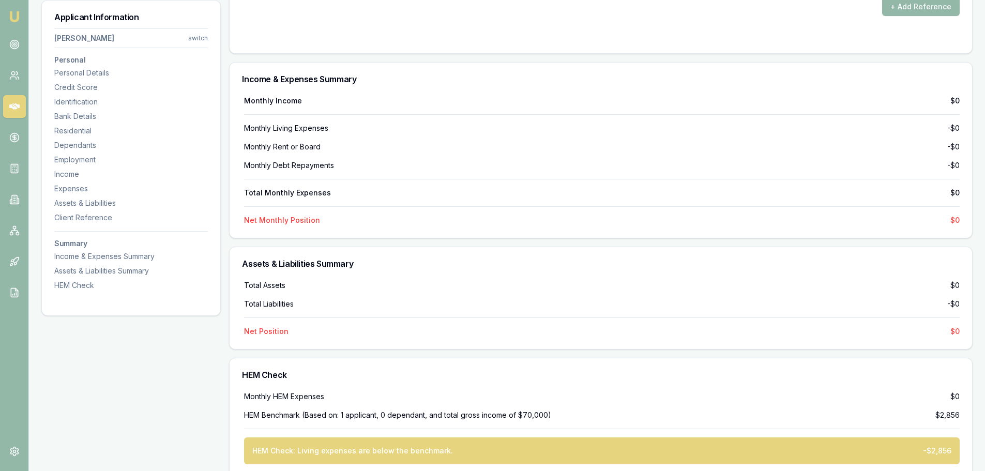
scroll to position [2408, 0]
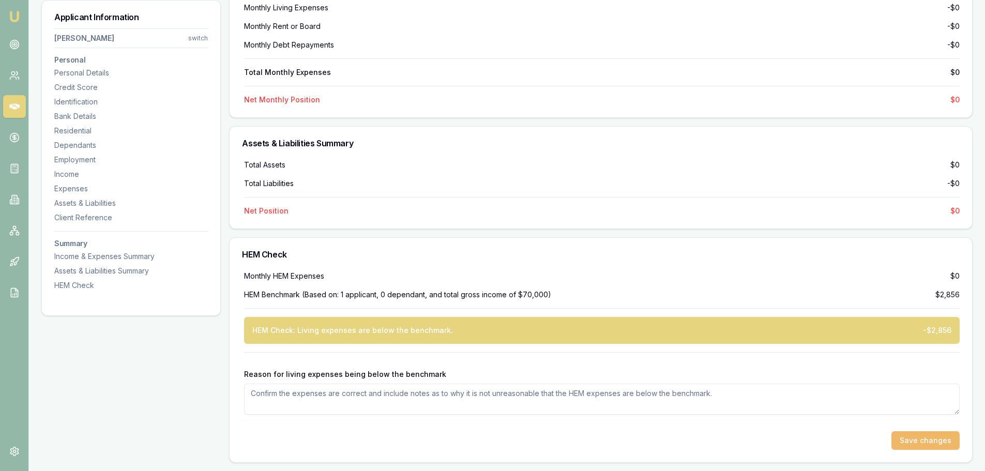
click at [908, 442] on button "Save changes" at bounding box center [925, 440] width 68 height 19
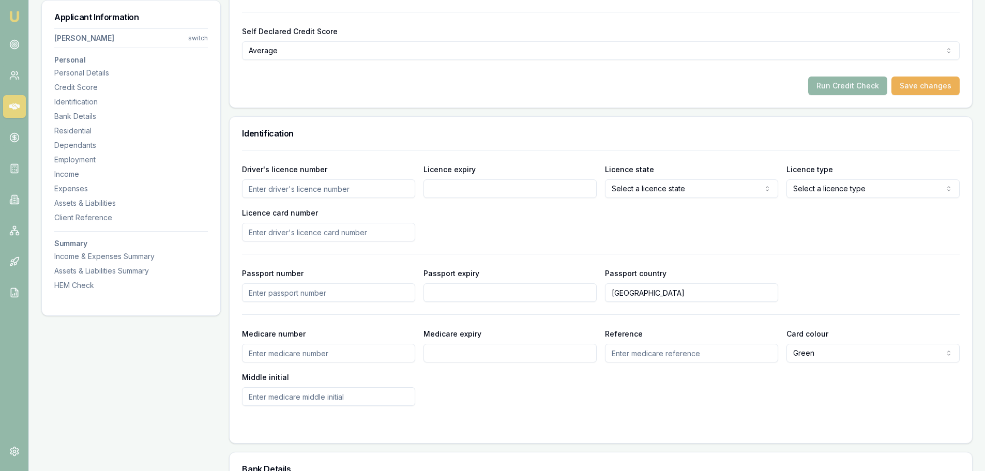
scroll to position [134, 0]
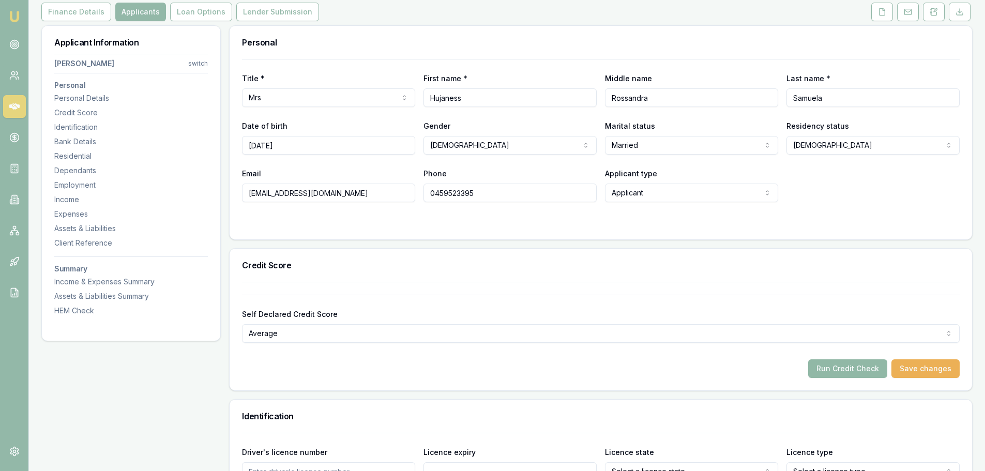
click at [852, 368] on button "Run Credit Check" at bounding box center [847, 368] width 79 height 19
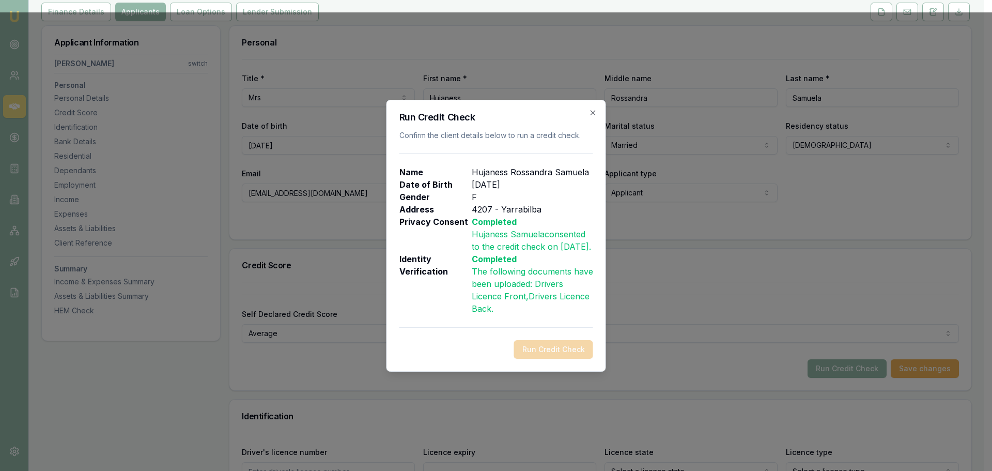
click at [539, 304] on span ", Drivers Licence Back" at bounding box center [531, 302] width 118 height 23
click at [595, 109] on icon "button" at bounding box center [593, 113] width 8 height 8
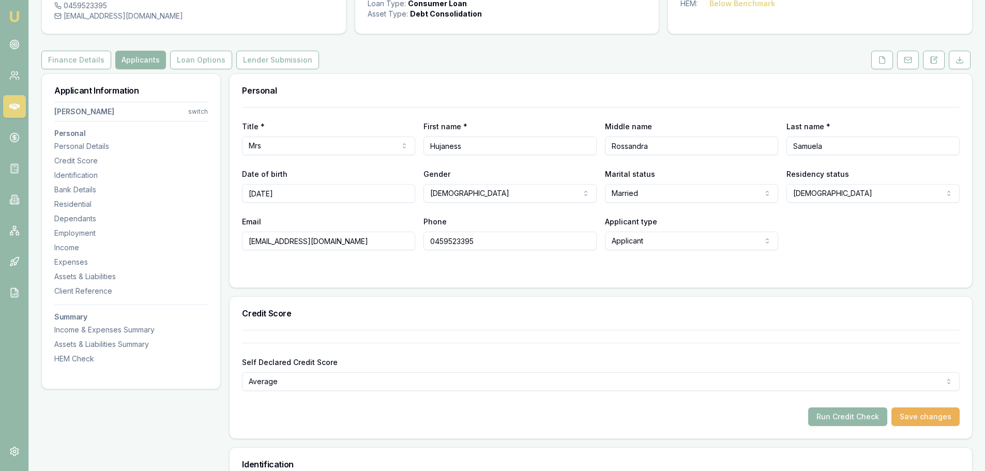
scroll to position [82, 0]
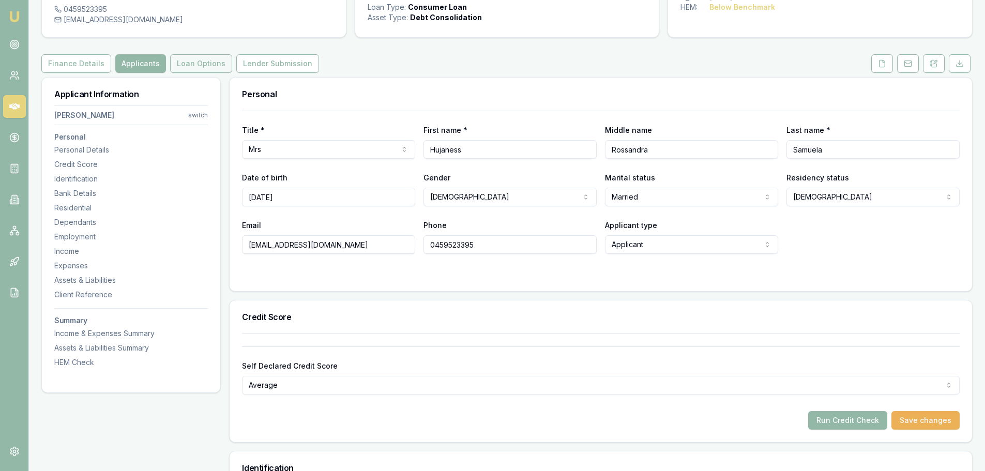
click at [185, 59] on button "Loan Options" at bounding box center [201, 63] width 62 height 19
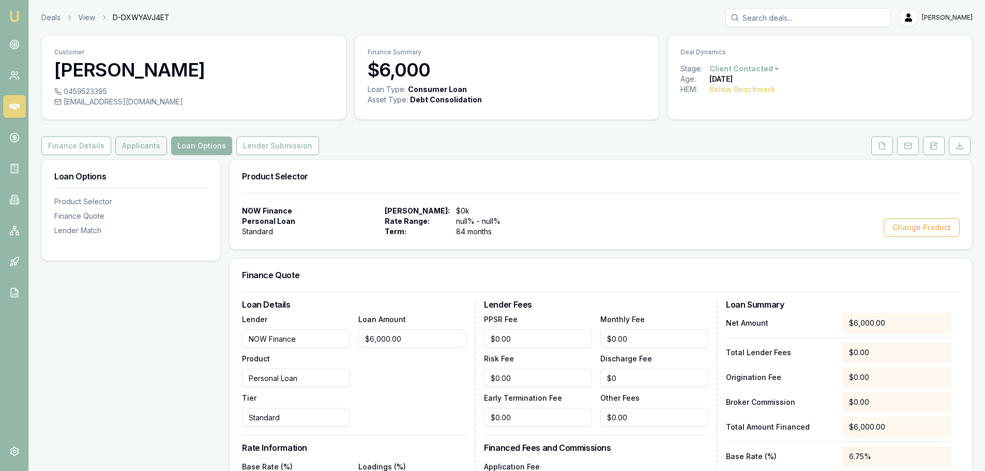
click at [135, 143] on button "Applicants" at bounding box center [141, 145] width 52 height 19
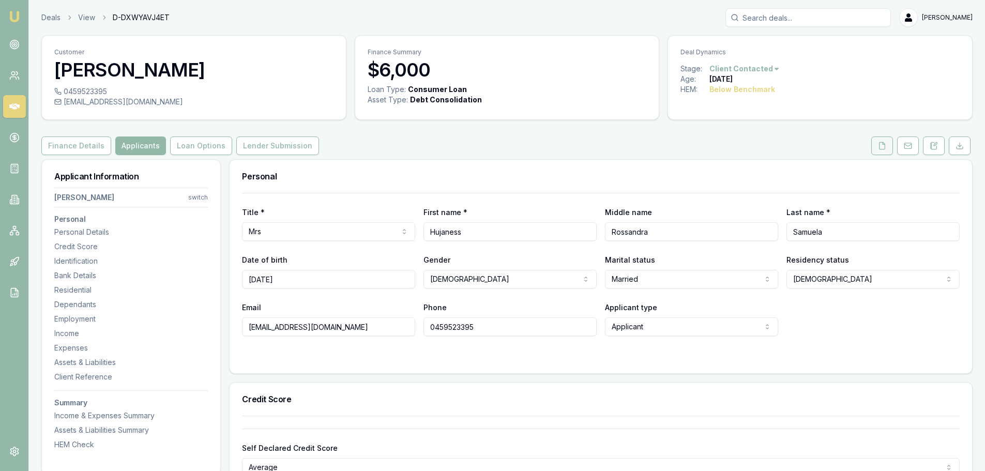
click at [884, 148] on icon at bounding box center [882, 146] width 8 height 8
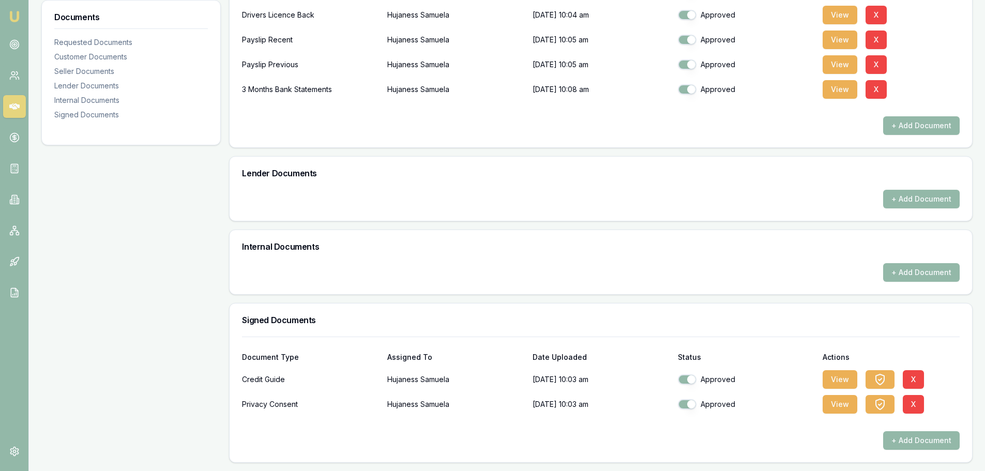
scroll to position [233, 0]
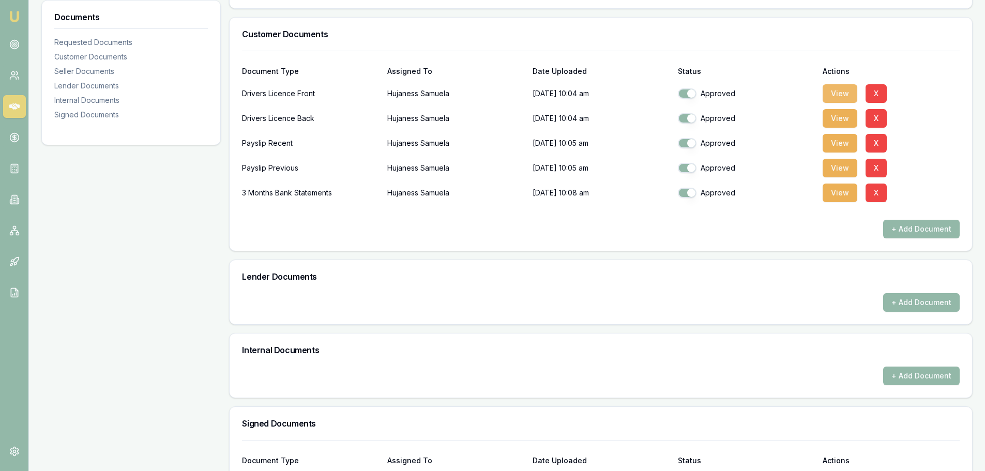
click at [833, 91] on button "View" at bounding box center [839, 93] width 35 height 19
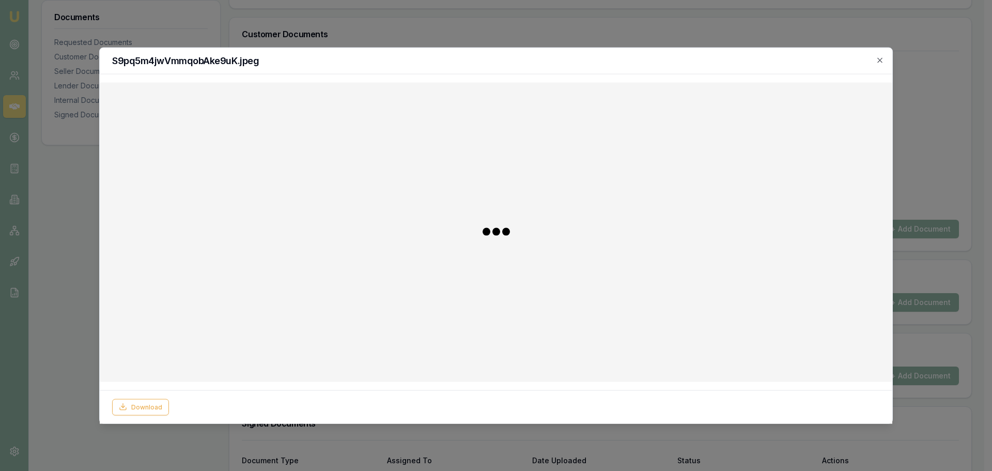
drag, startPoint x: 441, startPoint y: 63, endPoint x: 156, endPoint y: 126, distance: 292.3
click at [151, 132] on div "S9pq5m4jwVmmqobAke9uK.jpeg Download Close" at bounding box center [496, 235] width 794 height 377
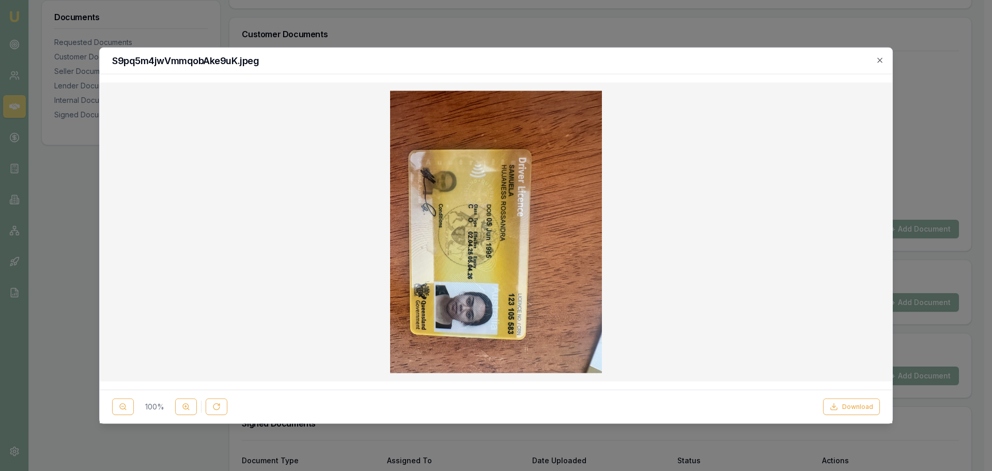
click at [874, 60] on h2 "S9pq5m4jwVmmqobAke9uK.jpeg" at bounding box center [496, 60] width 768 height 9
click at [879, 61] on icon "button" at bounding box center [880, 60] width 8 height 8
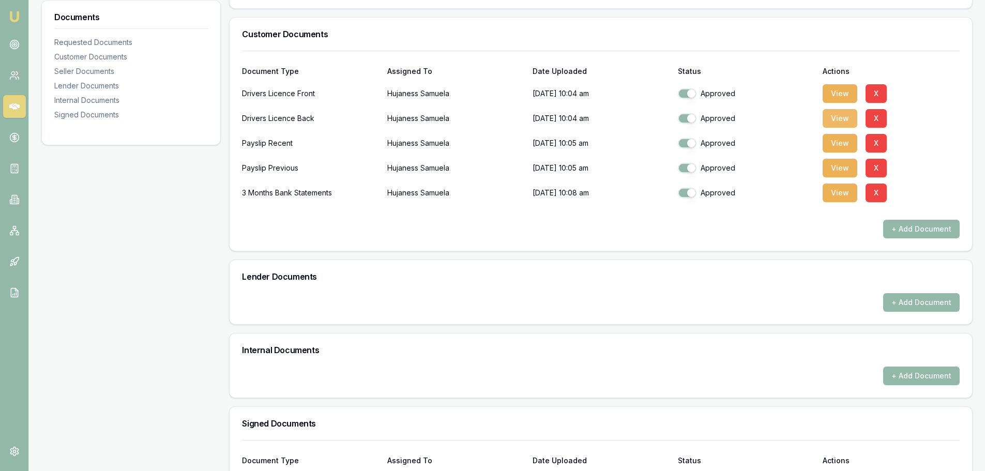
click at [842, 124] on button "View" at bounding box center [839, 118] width 35 height 19
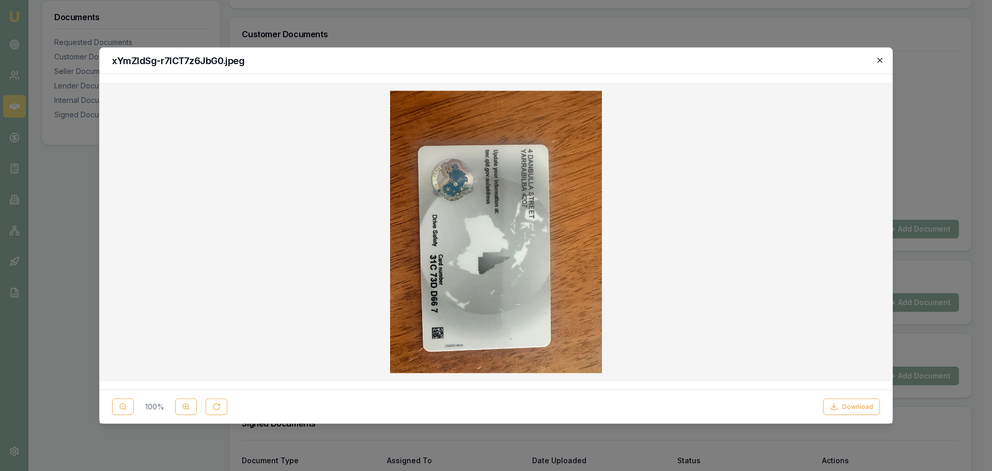
click at [878, 60] on icon "button" at bounding box center [880, 60] width 8 height 8
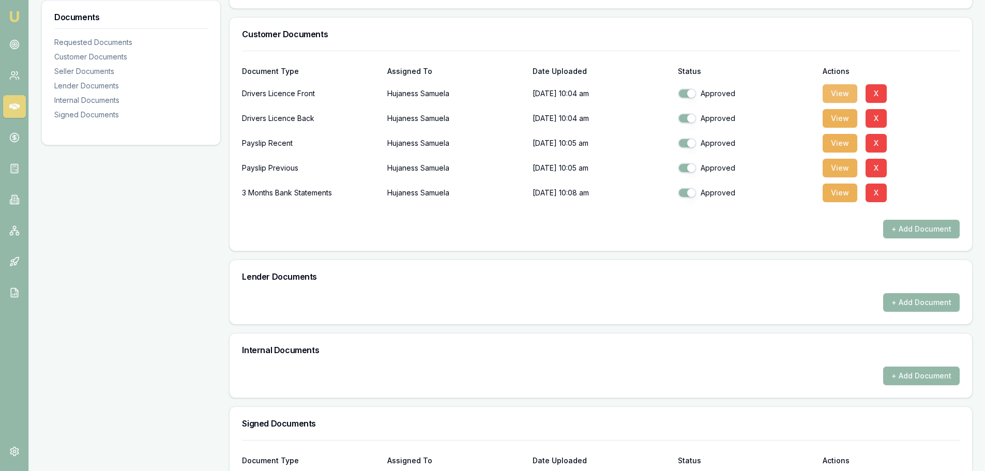
click at [832, 94] on button "View" at bounding box center [839, 93] width 35 height 19
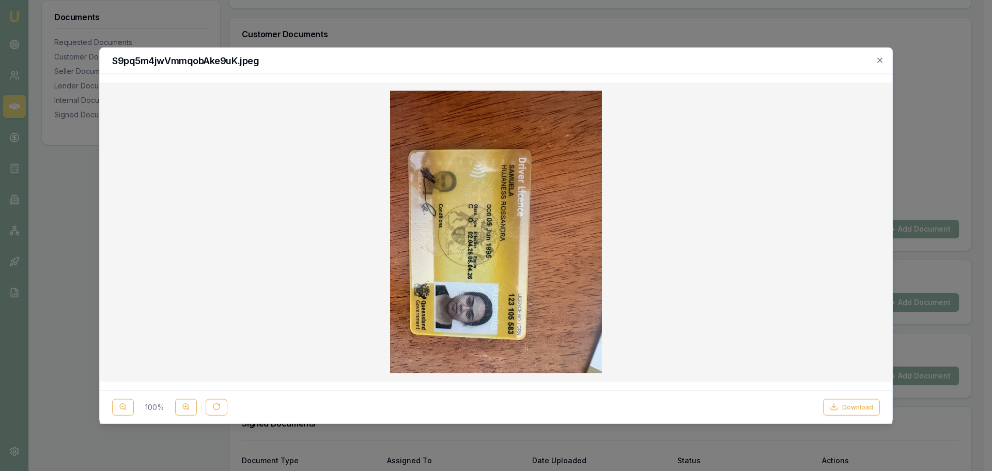
drag, startPoint x: 882, startPoint y: 58, endPoint x: 645, endPoint y: 91, distance: 239.0
click at [882, 58] on icon "button" at bounding box center [880, 59] width 5 height 5
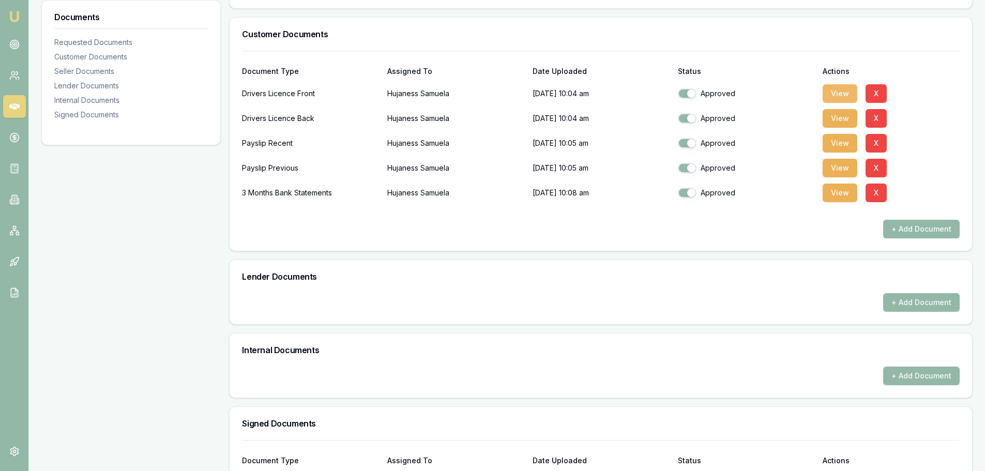
click at [833, 100] on button "View" at bounding box center [839, 93] width 35 height 19
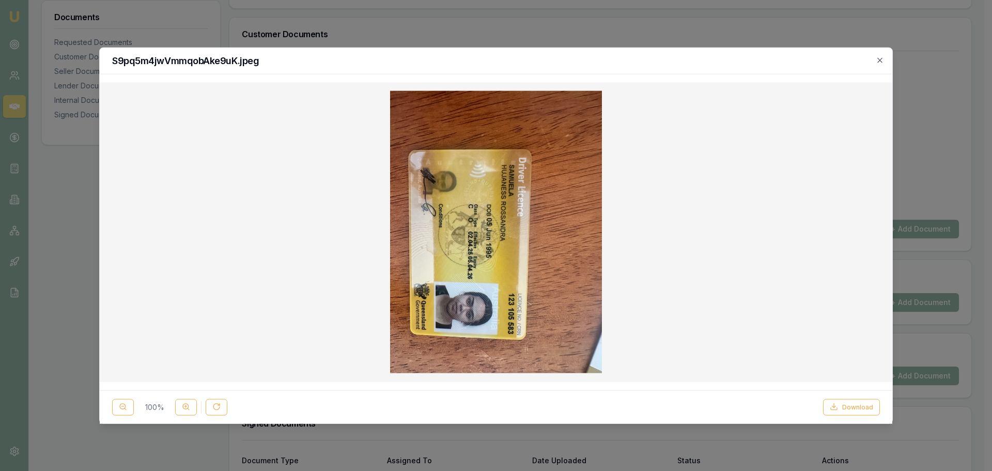
click at [880, 59] on icon "button" at bounding box center [880, 60] width 8 height 8
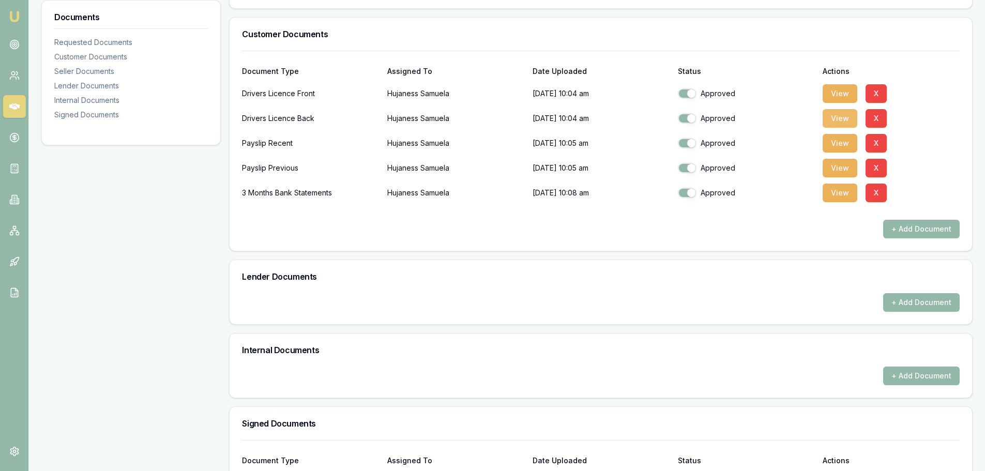
click at [837, 120] on button "View" at bounding box center [839, 118] width 35 height 19
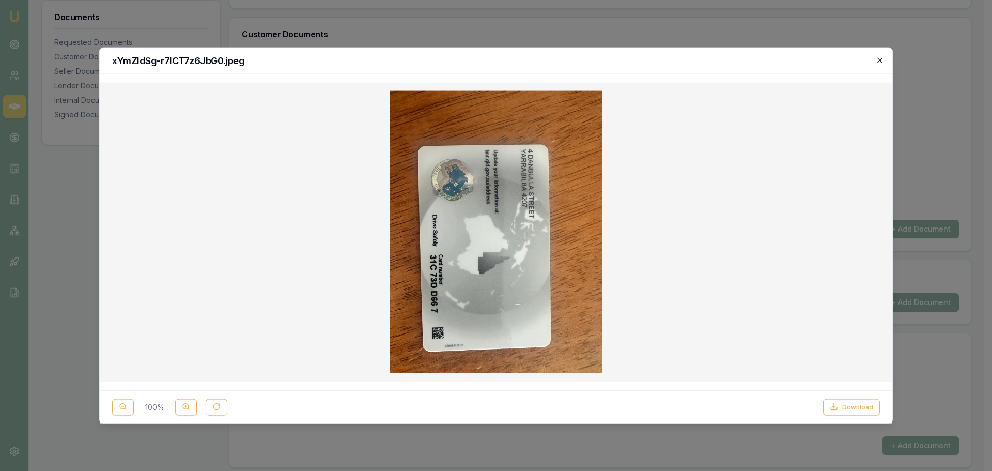
click at [883, 61] on icon "button" at bounding box center [880, 60] width 8 height 8
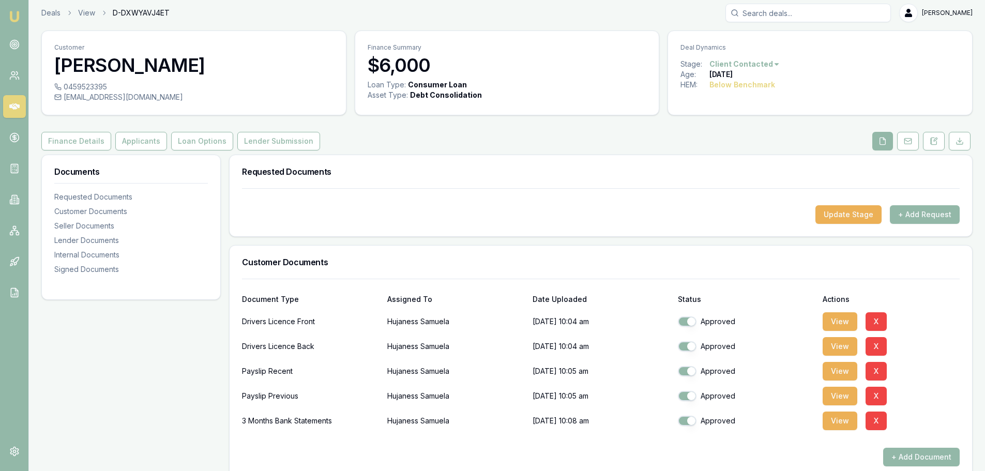
scroll to position [0, 0]
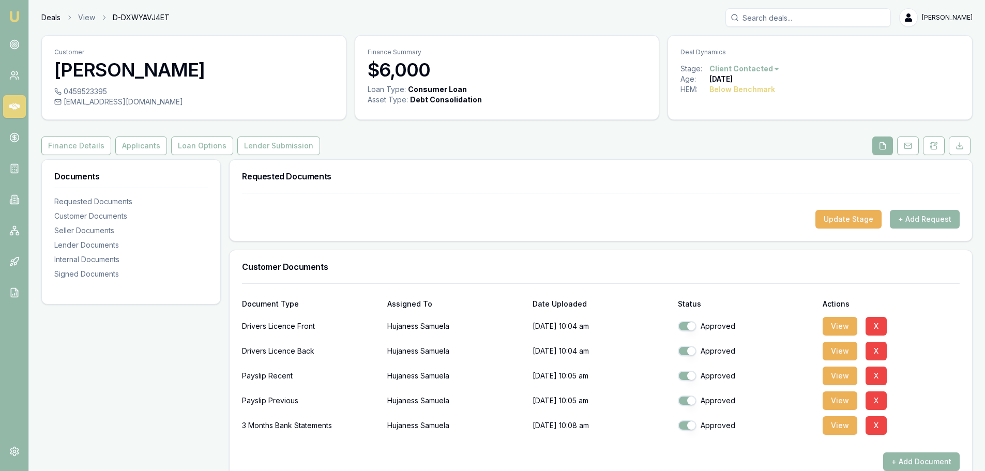
click at [54, 17] on link "Deals" at bounding box center [50, 17] width 19 height 10
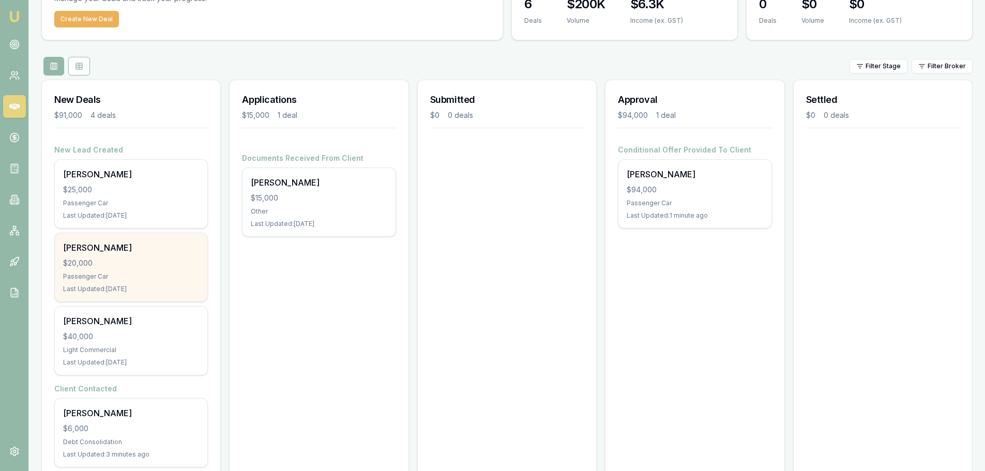
scroll to position [93, 0]
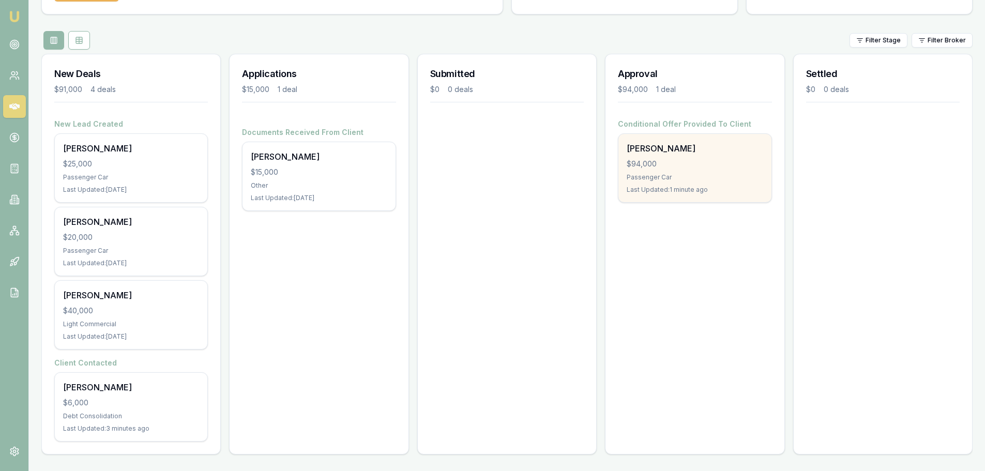
click at [676, 159] on div "$94,000" at bounding box center [694, 164] width 136 height 10
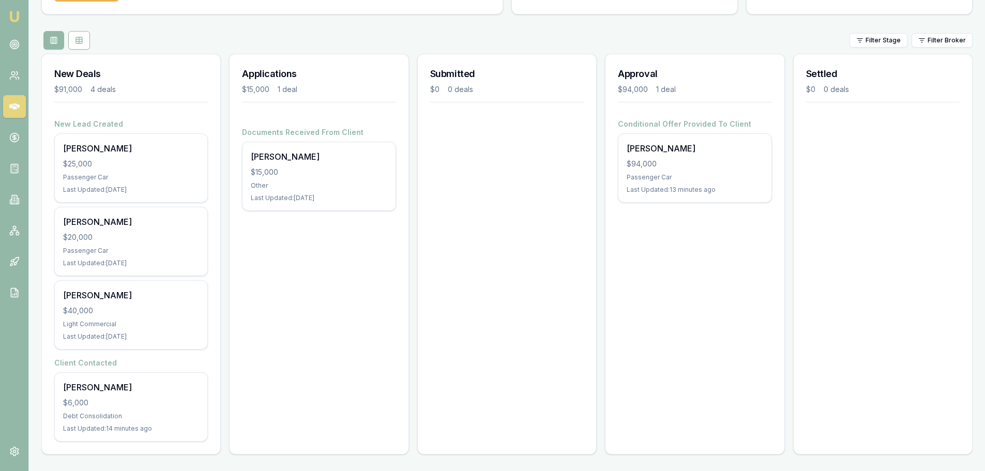
click at [257, 279] on div "Applications $15,000 1 deal Documents Received From Client Wendy James $15,000 …" at bounding box center [318, 254] width 179 height 401
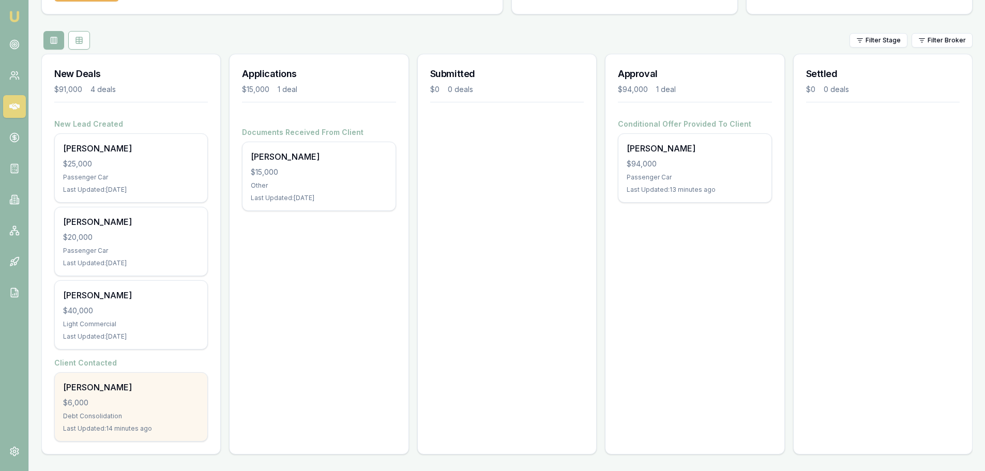
click at [106, 402] on div "$6,000" at bounding box center [131, 402] width 136 height 10
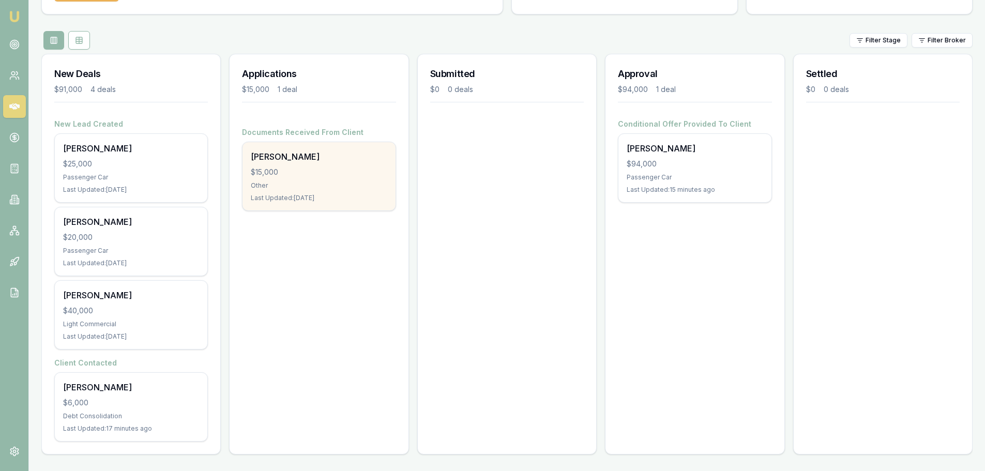
click at [375, 178] on div "Wendy James $15,000 Other Last Updated: 1 day ago" at bounding box center [318, 176] width 152 height 68
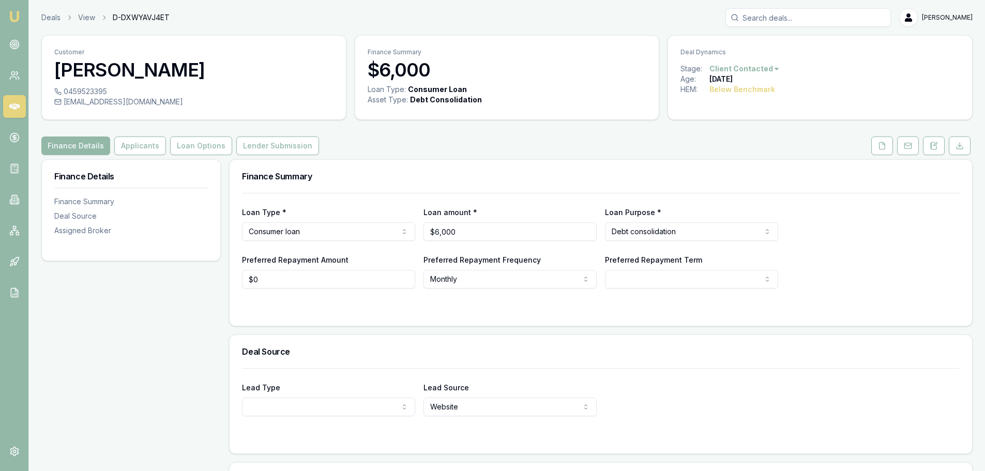
click at [166, 323] on div "Finance Details Finance Summary Deal Source Assigned Broker" at bounding box center [130, 375] width 179 height 433
click at [373, 131] on div "Customer Hujaness Samuela 0459523395 [EMAIL_ADDRESS][DOMAIN_NAME] Finance Summa…" at bounding box center [506, 313] width 931 height 557
click at [164, 296] on div "Finance Details Finance Summary Deal Source Assigned Broker" at bounding box center [130, 375] width 179 height 433
click at [151, 148] on button "Applicants" at bounding box center [140, 145] width 52 height 19
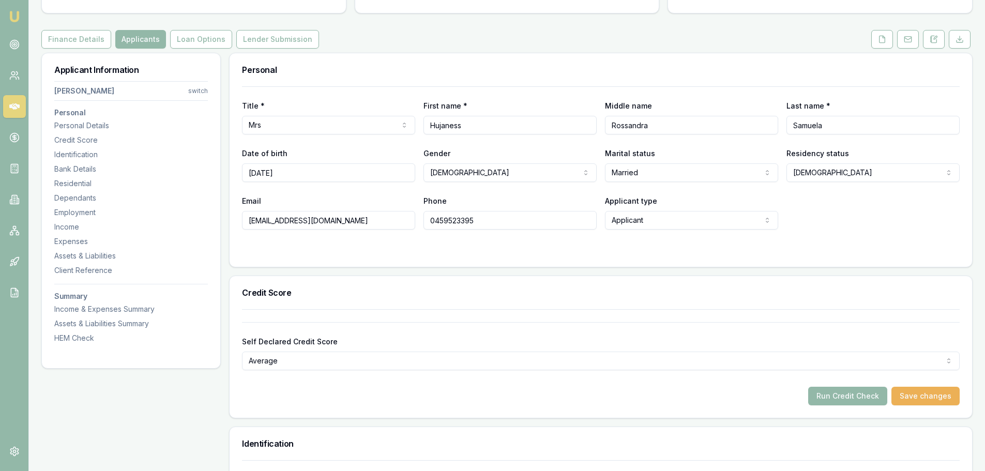
scroll to position [103, 0]
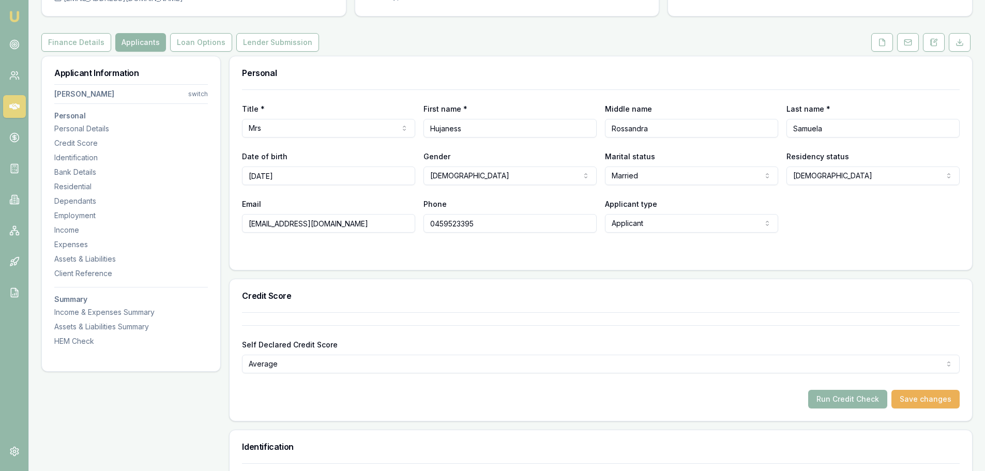
click at [252, 178] on input "[DATE]" at bounding box center [328, 175] width 173 height 19
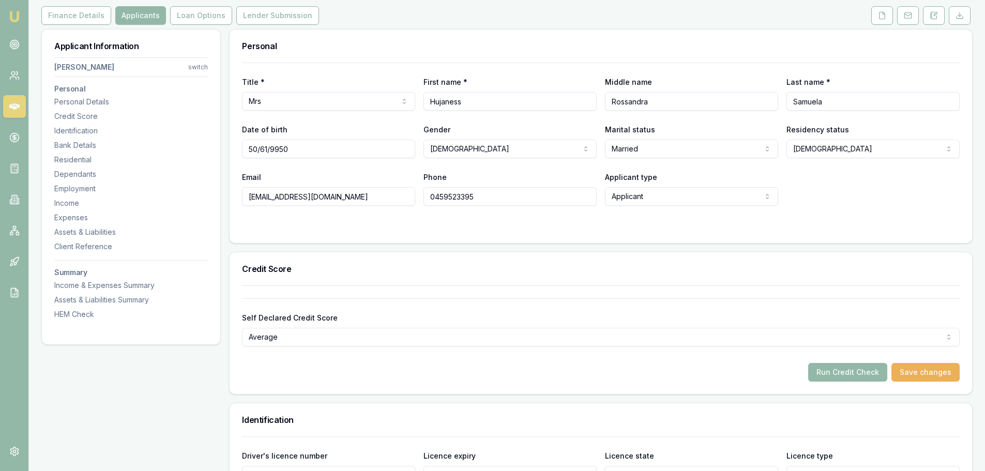
scroll to position [155, 0]
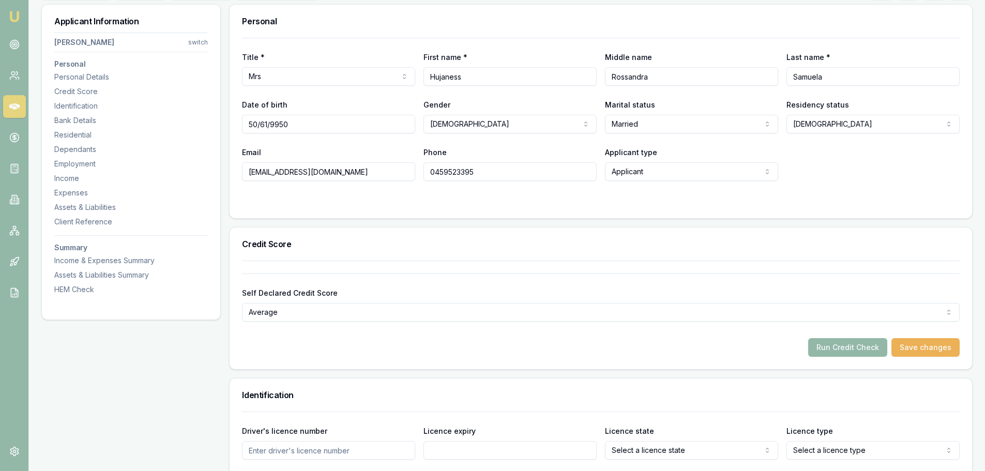
drag, startPoint x: 316, startPoint y: 124, endPoint x: 0, endPoint y: 123, distance: 315.8
type input "[DATE]"
click at [429, 230] on div "Credit Score" at bounding box center [601, 243] width 742 height 33
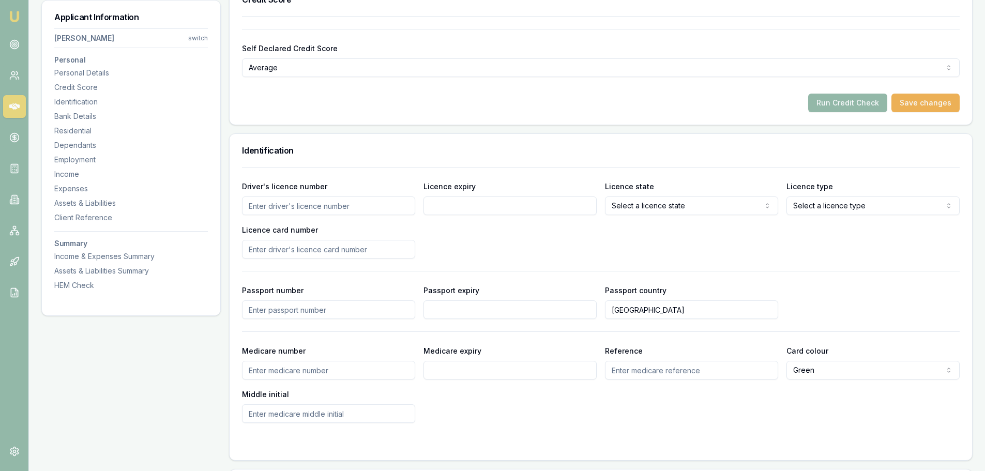
scroll to position [517, 0]
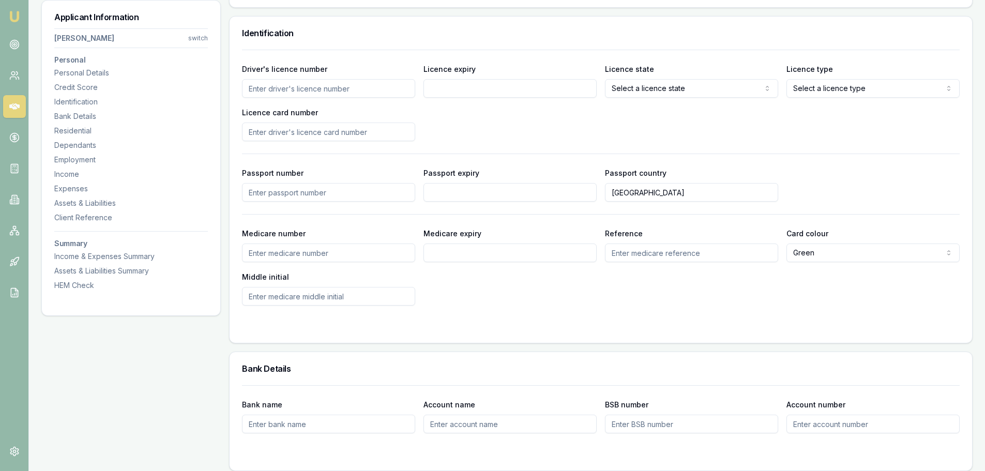
click at [326, 89] on input "Driver's licence number" at bounding box center [328, 88] width 173 height 19
type input "1231"
type input "05583"
click at [428, 87] on input "Licence expiry" at bounding box center [509, 88] width 173 height 19
type input "[DATE]"
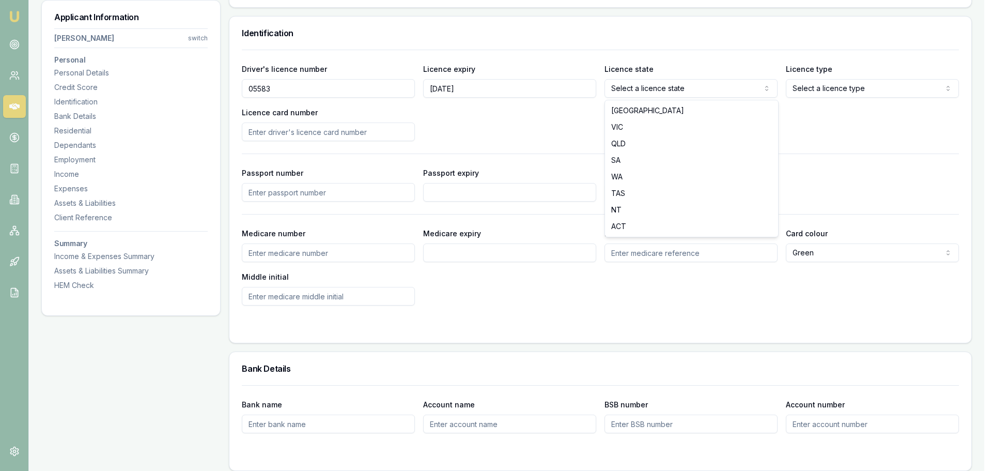
select select "QLD"
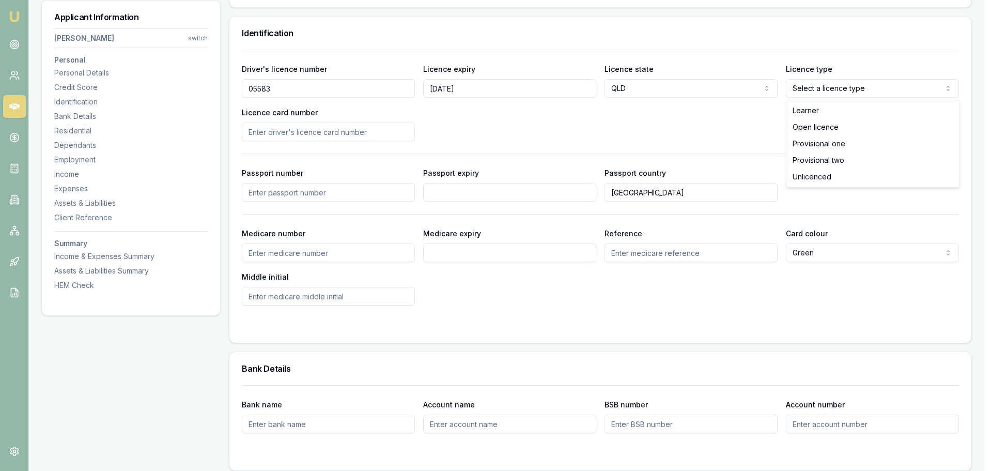
select select "OPEN_LICENCE"
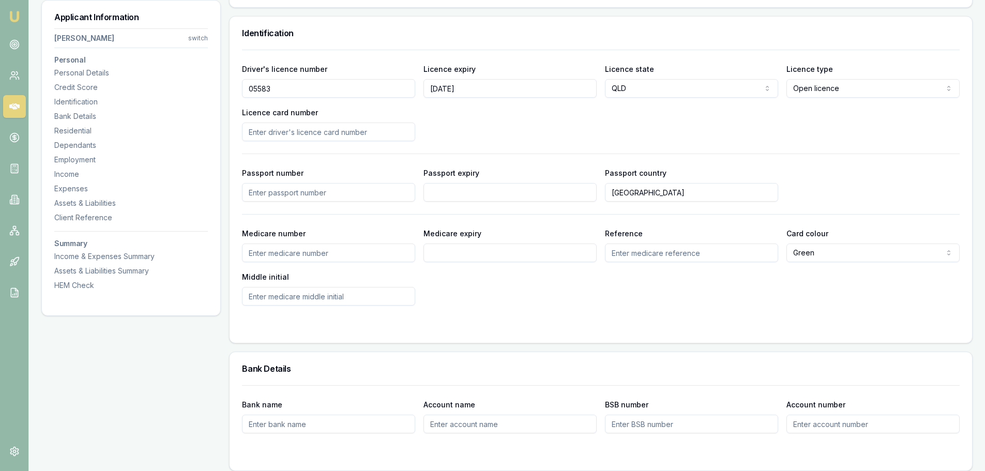
click at [318, 124] on input "Licence card number" at bounding box center [328, 132] width 173 height 19
click at [341, 133] on input "Licence card number" at bounding box center [328, 132] width 173 height 19
type input "31c73dd667"
drag, startPoint x: 511, startPoint y: 139, endPoint x: 435, endPoint y: 114, distance: 79.4
click at [510, 139] on div "Driver's licence number 05583 Licence expiry [DATE] Licence state [GEOGRAPHIC_D…" at bounding box center [600, 102] width 717 height 79
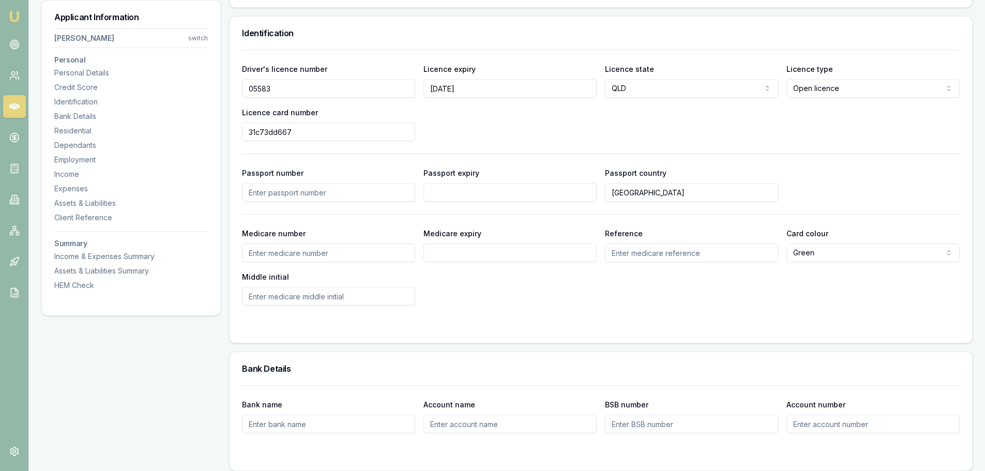
click at [319, 90] on input "05583" at bounding box center [328, 88] width 173 height 19
click at [304, 94] on input "05583" at bounding box center [328, 88] width 173 height 19
drag, startPoint x: 302, startPoint y: 90, endPoint x: 33, endPoint y: 85, distance: 269.4
type input "123105583"
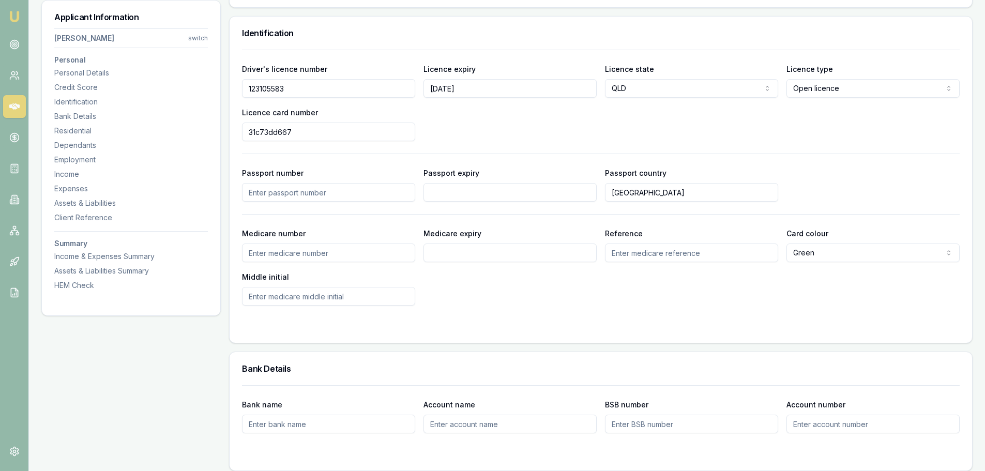
click at [575, 124] on div "Driver's licence number [DRIVERS_LICENSE_NUMBER] Licence expiry [DATE] Licence …" at bounding box center [600, 102] width 717 height 79
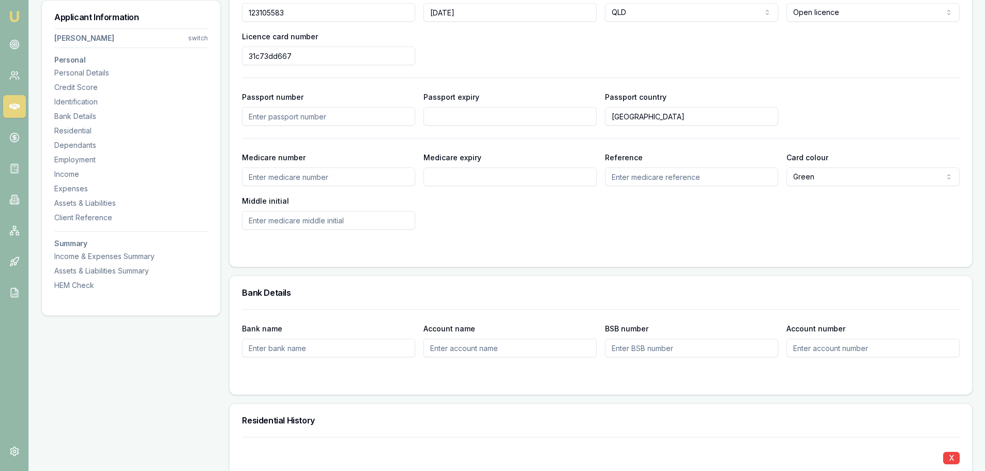
scroll to position [672, 0]
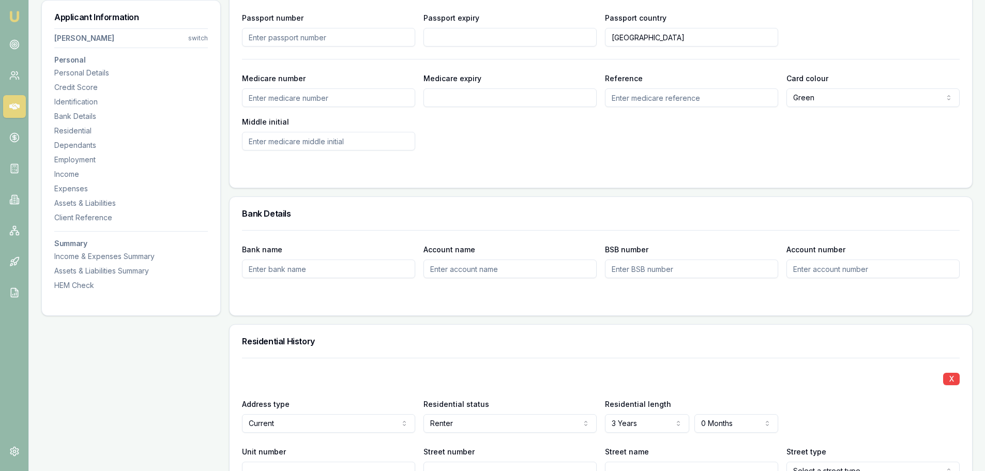
drag, startPoint x: 533, startPoint y: 145, endPoint x: 589, endPoint y: 130, distance: 57.9
click at [533, 145] on div "Medicare number Medicare expiry Reference Card colour Green Green Blue Yellow M…" at bounding box center [600, 111] width 717 height 79
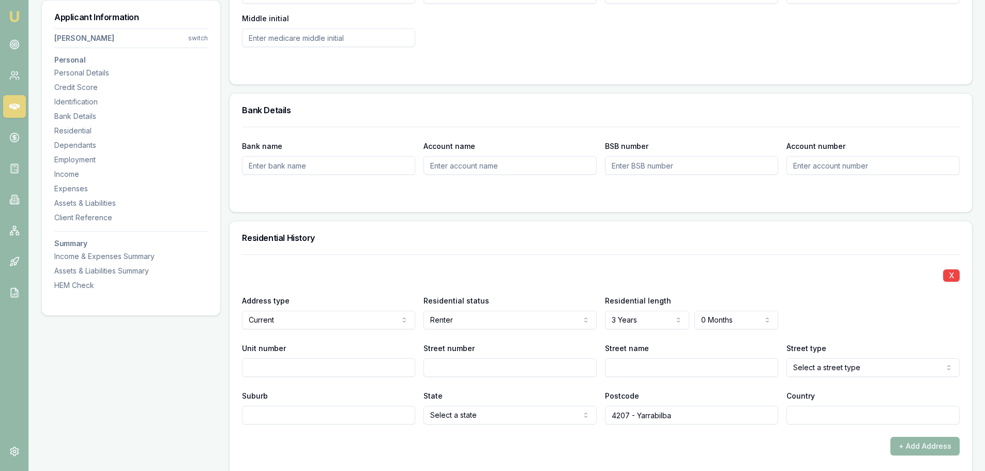
click at [394, 180] on form "Bank name Account name BSB number Account number" at bounding box center [600, 163] width 717 height 73
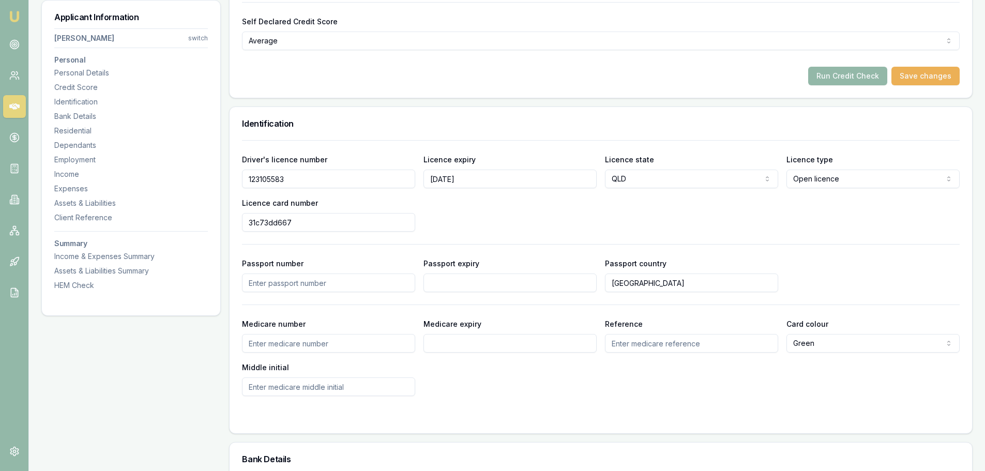
scroll to position [362, 0]
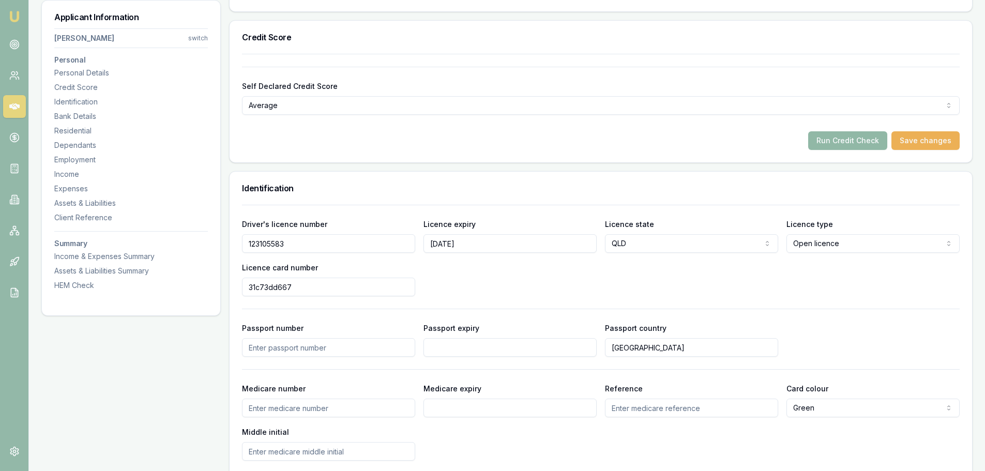
click at [839, 141] on button "Run Credit Check" at bounding box center [847, 140] width 79 height 19
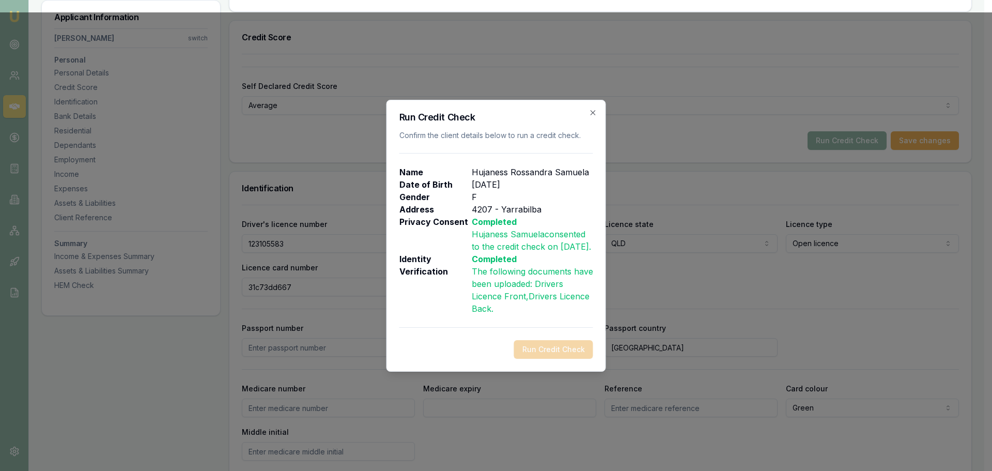
click at [458, 221] on p "Privacy Consent" at bounding box center [436, 234] width 72 height 37
click at [593, 109] on icon "button" at bounding box center [593, 113] width 8 height 8
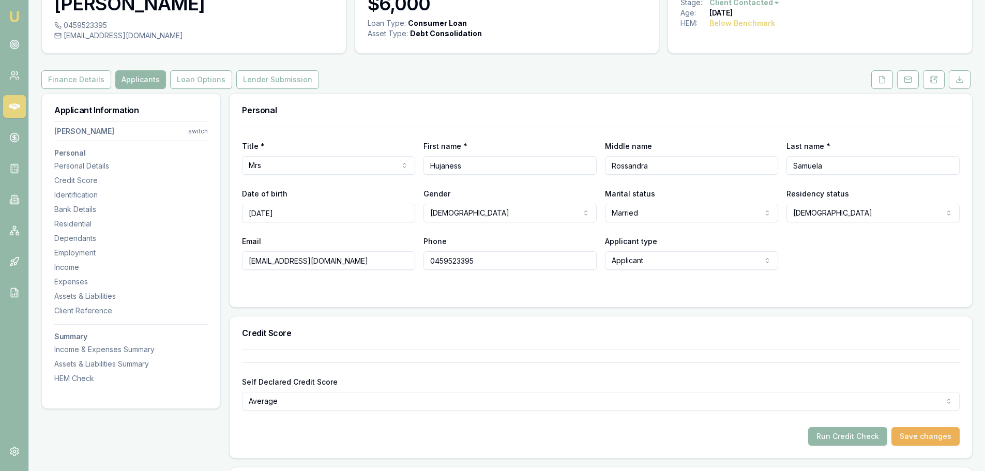
scroll to position [0, 0]
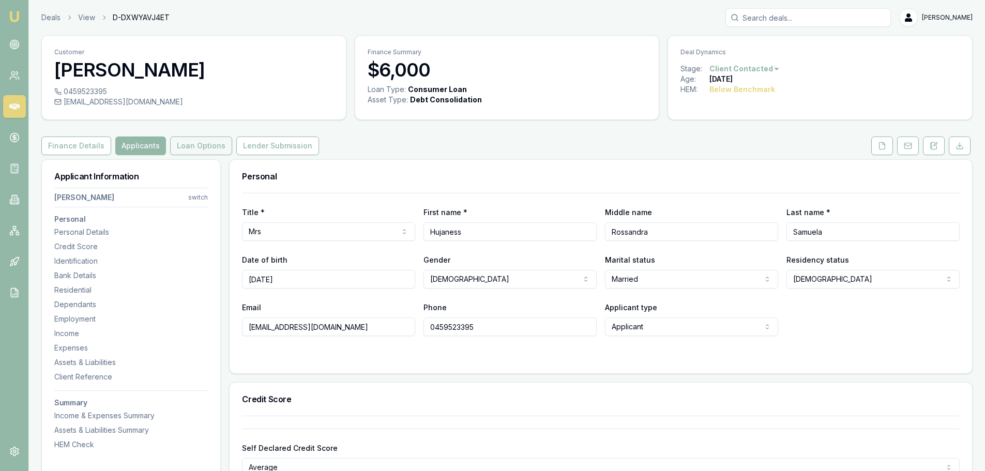
click at [192, 150] on button "Loan Options" at bounding box center [201, 145] width 62 height 19
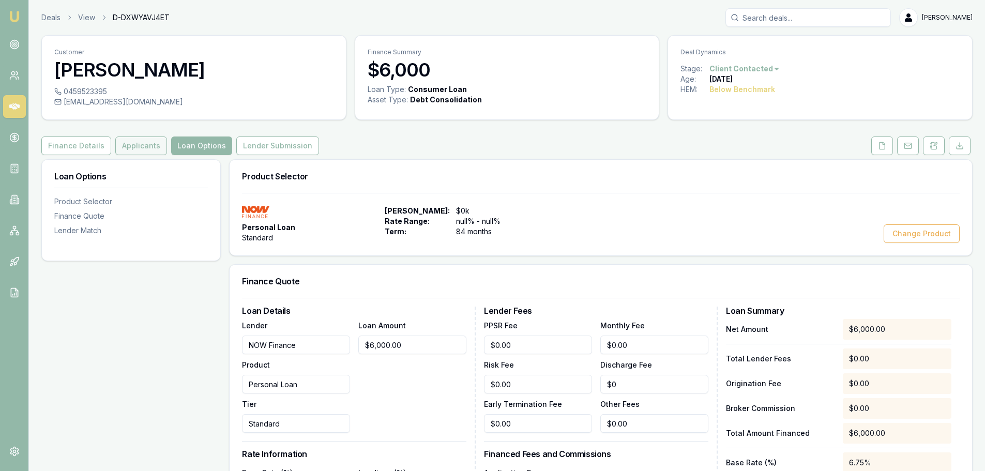
click at [150, 154] on button "Applicants" at bounding box center [141, 145] width 52 height 19
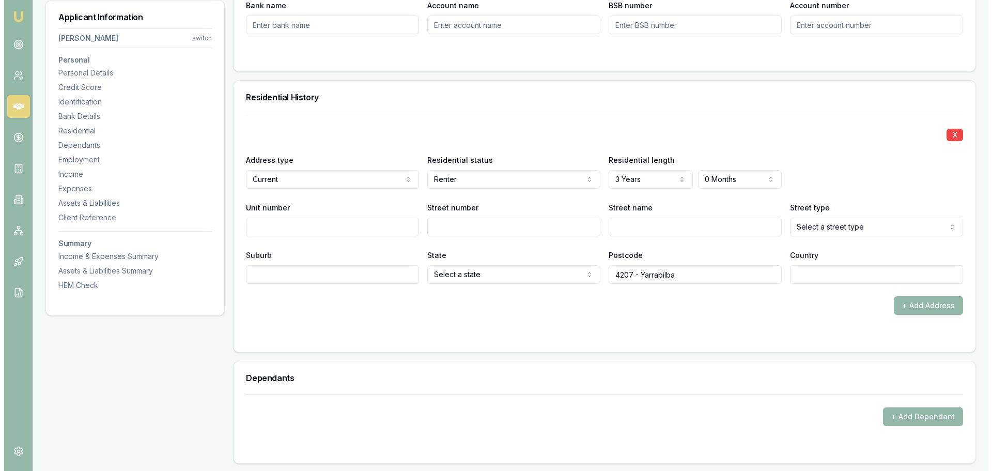
scroll to position [930, 0]
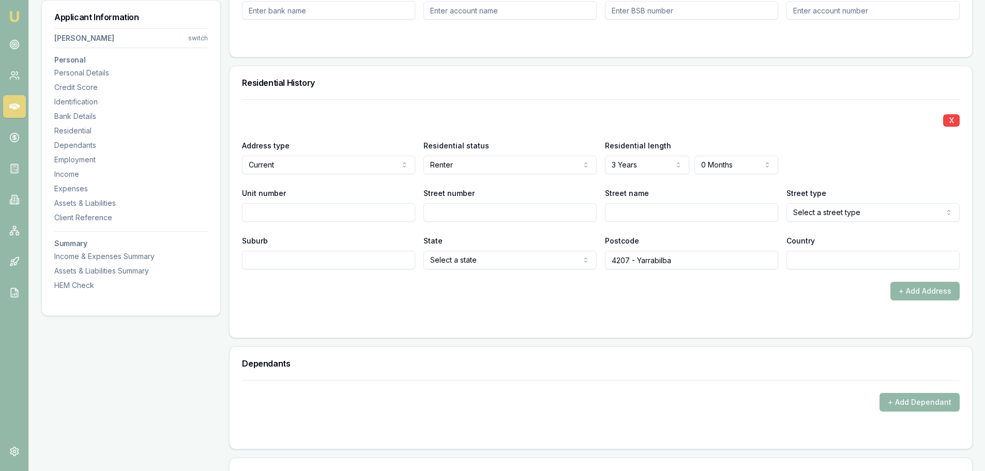
drag, startPoint x: 308, startPoint y: 205, endPoint x: 336, endPoint y: 202, distance: 28.6
click at [308, 205] on input "Unit number" at bounding box center [328, 212] width 173 height 19
click at [328, 218] on input "Unit number" at bounding box center [328, 212] width 173 height 19
click at [350, 210] on input "Unit number" at bounding box center [328, 212] width 173 height 19
type input "4"
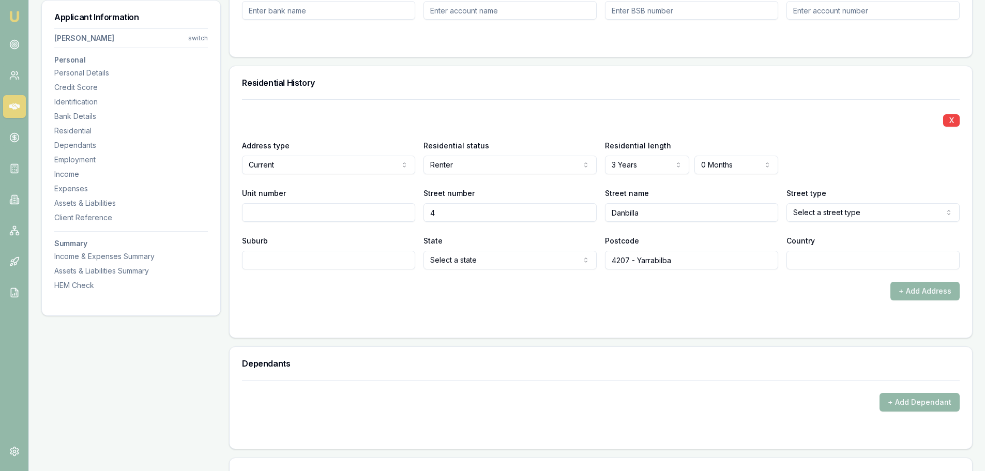
type input "Danbilla"
select select "Service"
drag, startPoint x: 932, startPoint y: 201, endPoint x: 927, endPoint y: 205, distance: 6.6
click at [931, 201] on div "Street type Service Access Alley Amble Anchorage Approach Arcade Artery Avenue …" at bounding box center [872, 204] width 173 height 35
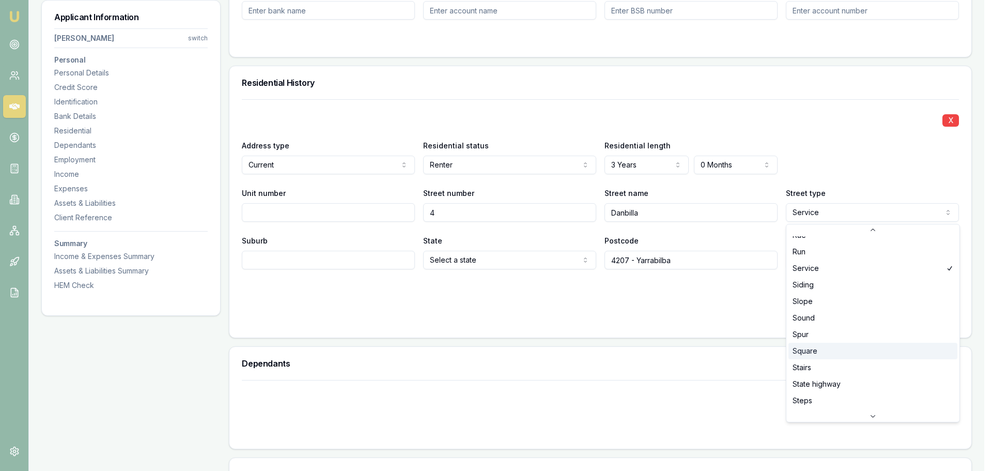
scroll to position [2680, 0]
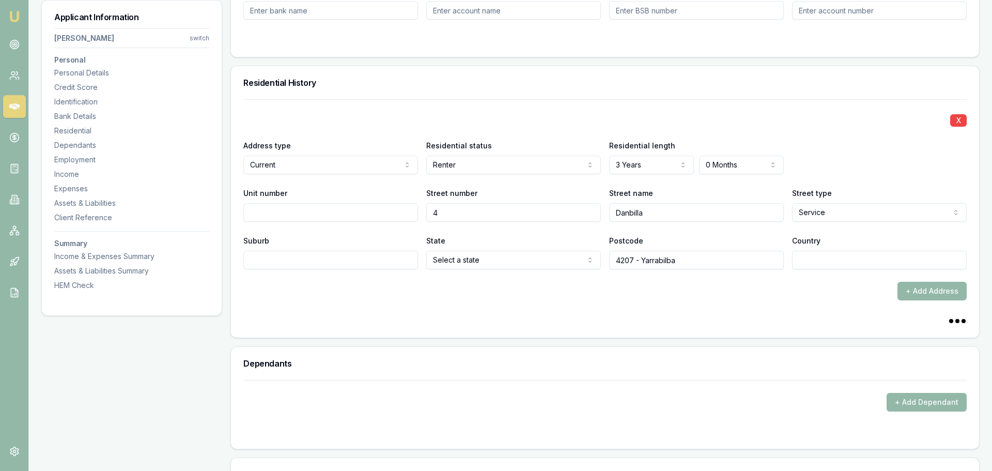
click at [826, 397] on div "+ Add Dependant" at bounding box center [605, 402] width 724 height 19
drag, startPoint x: 366, startPoint y: 262, endPoint x: 379, endPoint y: 261, distance: 12.4
click at [366, 261] on input "Suburb" at bounding box center [328, 260] width 173 height 19
type input "Yarrabilla"
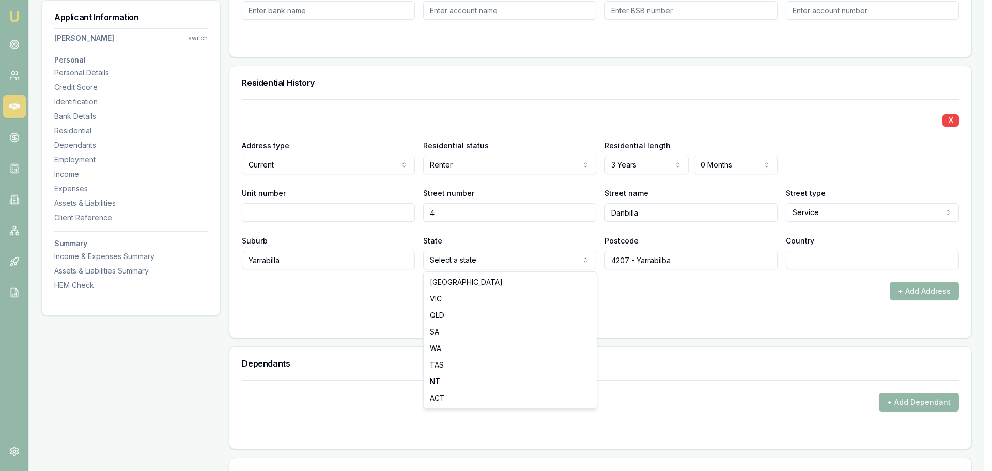
select select "QLD"
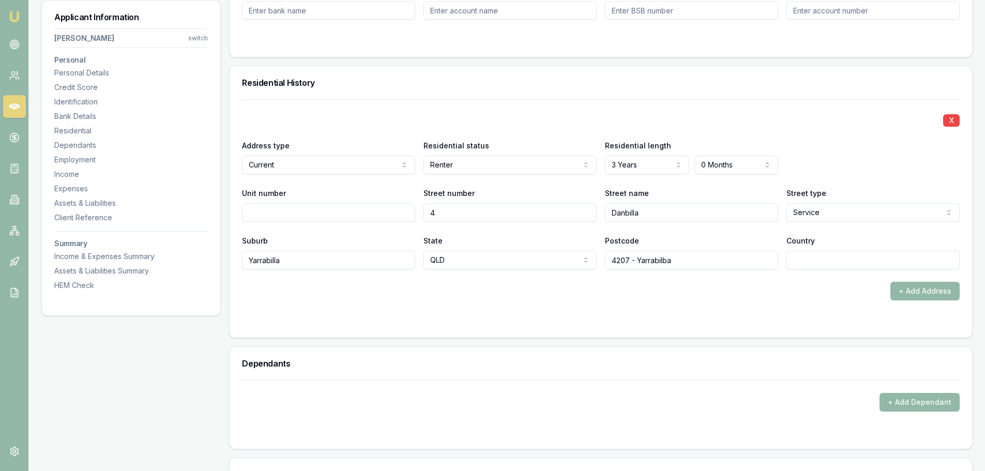
click at [695, 263] on input "4207 - Yarrabilba" at bounding box center [691, 260] width 173 height 19
type input "4207"
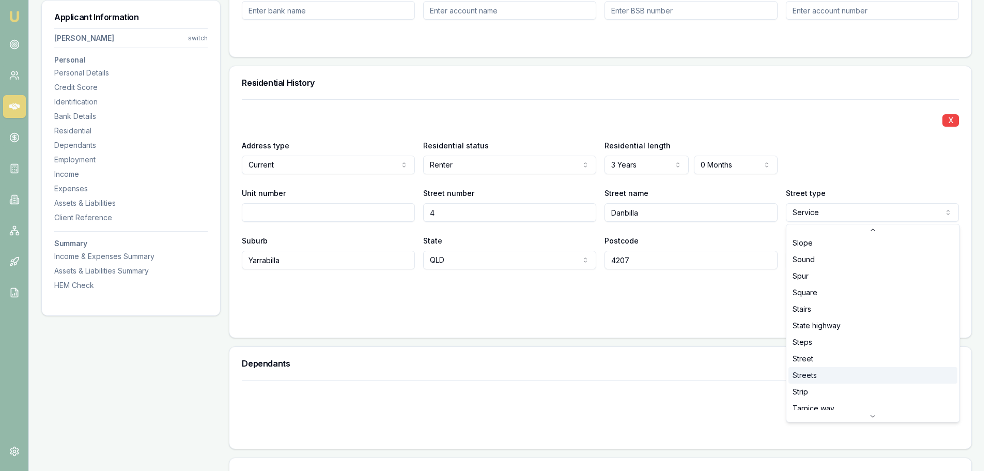
scroll to position [2731, 0]
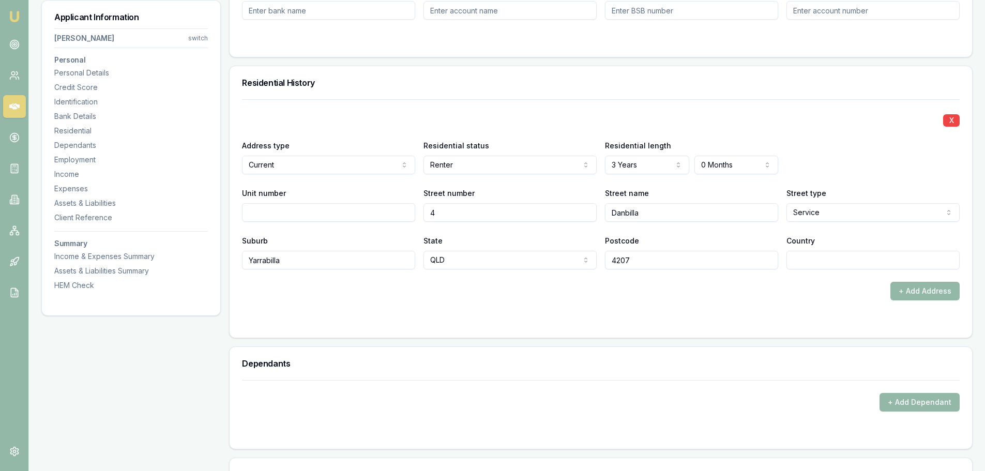
click at [830, 196] on div "Street type Service Access Alley Amble Anchorage Approach Arcade Artery Avenue …" at bounding box center [872, 204] width 173 height 35
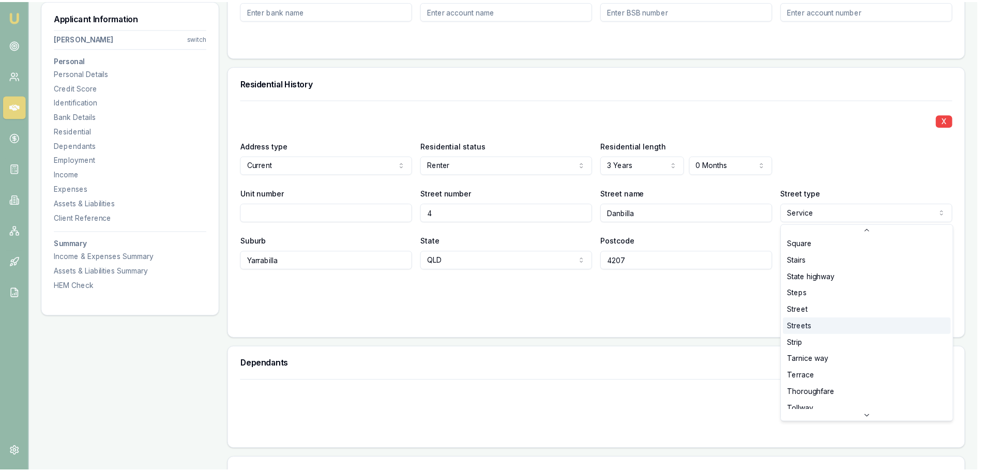
scroll to position [2783, 0]
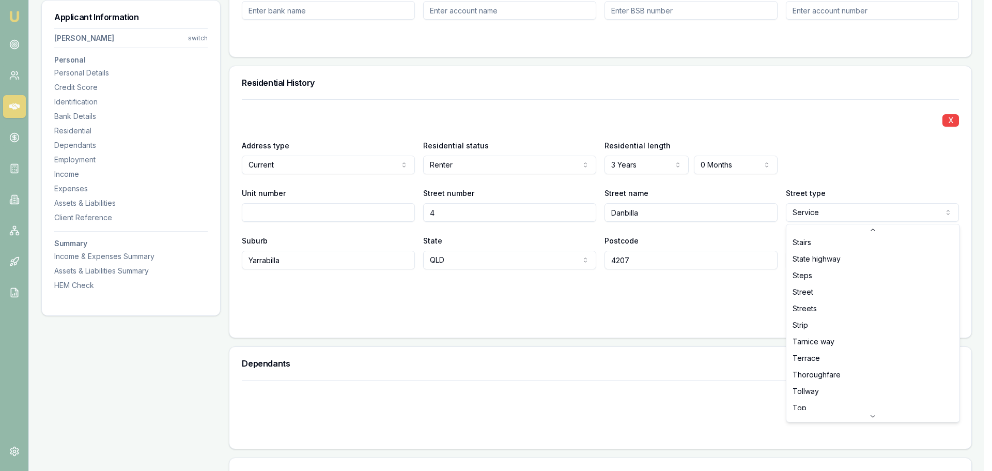
select select "Street"
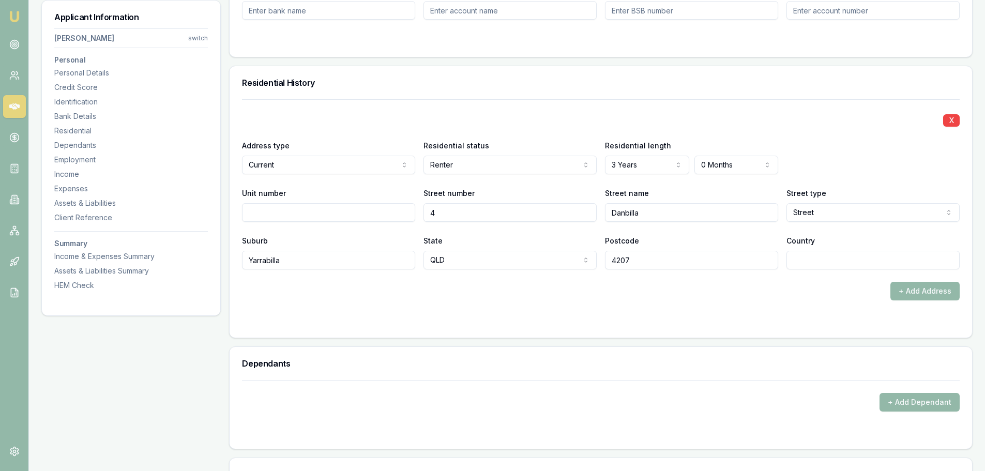
click at [834, 256] on input "Country" at bounding box center [872, 260] width 173 height 19
type input "[GEOGRAPHIC_DATA]"
drag, startPoint x: 823, startPoint y: 305, endPoint x: 794, endPoint y: 257, distance: 55.4
click at [821, 303] on form "X Address type Current Current Previous Residential status Renter Owner with mo…" at bounding box center [600, 212] width 717 height 226
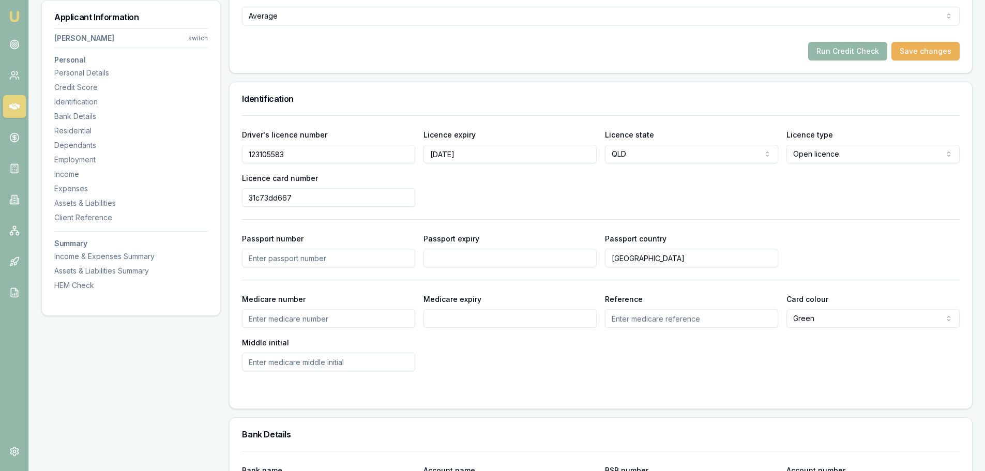
scroll to position [155, 0]
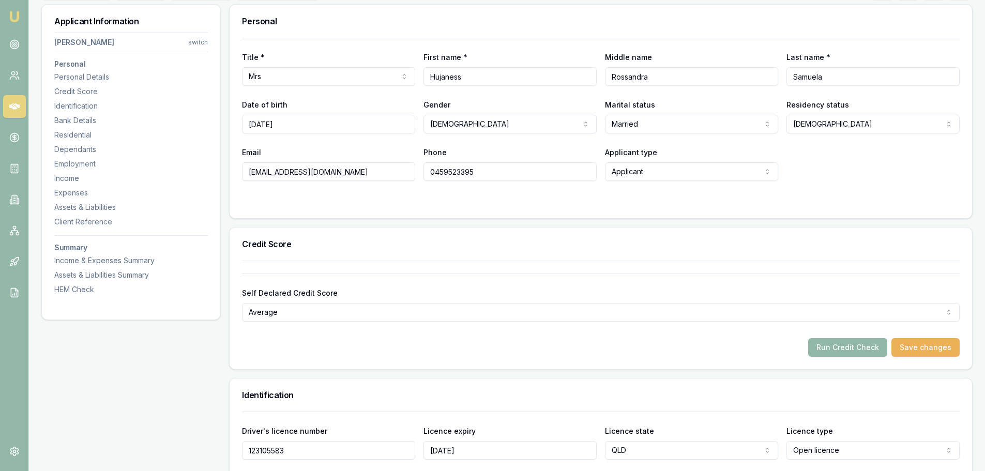
click at [851, 351] on button "Run Credit Check" at bounding box center [847, 347] width 79 height 19
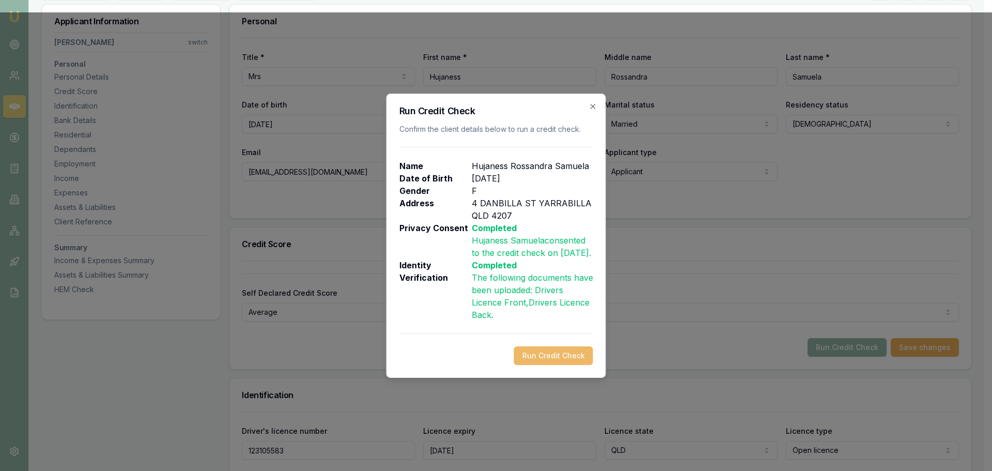
click at [565, 362] on button "Run Credit Check" at bounding box center [553, 355] width 79 height 19
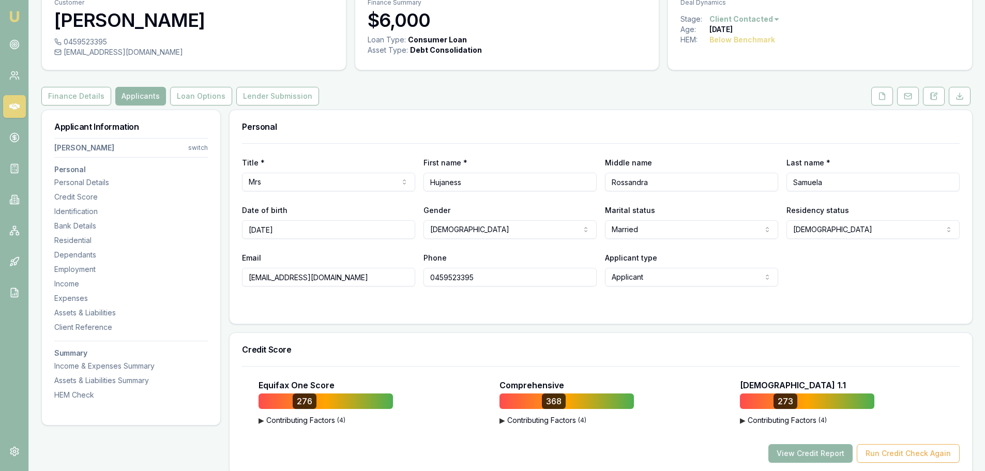
scroll to position [0, 0]
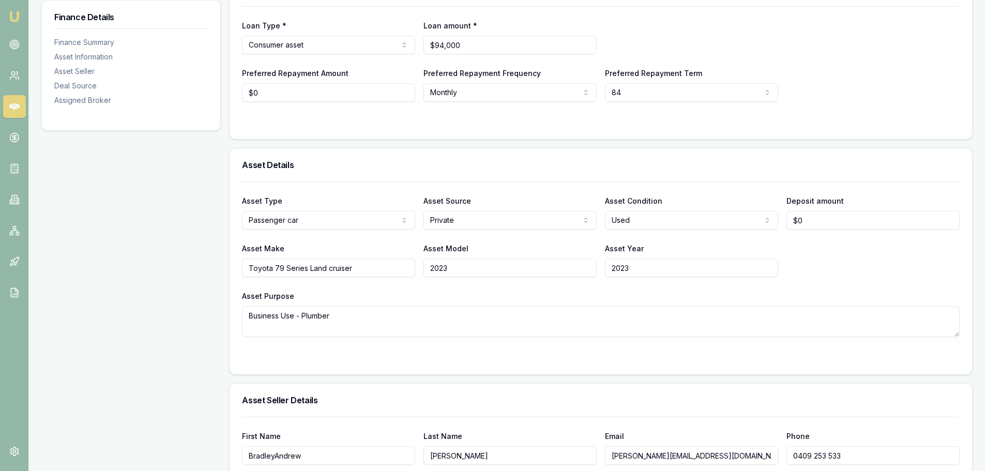
scroll to position [93, 0]
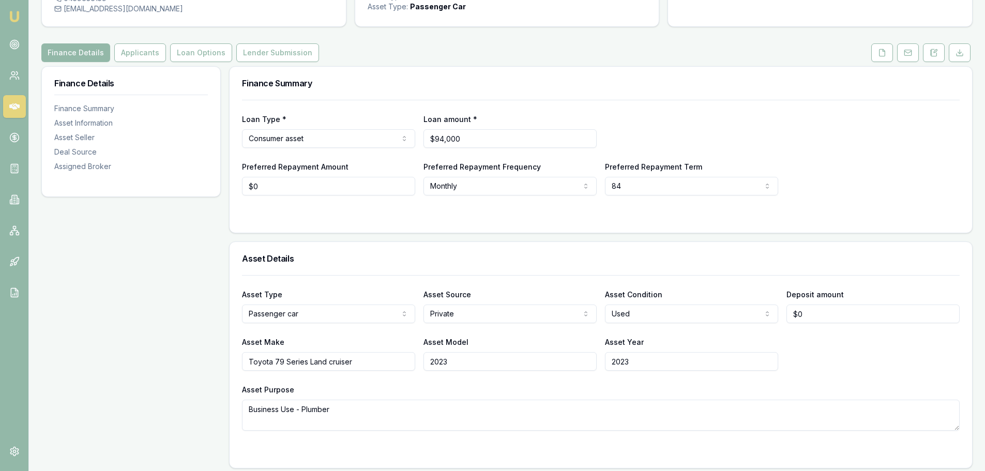
click at [145, 59] on button "Applicants" at bounding box center [140, 52] width 52 height 19
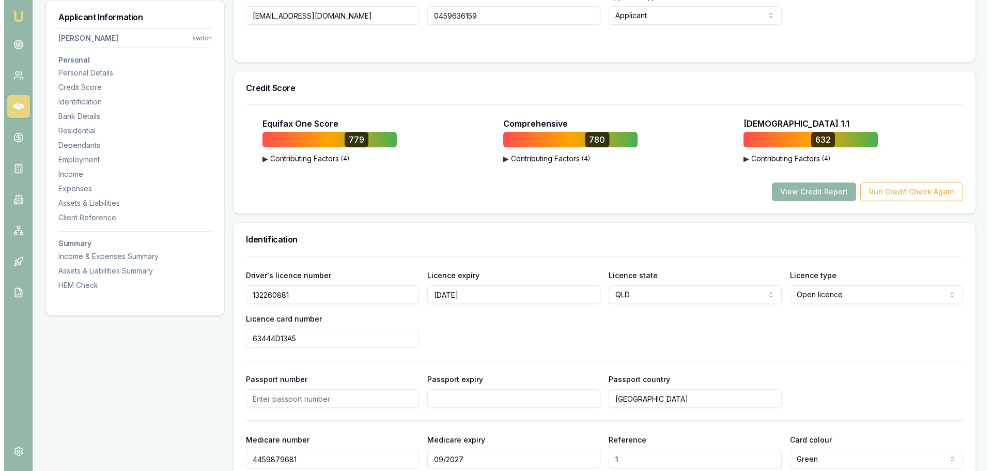
scroll to position [310, 0]
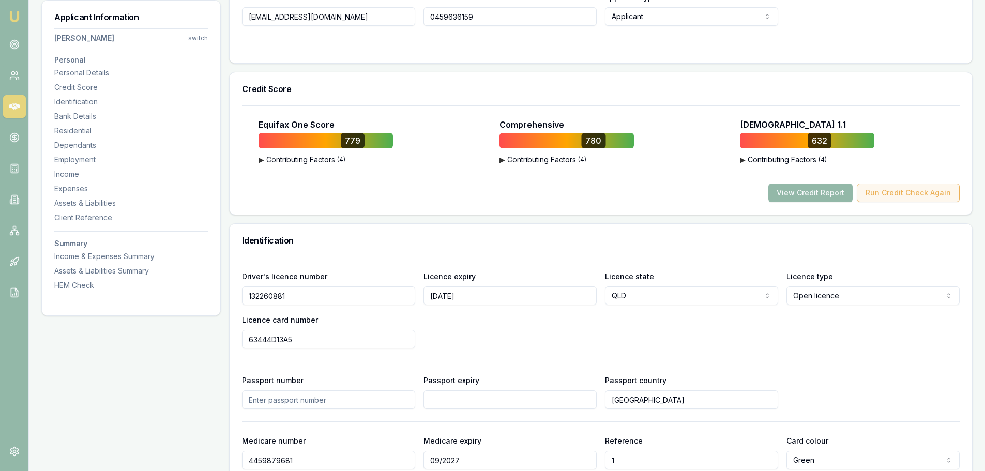
click at [908, 191] on button "Run Credit Check Again" at bounding box center [907, 192] width 103 height 19
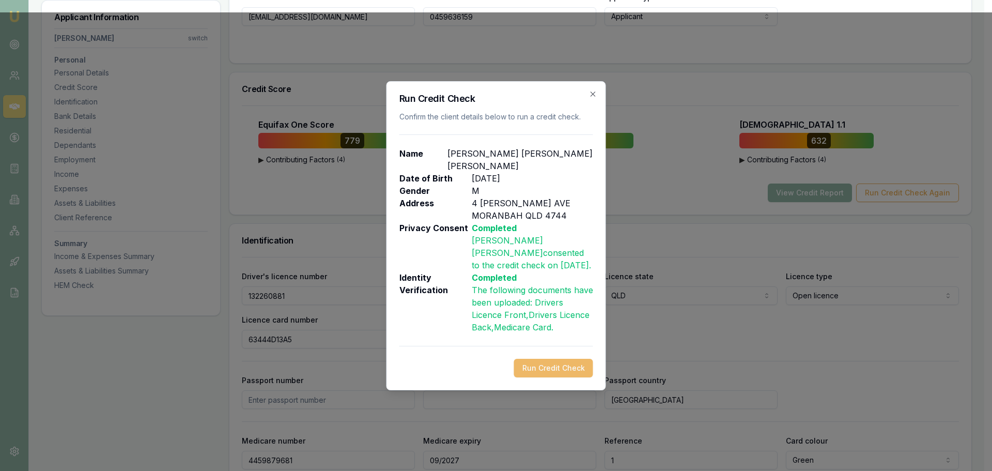
click at [554, 362] on button "Run Credit Check" at bounding box center [553, 368] width 79 height 19
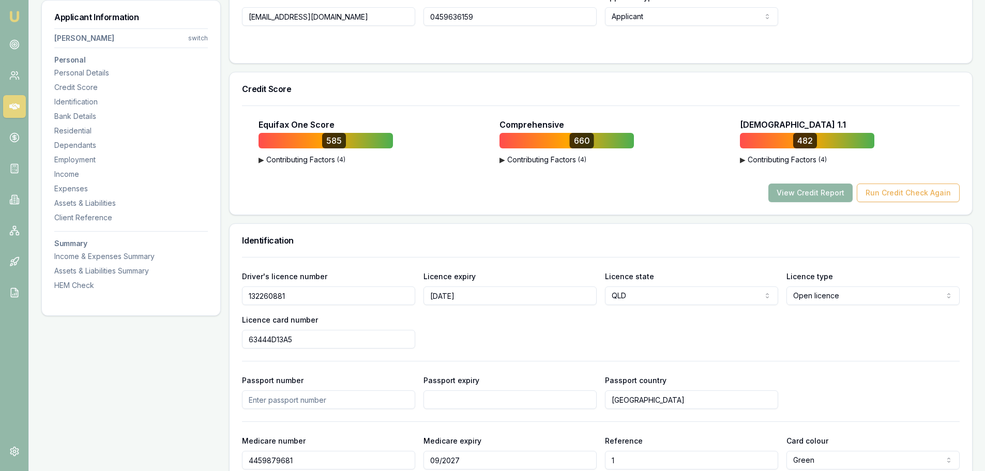
click at [805, 191] on button "View Credit Report" at bounding box center [810, 192] width 84 height 19
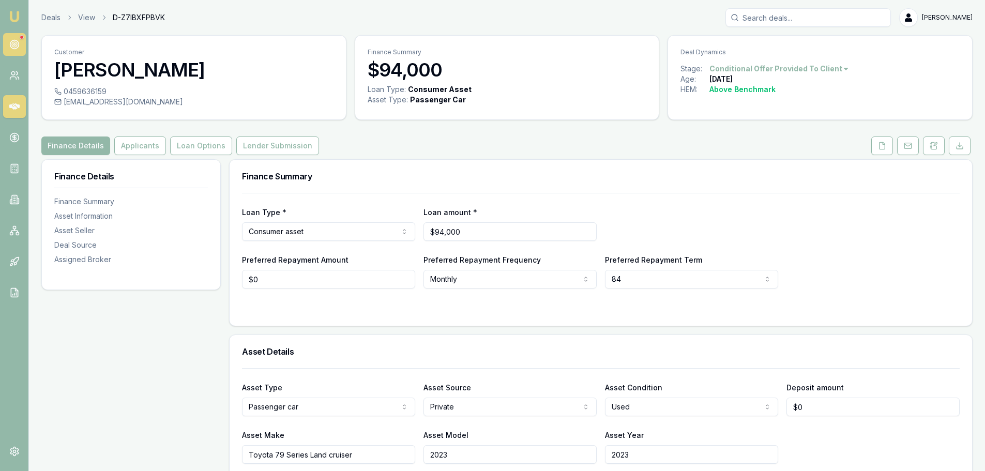
click at [13, 52] on link at bounding box center [14, 44] width 23 height 23
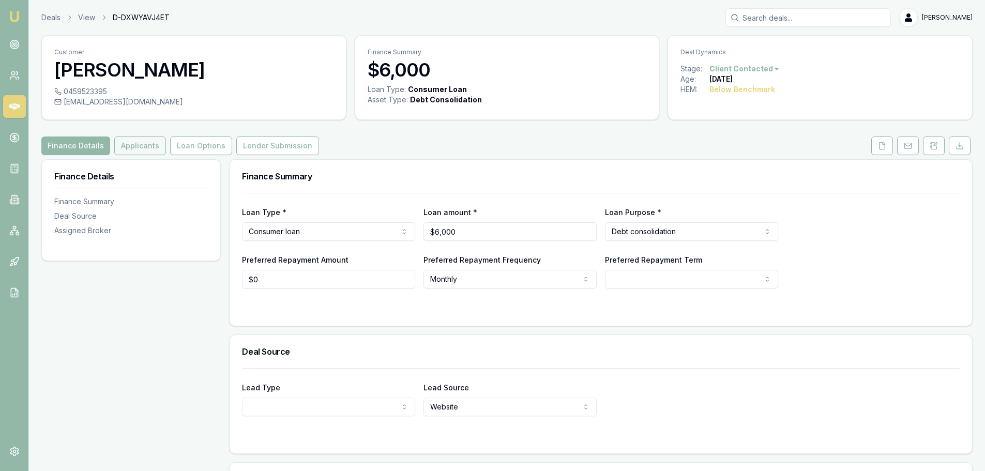
click at [138, 139] on button "Applicants" at bounding box center [140, 145] width 52 height 19
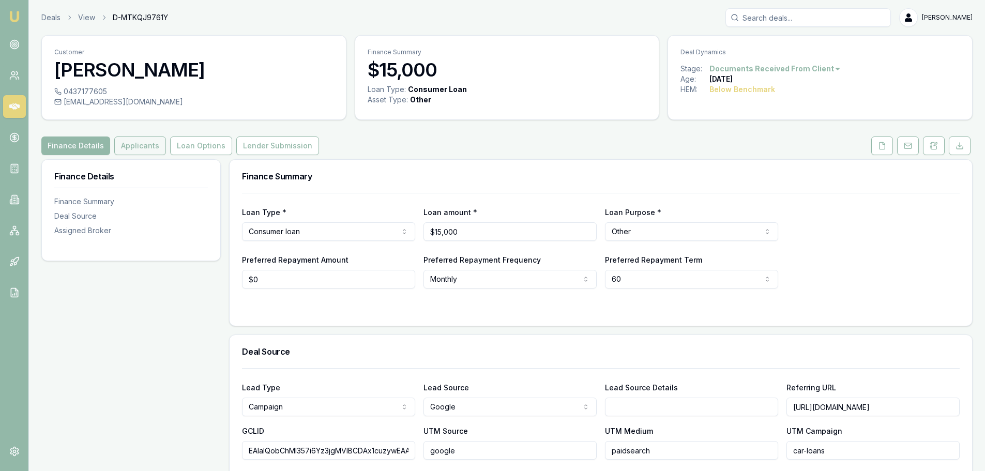
click at [139, 152] on button "Applicants" at bounding box center [140, 145] width 52 height 19
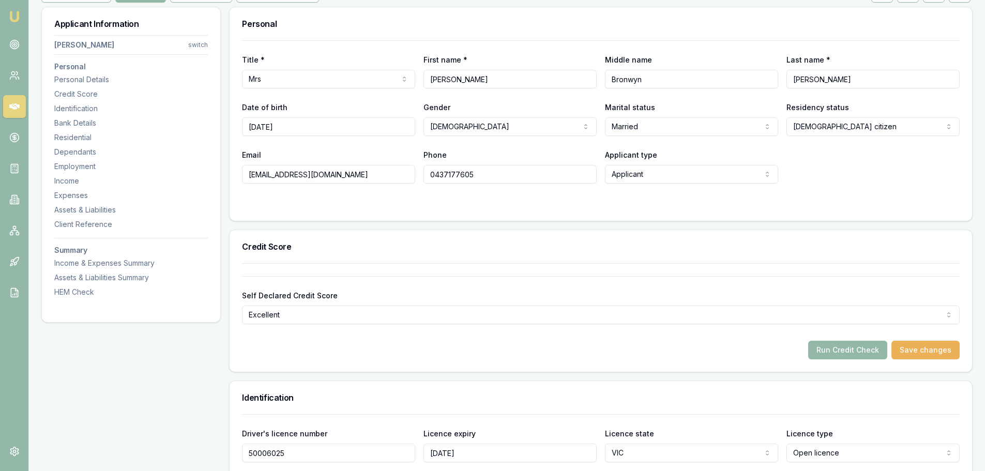
scroll to position [414, 0]
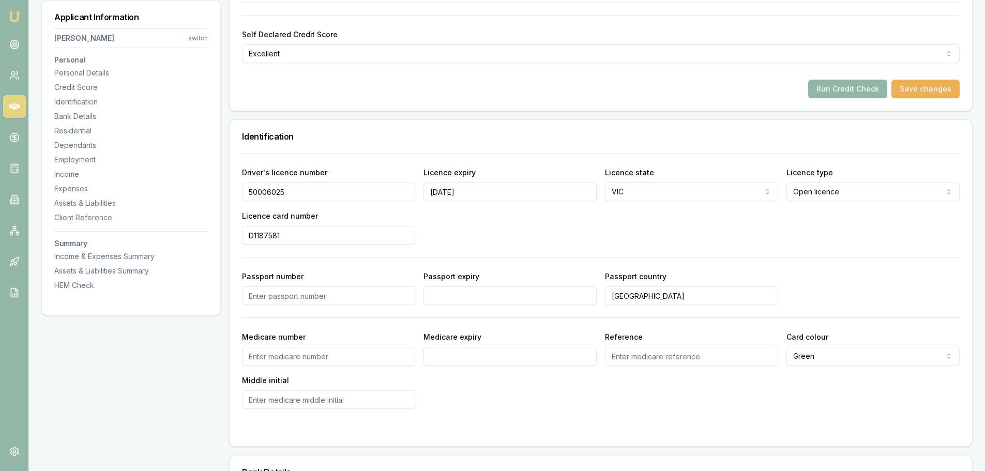
click at [849, 91] on button "Run Credit Check" at bounding box center [847, 89] width 79 height 19
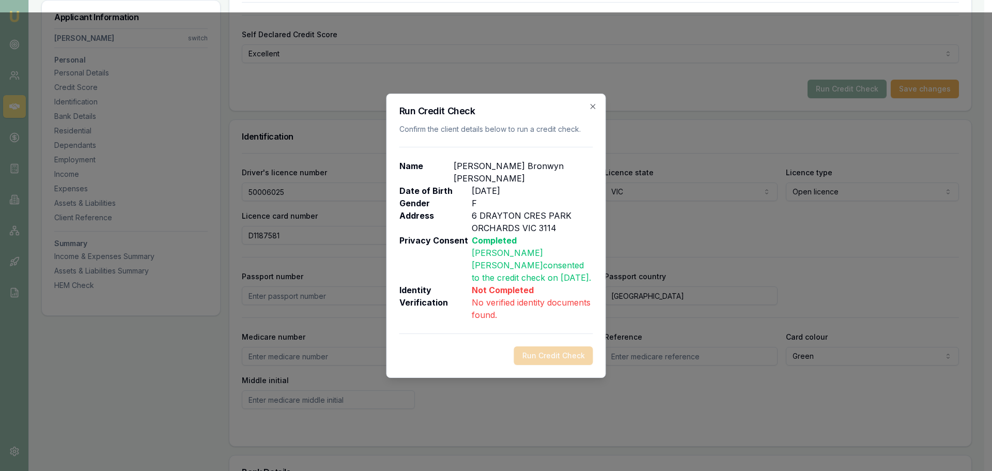
drag, startPoint x: 598, startPoint y: 118, endPoint x: 594, endPoint y: 124, distance: 6.7
click at [598, 119] on div "Run Credit Check Confirm the client details below to run a credit check. Name […" at bounding box center [497, 236] width 220 height 284
click at [595, 113] on div "Run Credit Check Confirm the client details below to run a credit check. Name […" at bounding box center [497, 236] width 220 height 284
drag, startPoint x: 595, startPoint y: 117, endPoint x: 596, endPoint y: 124, distance: 6.2
click at [596, 111] on icon "button" at bounding box center [593, 106] width 8 height 8
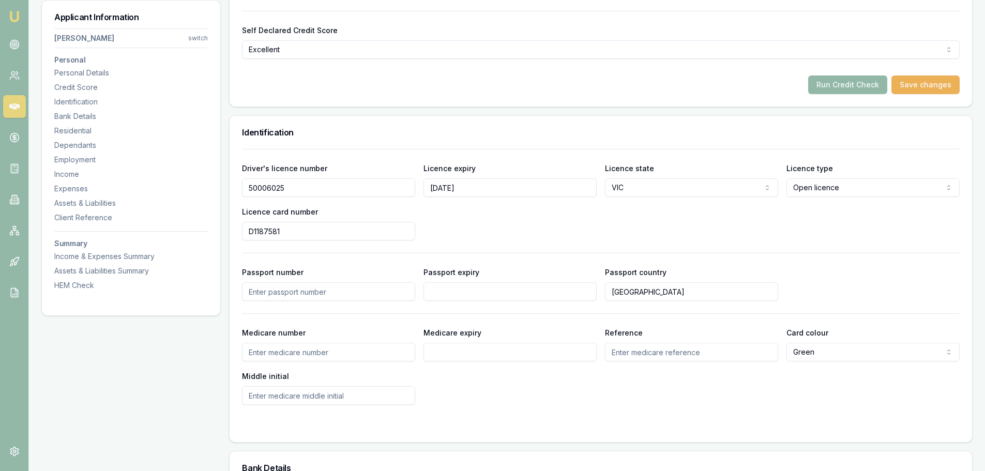
scroll to position [827, 0]
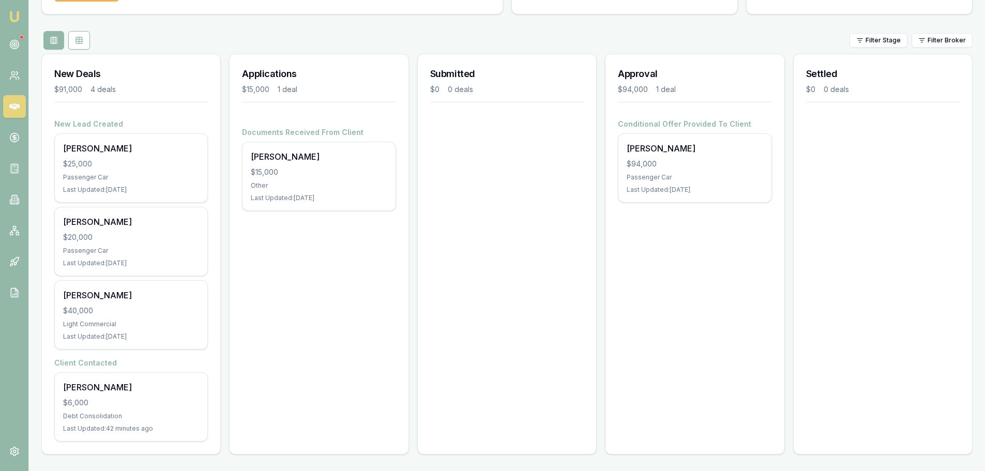
click at [538, 283] on div "Submitted $0 0 deals" at bounding box center [506, 254] width 179 height 401
click at [693, 268] on div "Approval $94,000 1 deal Conditional Offer Provided To Client Tyson Reddick $94,…" at bounding box center [694, 254] width 179 height 401
click at [359, 381] on div "Applications $15,000 1 deal Documents Received From Client Wendy James $15,000 …" at bounding box center [318, 254] width 179 height 401
click at [468, 351] on div "Submitted $0 0 deals" at bounding box center [506, 254] width 179 height 401
click at [281, 358] on div "Applications $15,000 1 deal Documents Received From Client Wendy James $15,000 …" at bounding box center [318, 254] width 179 height 401
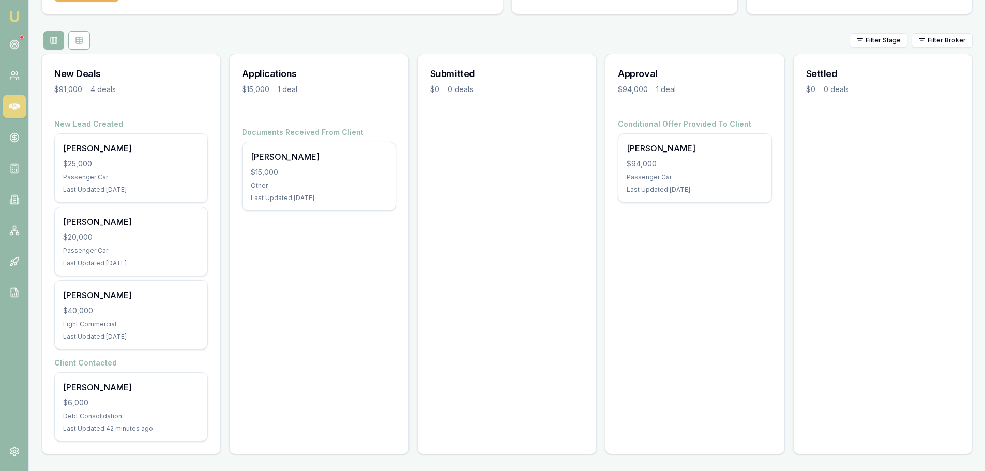
click at [522, 298] on div "Submitted $0 0 deals" at bounding box center [506, 254] width 179 height 401
click at [685, 240] on div "Approval $94,000 1 deal Conditional Offer Provided To Client Tyson Reddick $94,…" at bounding box center [694, 254] width 179 height 401
click at [638, 101] on div at bounding box center [695, 102] width 154 height 9
click at [636, 263] on div "Approval $94,000 1 deal Conditional Offer Provided To Client Tyson Reddick $94,…" at bounding box center [694, 254] width 179 height 401
click at [518, 244] on div "Submitted $0 0 deals" at bounding box center [506, 254] width 179 height 401
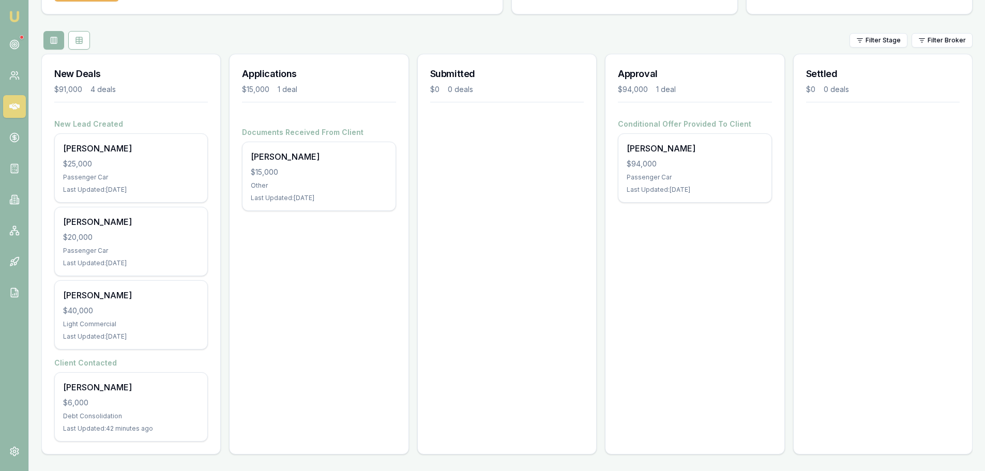
click at [327, 263] on div "Applications $15,000 1 deal Documents Received From Client Wendy James $15,000 …" at bounding box center [318, 254] width 179 height 401
click at [389, 108] on div "Applications $15,000 1 deal" at bounding box center [319, 86] width 178 height 65
click at [353, 315] on div "Applications $15,000 1 deal Documents Received From Client Wendy James $15,000 …" at bounding box center [318, 254] width 179 height 401
drag, startPoint x: 564, startPoint y: 236, endPoint x: 656, endPoint y: 186, distance: 104.8
click at [565, 235] on div "Submitted $0 0 deals" at bounding box center [506, 254] width 179 height 401
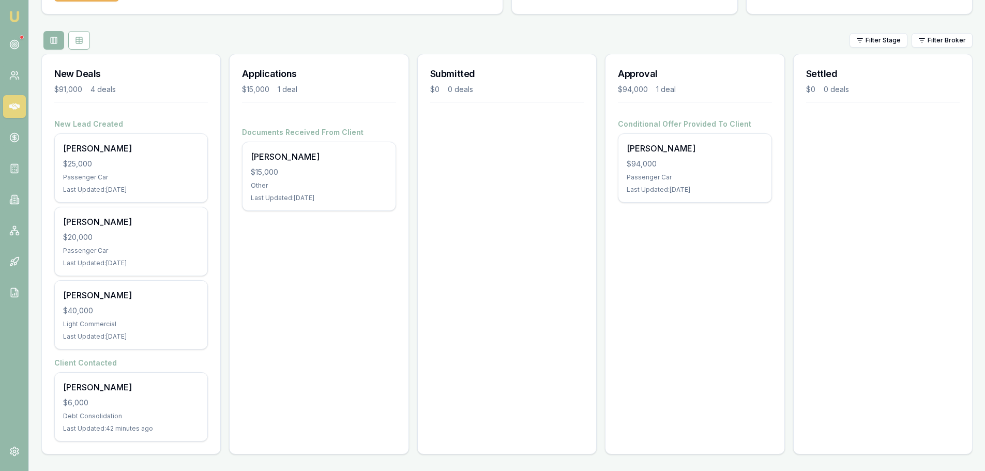
click at [690, 208] on div "Conditional Offer Provided To Client Tyson Reddick $94,000 Passenger Car Last U…" at bounding box center [694, 171] width 178 height 104
click at [10, 40] on icon at bounding box center [14, 44] width 10 height 10
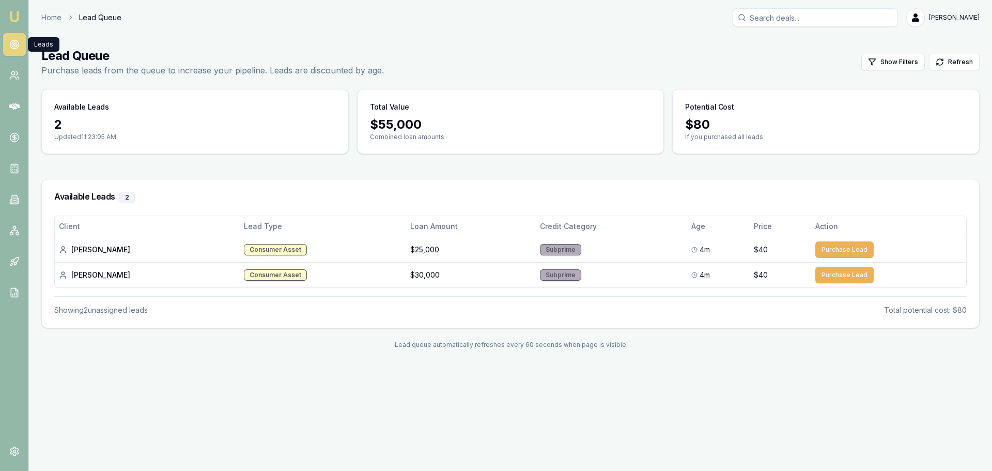
click at [149, 428] on div "Emu Broker Home Lead Queue Jack Armstrong Toggle Menu Lead Queue Purchase leads…" at bounding box center [496, 235] width 992 height 471
click at [59, 13] on link "Home" at bounding box center [51, 17] width 20 height 10
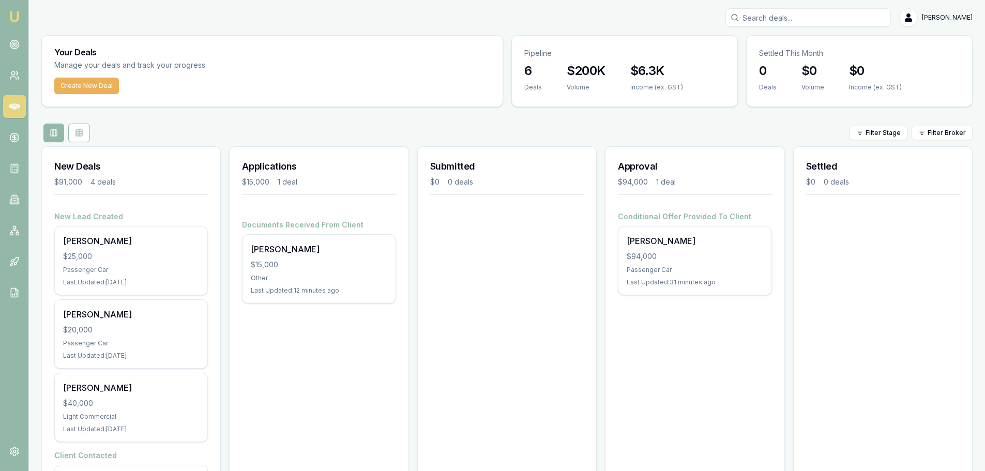
click at [284, 363] on div "Applications $15,000 1 deal Documents Received From Client Wendy James $15,000 …" at bounding box center [318, 346] width 179 height 401
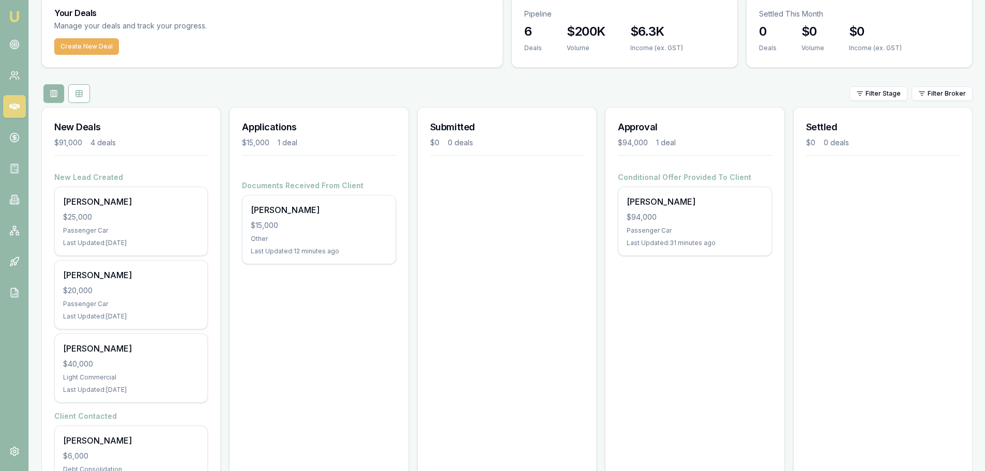
scroll to position [93, 0]
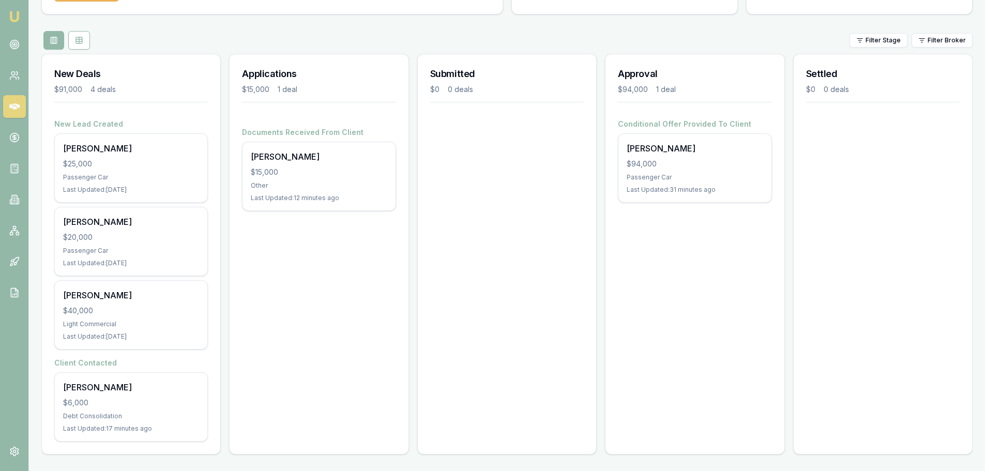
click at [241, 348] on div "Applications $15,000 1 deal Documents Received From Client Wendy James $15,000 …" at bounding box center [318, 254] width 179 height 401
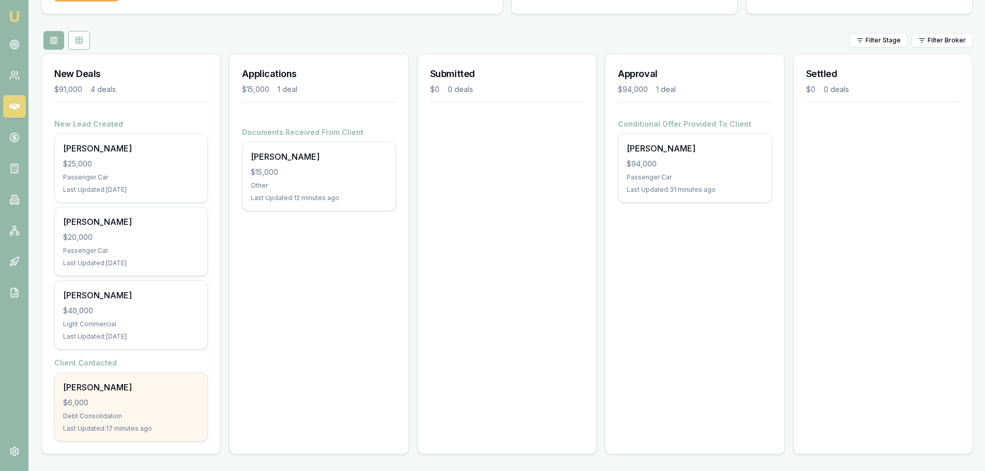
click at [144, 390] on div "[PERSON_NAME]" at bounding box center [131, 387] width 136 height 12
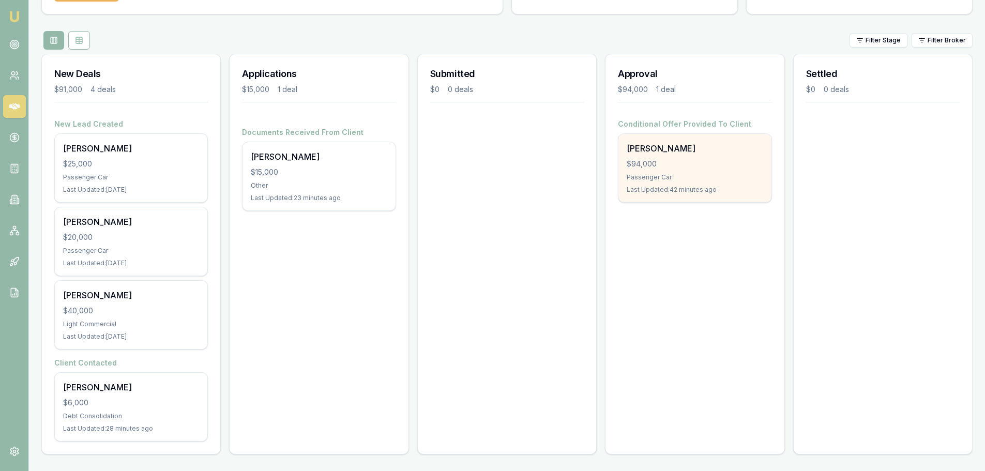
click at [647, 179] on div "Passenger Car" at bounding box center [694, 177] width 136 height 8
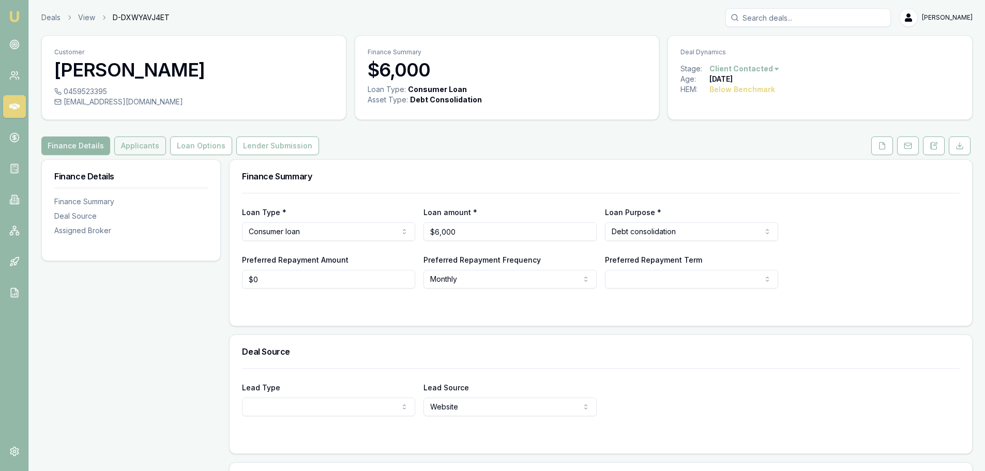
click at [138, 154] on button "Applicants" at bounding box center [140, 145] width 52 height 19
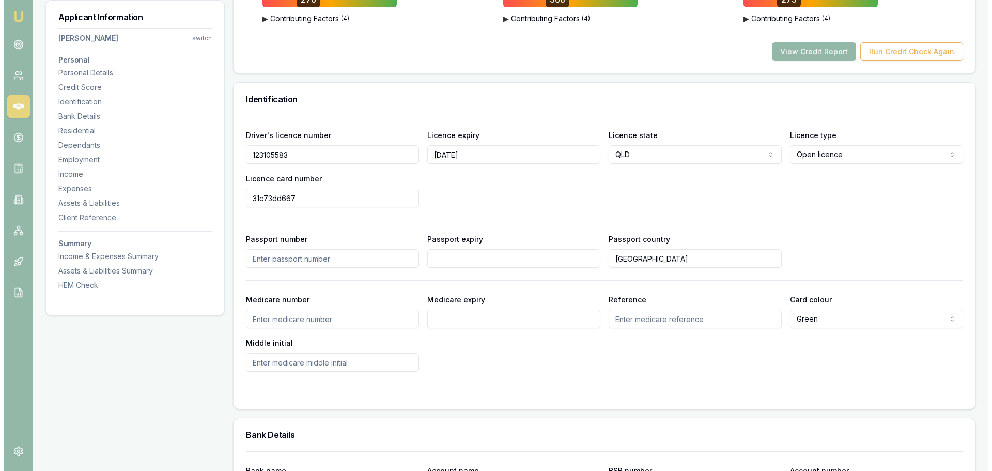
scroll to position [310, 0]
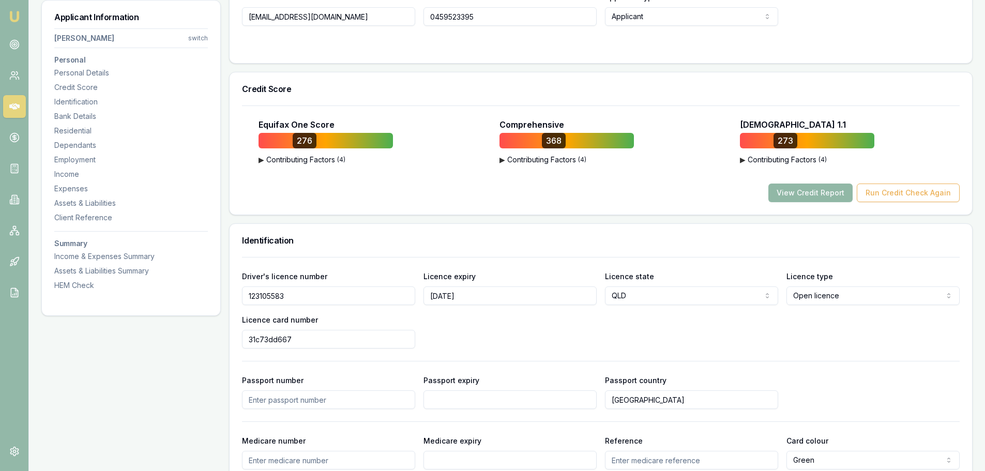
click at [813, 194] on button "View Credit Report" at bounding box center [810, 192] width 84 height 19
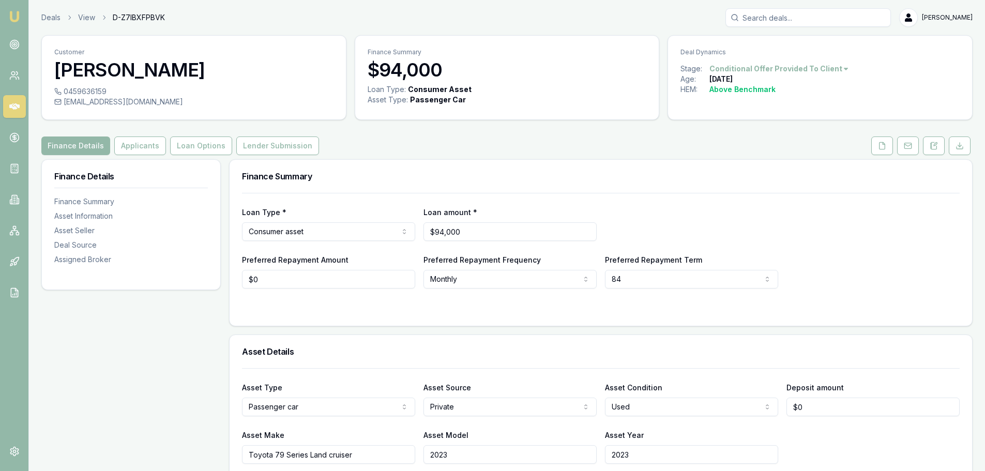
click at [771, 226] on div "Loan Type * Consumer asset Consumer loan Consumer asset Commercial loan Commerc…" at bounding box center [600, 223] width 717 height 35
click at [18, 38] on link at bounding box center [14, 44] width 23 height 23
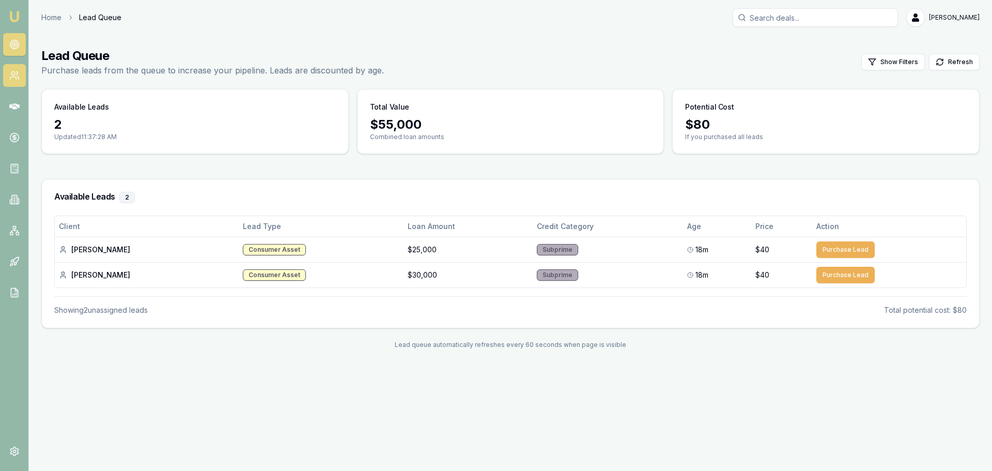
click at [20, 74] on link at bounding box center [14, 75] width 23 height 23
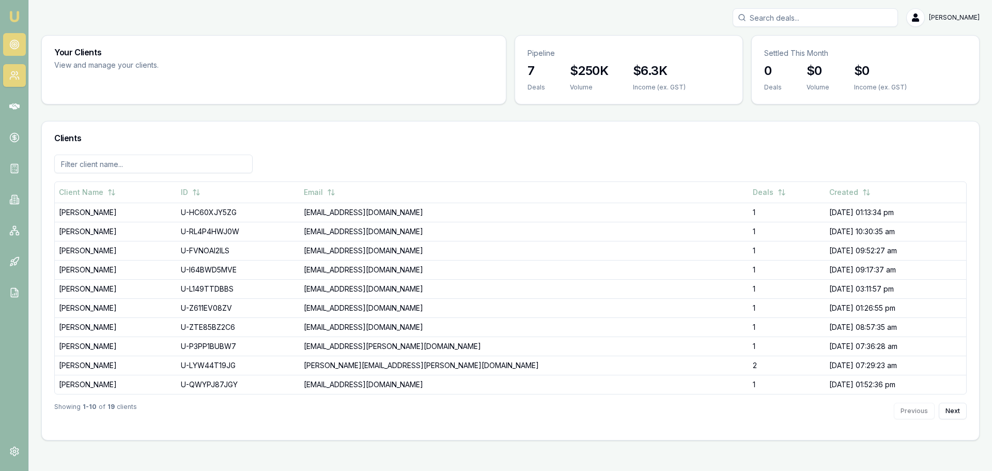
click at [11, 51] on link at bounding box center [14, 44] width 23 height 23
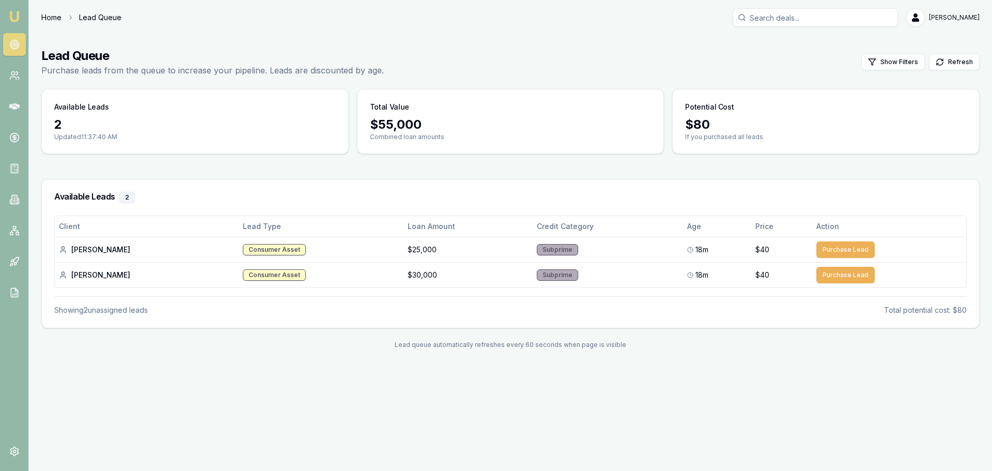
click at [62, 19] on link "Home" at bounding box center [51, 17] width 20 height 10
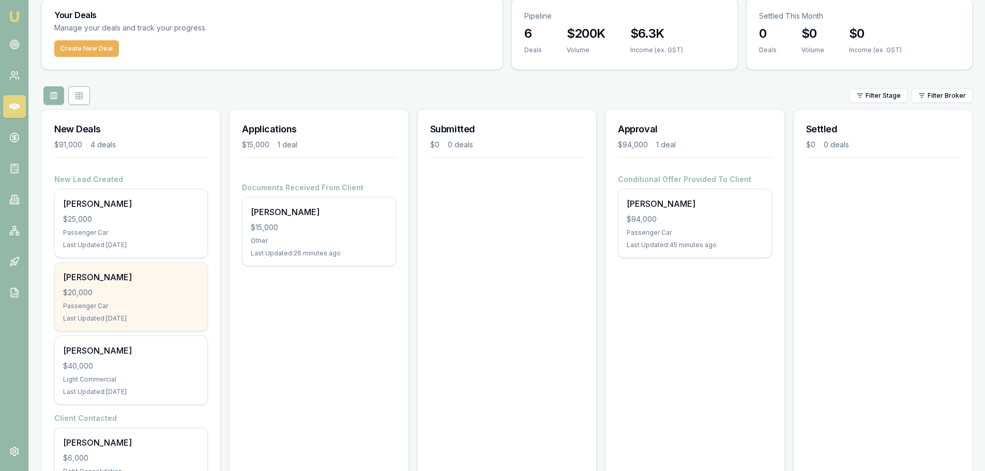
scroll to position [93, 0]
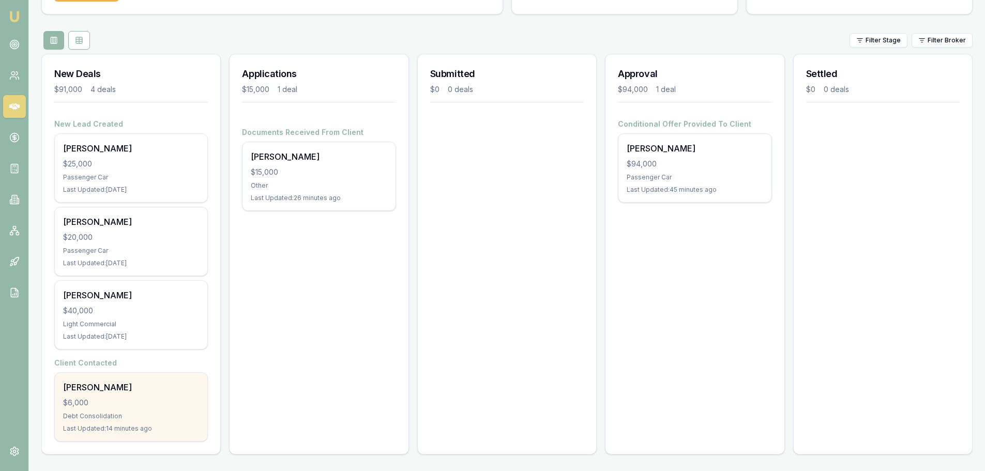
click at [106, 401] on div "$6,000" at bounding box center [131, 402] width 136 height 10
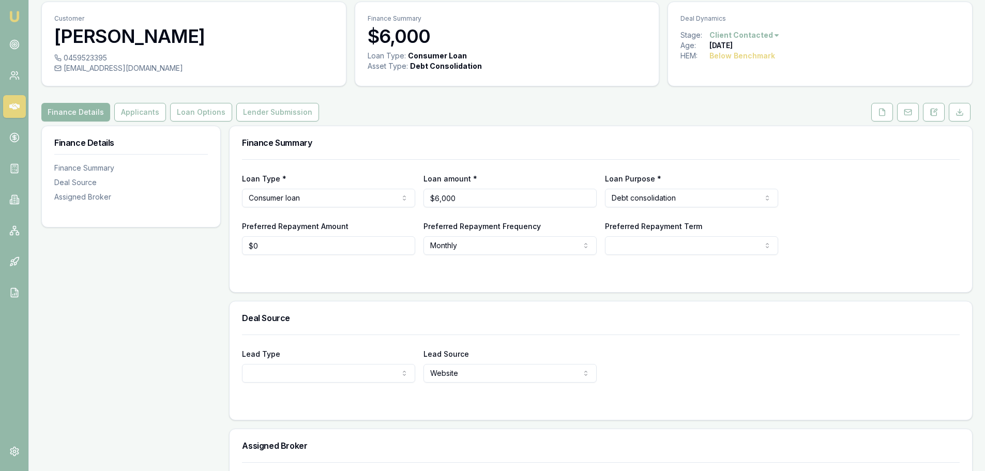
scroll to position [52, 0]
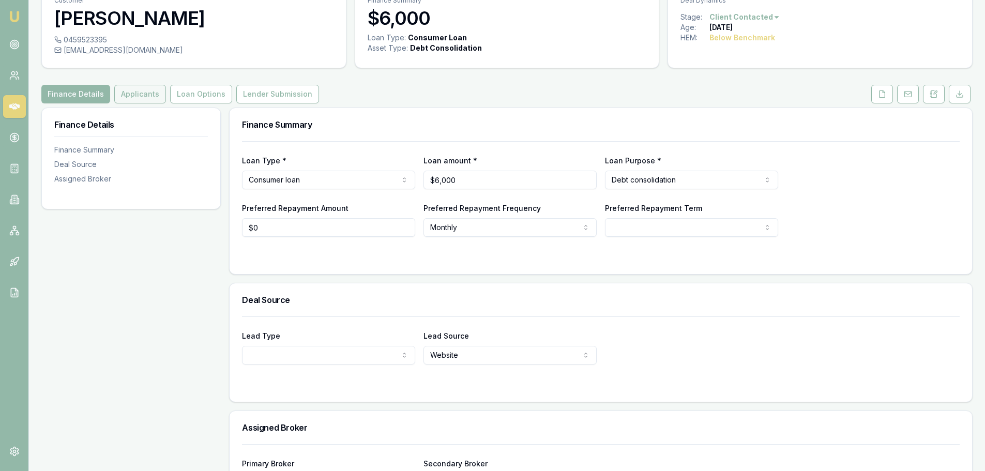
click at [133, 94] on button "Applicants" at bounding box center [140, 94] width 52 height 19
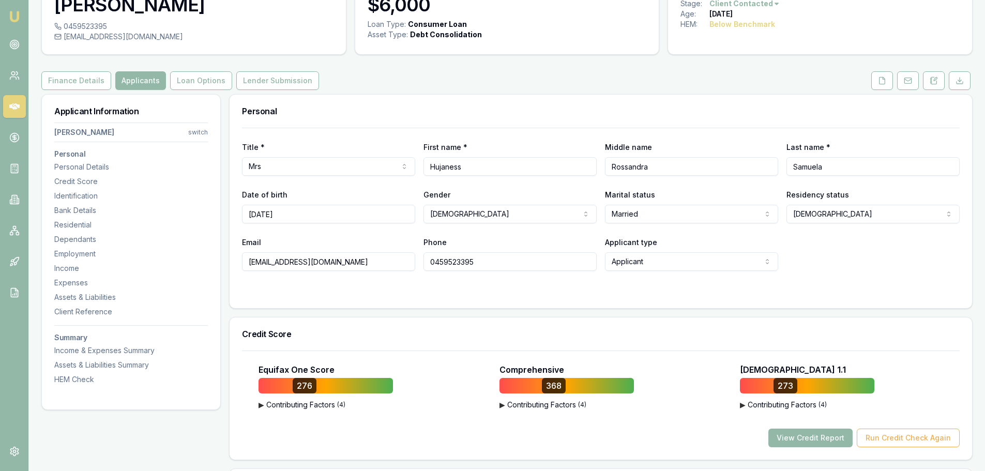
scroll to position [155, 0]
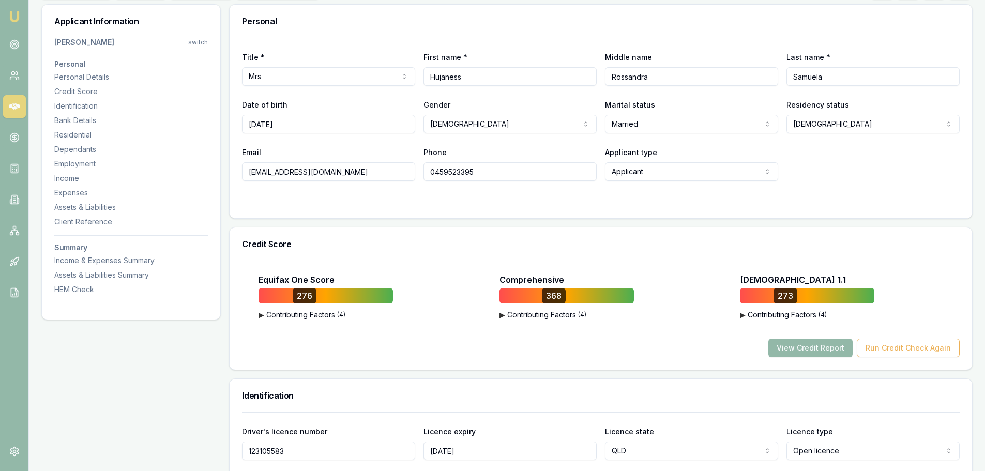
click at [630, 330] on div "Equifax One Score 276 ▶ Contributing Factors ( 4 ) The Nature and Frequency of …" at bounding box center [600, 315] width 717 height 84
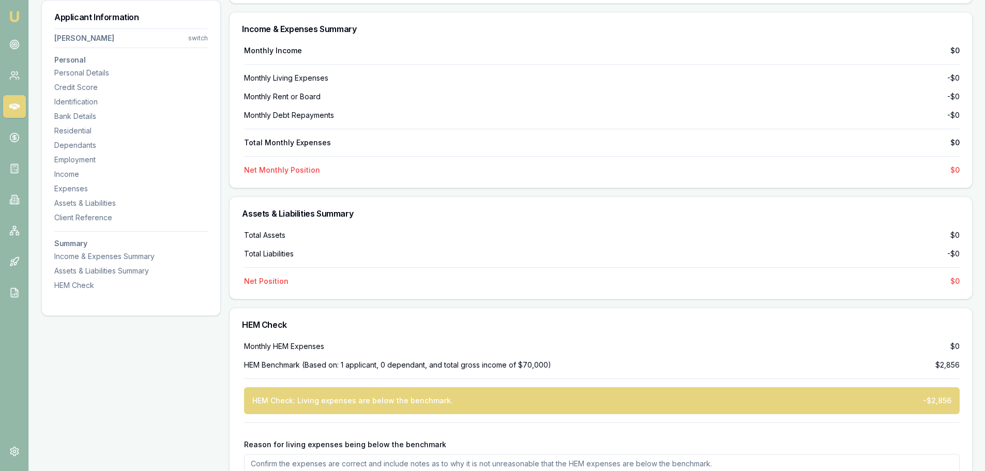
scroll to position [2409, 0]
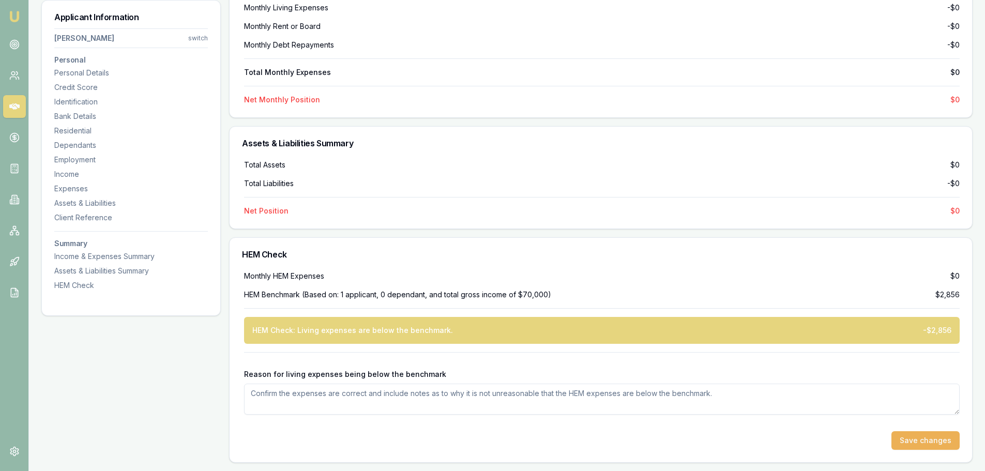
click at [667, 256] on h3 "HEM Check" at bounding box center [600, 254] width 717 height 8
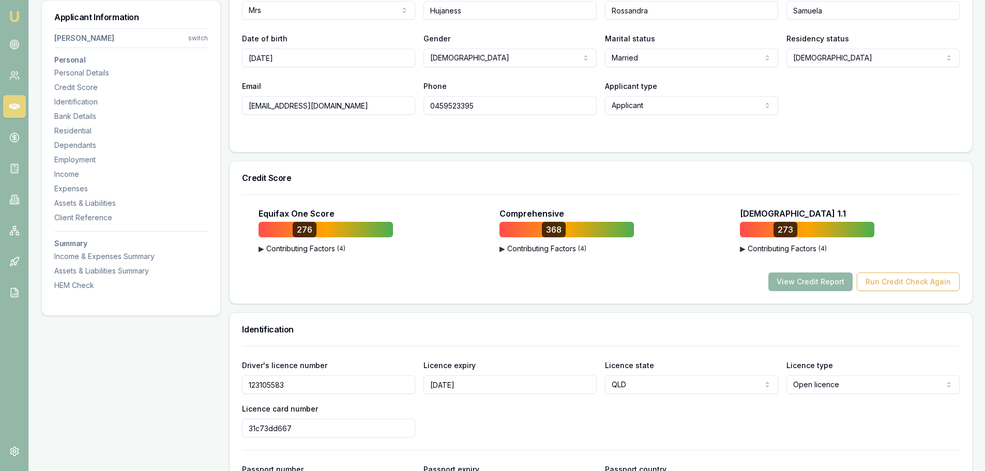
scroll to position [103, 0]
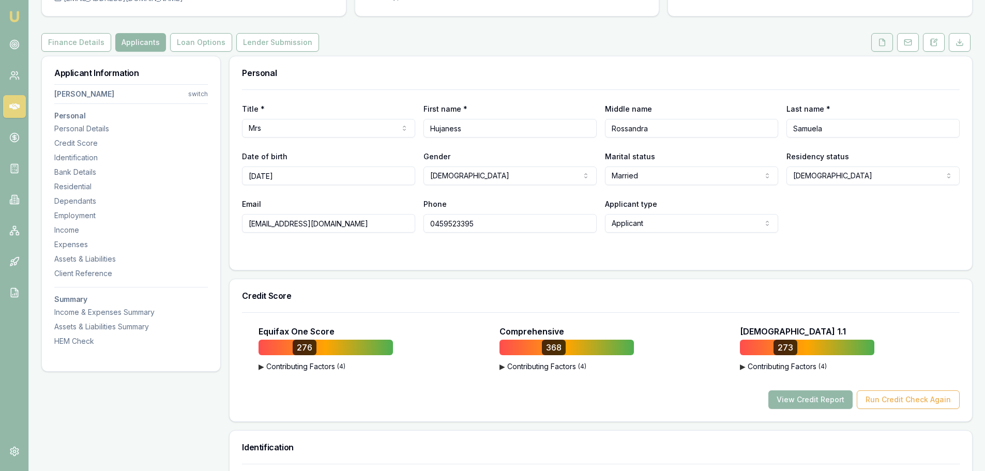
click at [878, 43] on icon at bounding box center [882, 42] width 8 height 8
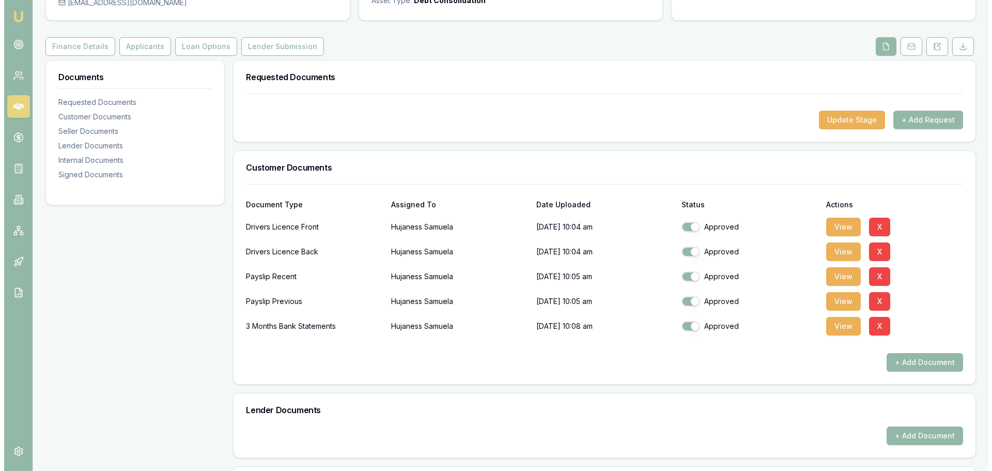
scroll to position [103, 0]
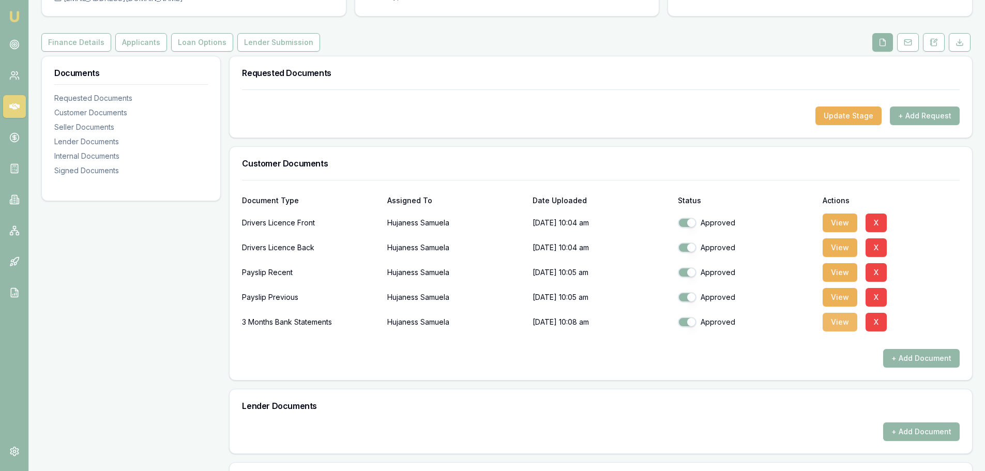
click at [837, 330] on button "View" at bounding box center [839, 322] width 35 height 19
